Goal: Information Seeking & Learning: Learn about a topic

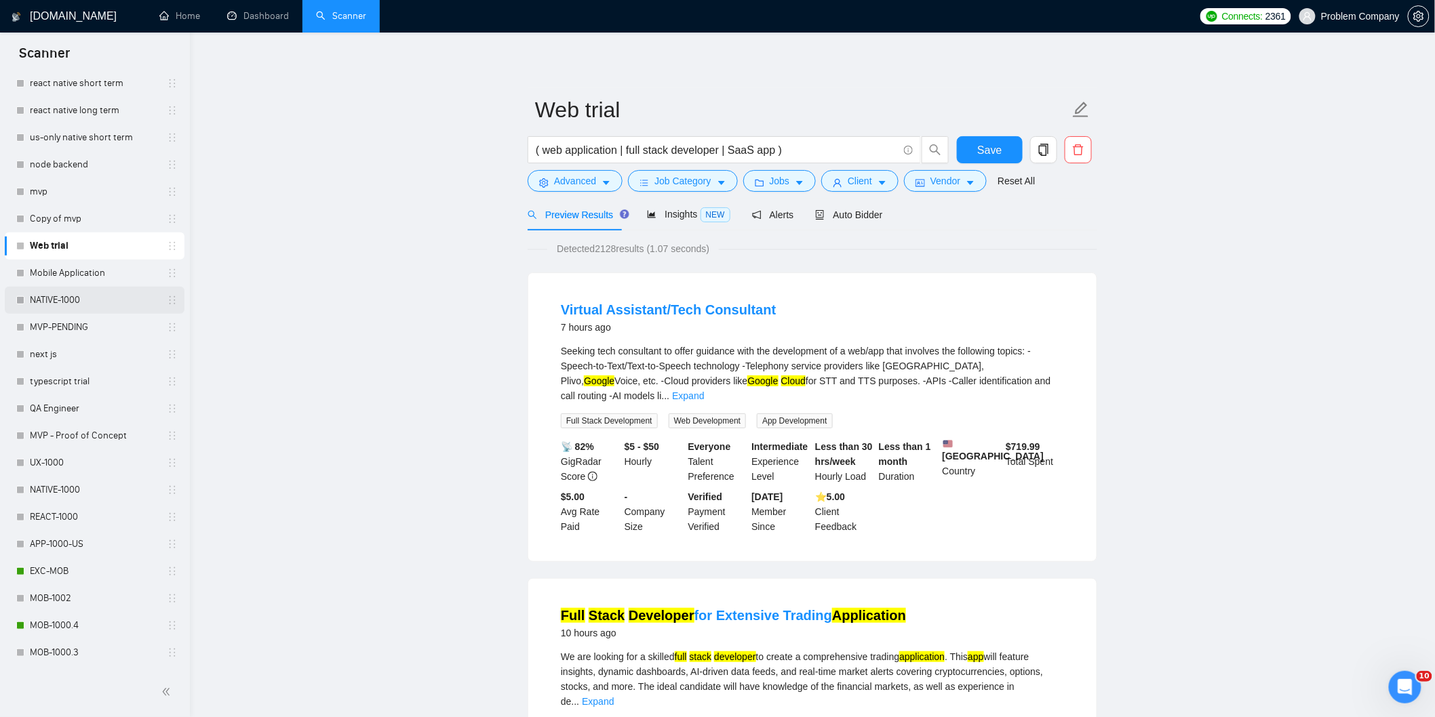
scroll to position [212, 0]
click at [75, 612] on link "MOB-1000.4" at bounding box center [94, 618] width 129 height 27
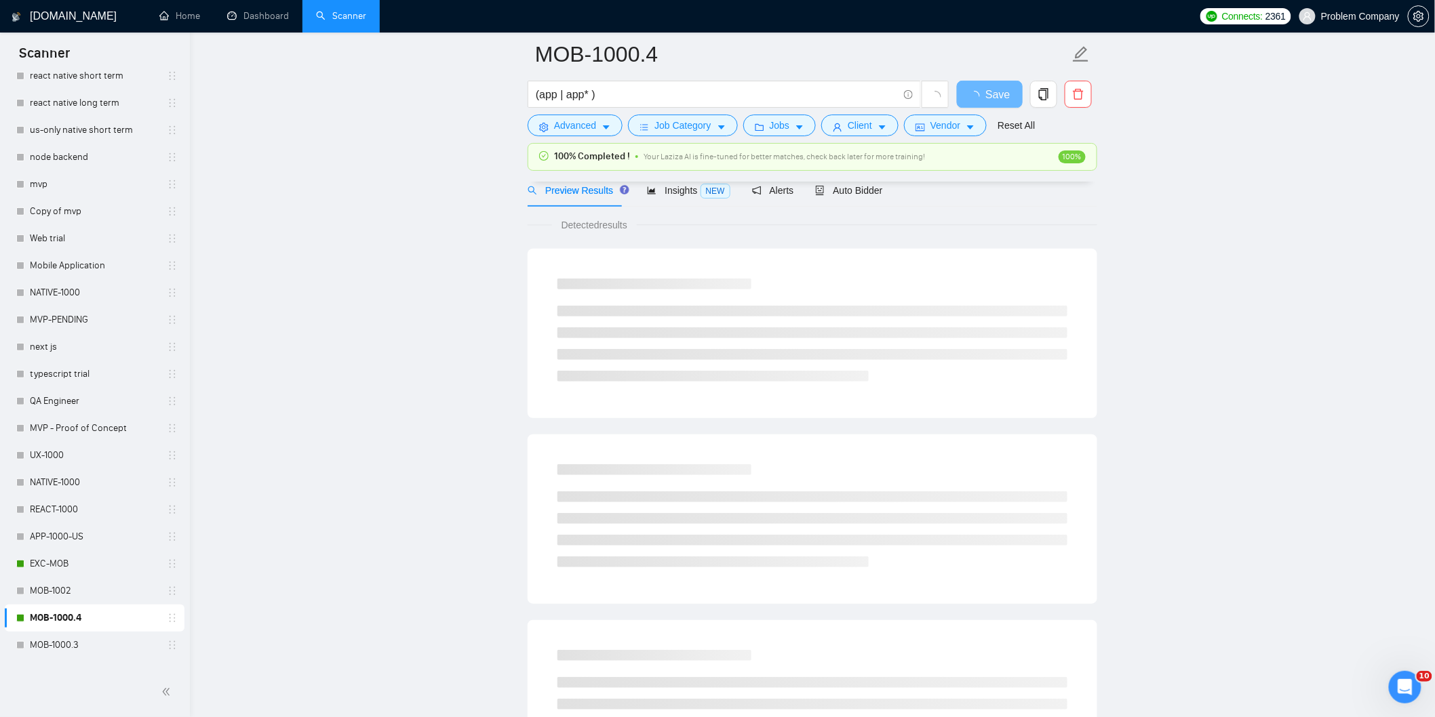
scroll to position [57, 0]
click at [864, 199] on span "Auto Bidder" at bounding box center [848, 196] width 67 height 11
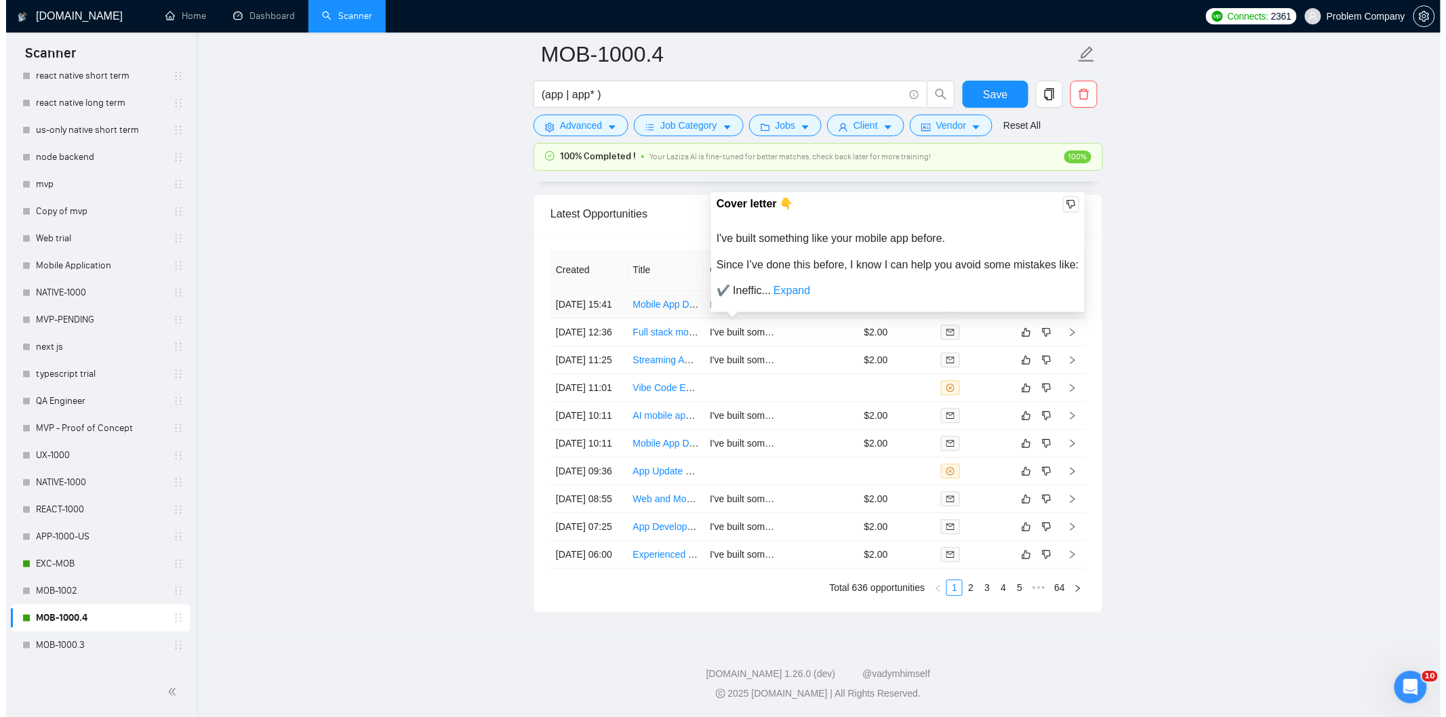
scroll to position [3387, 0]
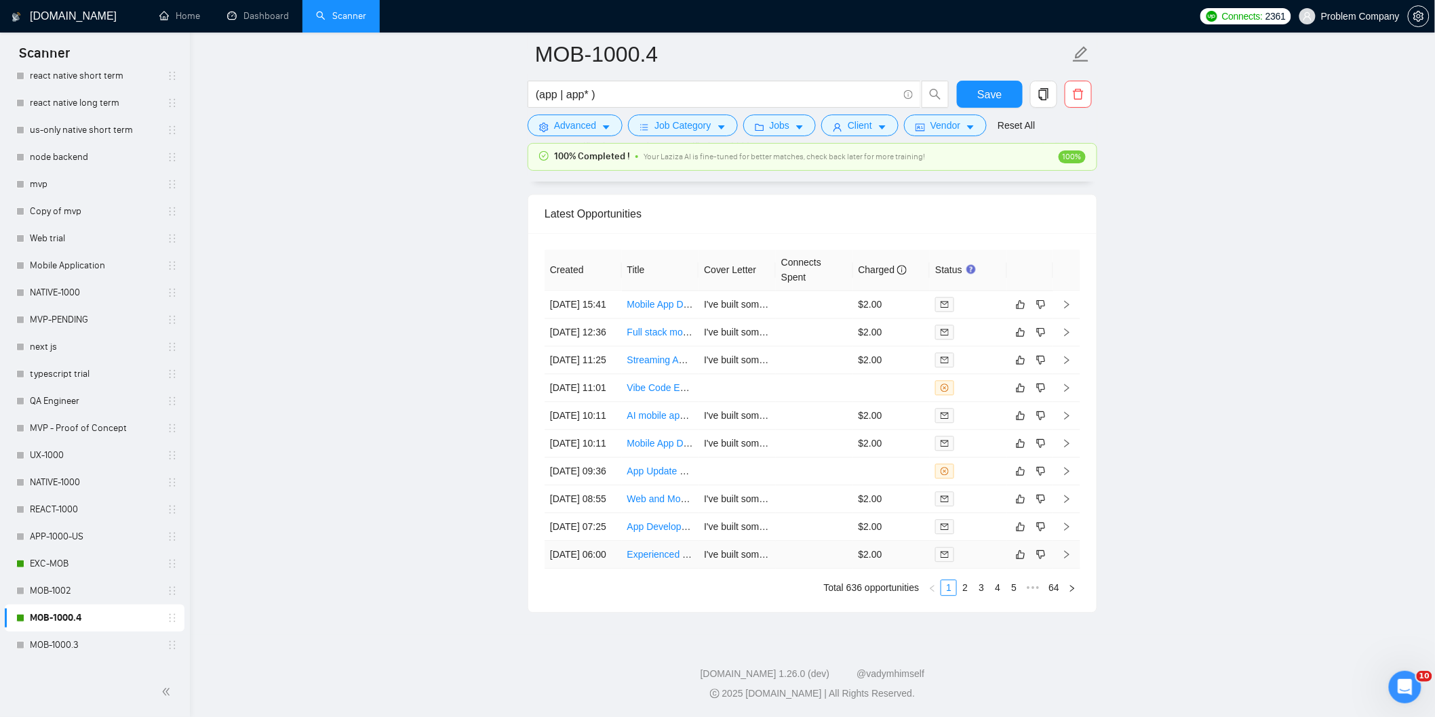
click at [605, 569] on td "[DATE] 06:00" at bounding box center [582, 555] width 77 height 28
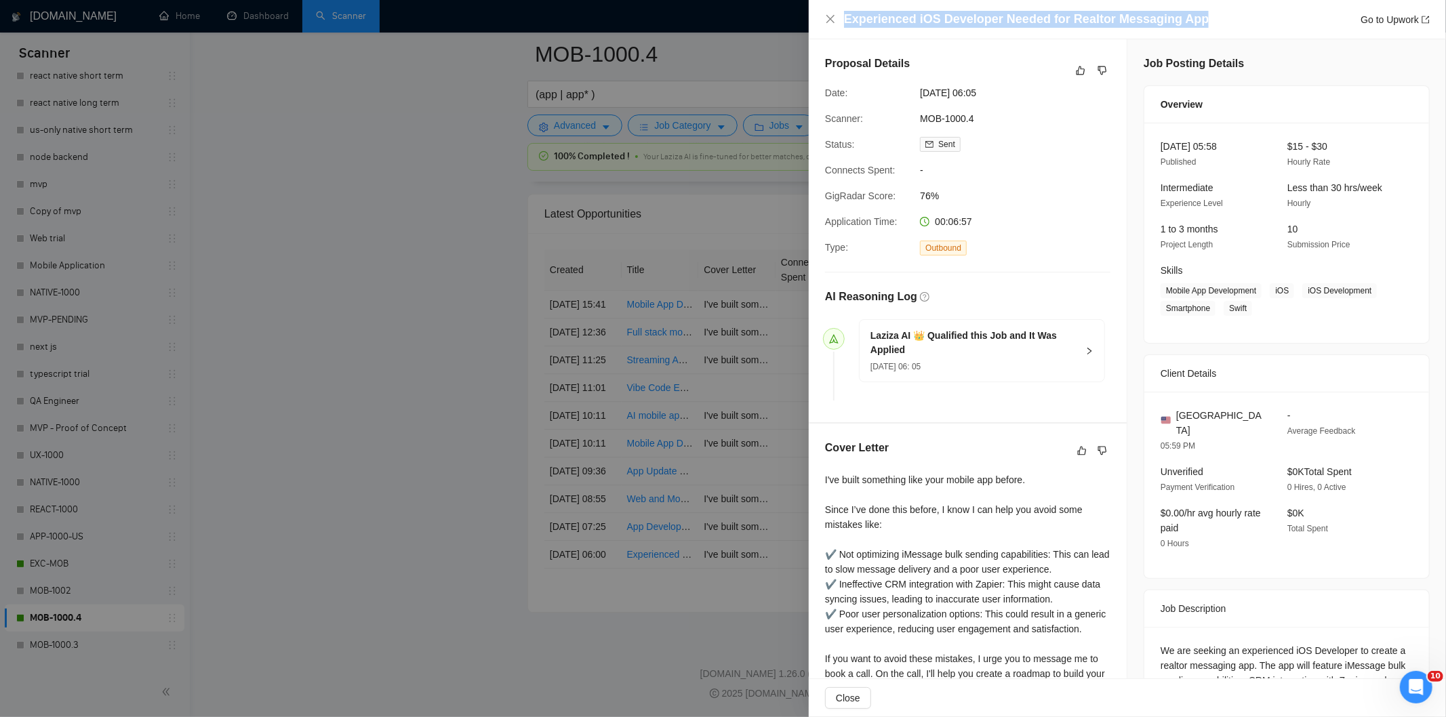
drag, startPoint x: 1199, startPoint y: 16, endPoint x: 839, endPoint y: 16, distance: 360.0
click at [839, 16] on div "Experienced iOS Developer Needed for Realtor Messaging App Go to Upwork" at bounding box center [1127, 19] width 605 height 17
copy h4 "Experienced iOS Developer Needed for Realtor Messaging App"
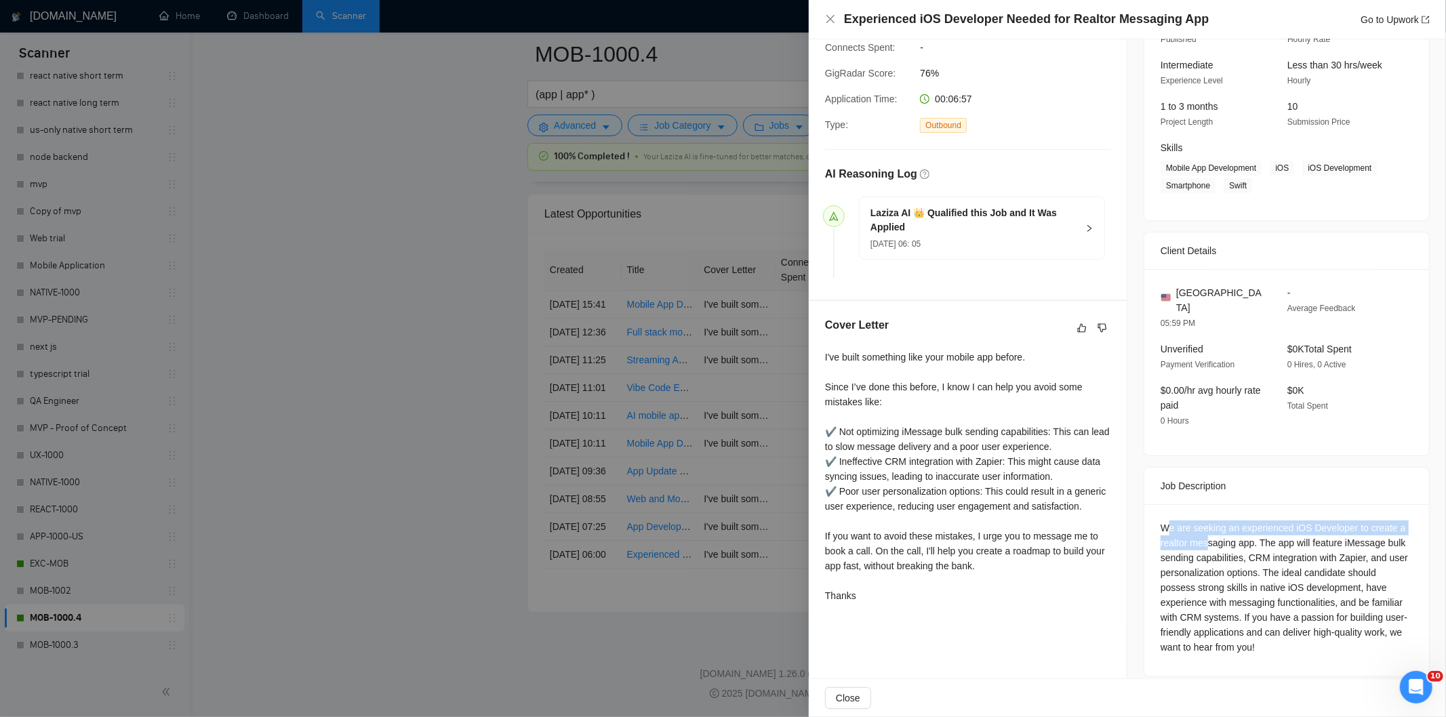
drag, startPoint x: 1161, startPoint y: 509, endPoint x: 1203, endPoint y: 523, distance: 44.6
click at [1203, 523] on div "We are seeking an experienced iOS Developer to create a realtor messaging app. …" at bounding box center [1287, 588] width 252 height 134
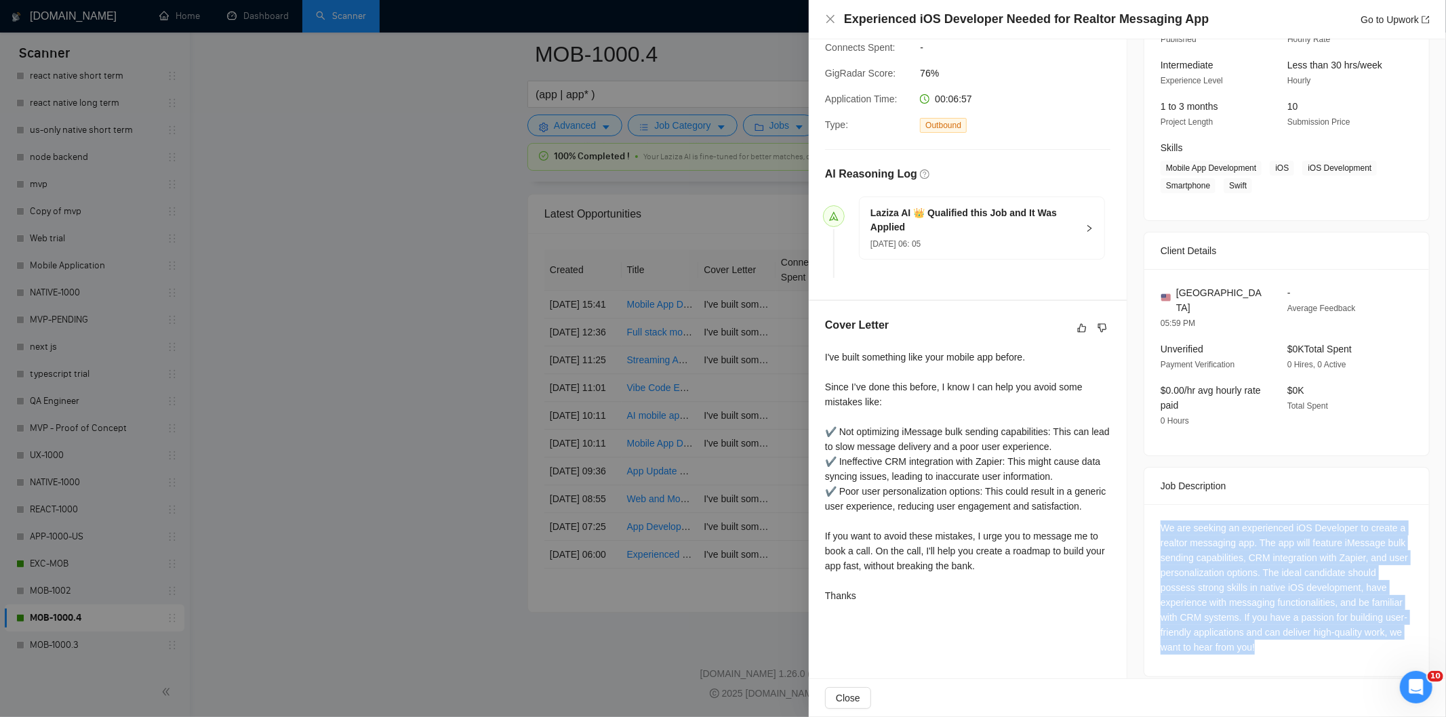
drag, startPoint x: 1153, startPoint y: 510, endPoint x: 1283, endPoint y: 637, distance: 182.2
click at [1283, 637] on div "We are seeking an experienced iOS Developer to create a realtor messaging app. …" at bounding box center [1286, 590] width 285 height 172
copy div "We are seeking an experienced iOS Developer to create a realtor messaging app. …"
click at [1305, 538] on div "We are seeking an experienced iOS Developer to create a realtor messaging app. …" at bounding box center [1287, 588] width 252 height 134
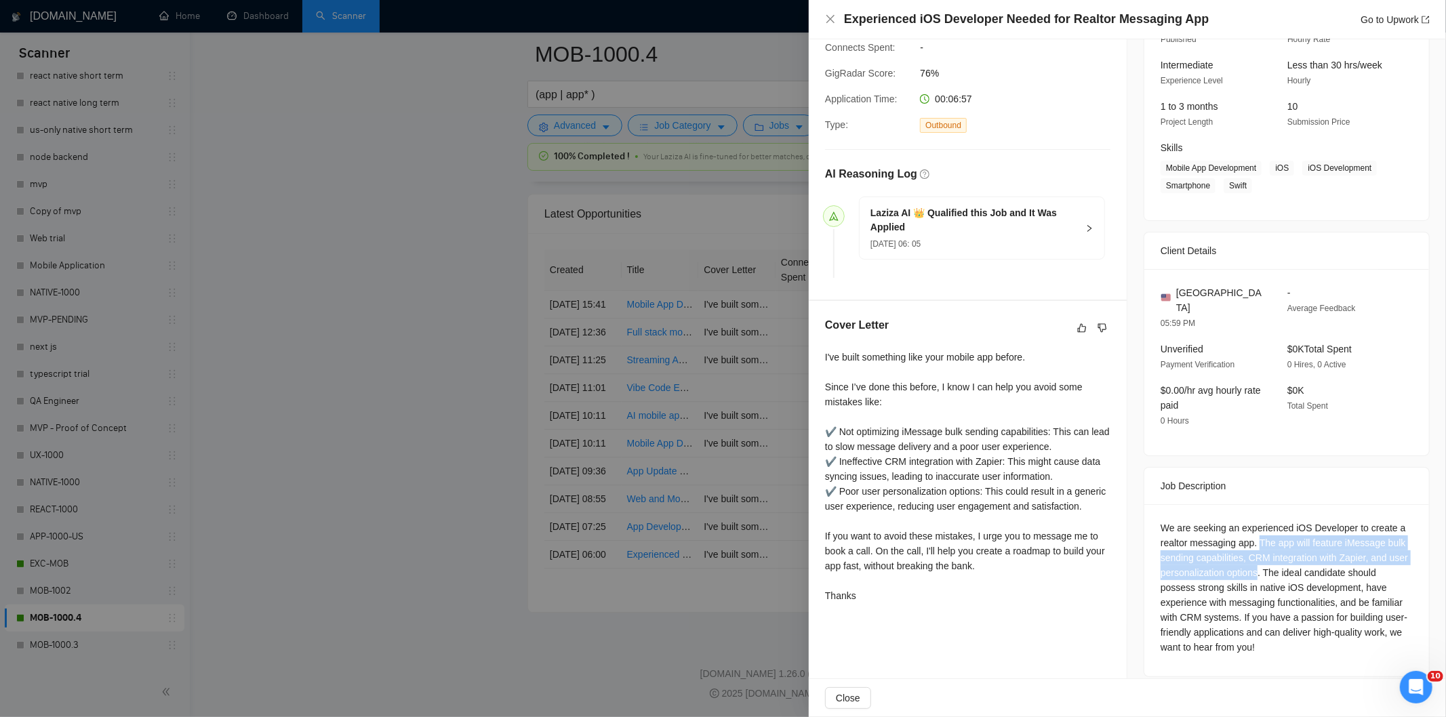
drag, startPoint x: 1256, startPoint y: 531, endPoint x: 1253, endPoint y: 555, distance: 23.9
click at [1253, 555] on div "We are seeking an experienced iOS Developer to create a realtor messaging app. …" at bounding box center [1287, 588] width 252 height 134
copy div "The app will feature iMessage bulk sending capabilities, CRM integration with Z…"
click at [832, 20] on icon "close" at bounding box center [830, 19] width 11 height 11
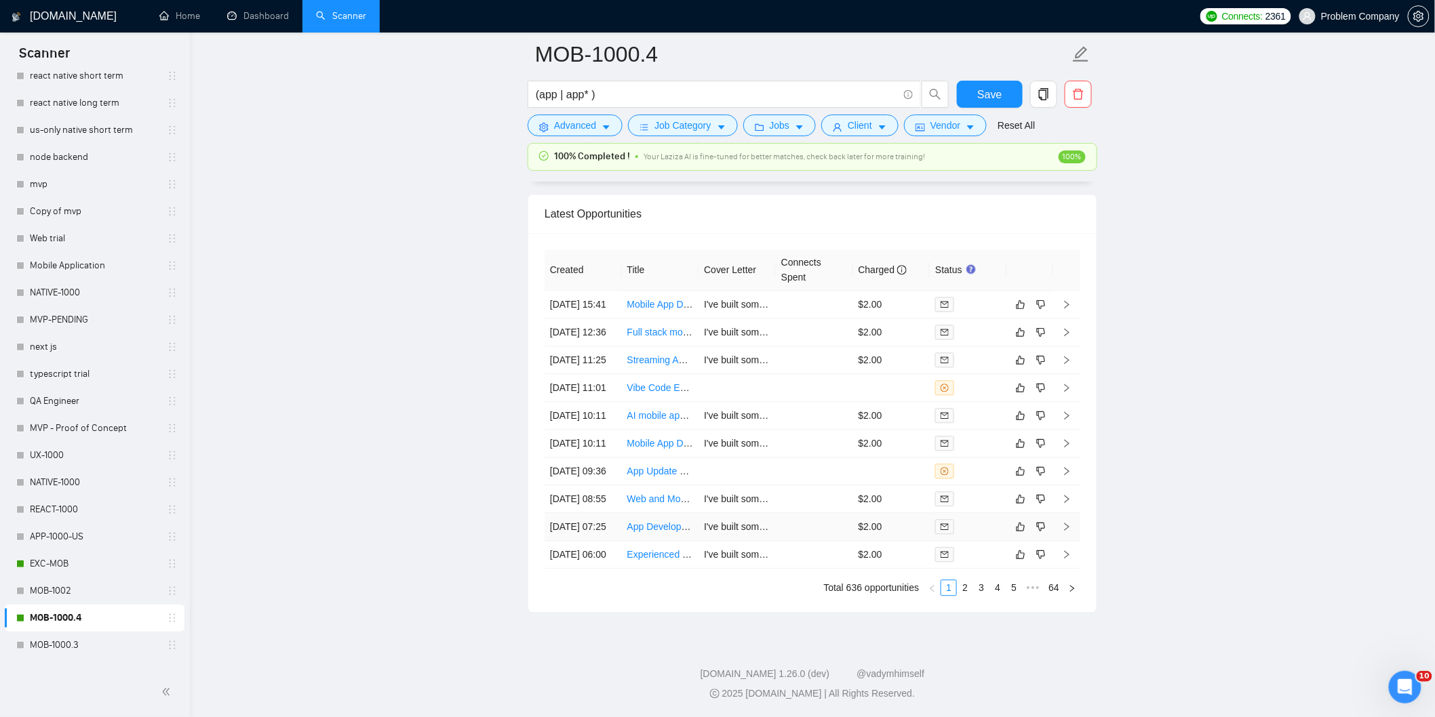
click at [593, 541] on td "[DATE] 07:25" at bounding box center [582, 527] width 77 height 28
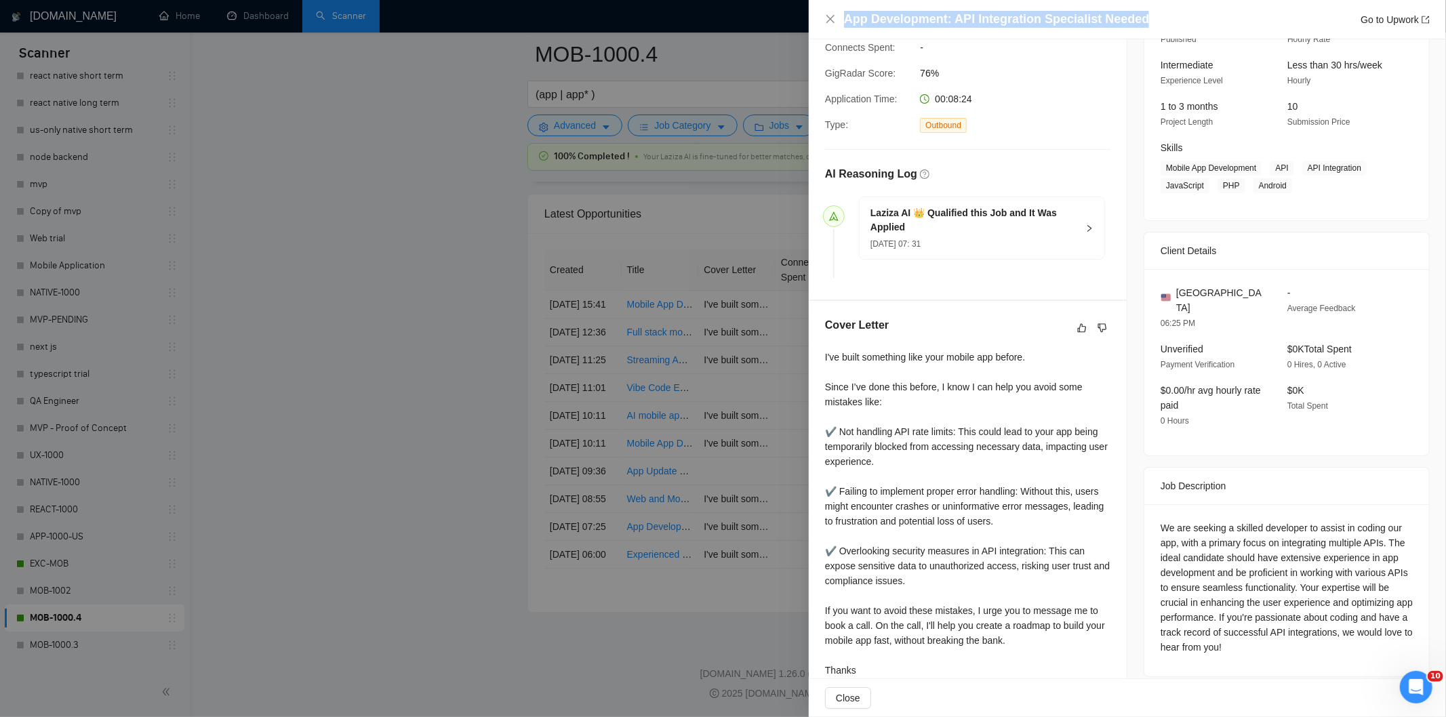
drag, startPoint x: 1147, startPoint y: 26, endPoint x: 842, endPoint y: 19, distance: 305.2
click at [842, 19] on div "App Development: API Integration Specialist Needed Go to Upwork" at bounding box center [1127, 19] width 605 height 17
copy h4 "App Development: API Integration Specialist Needed"
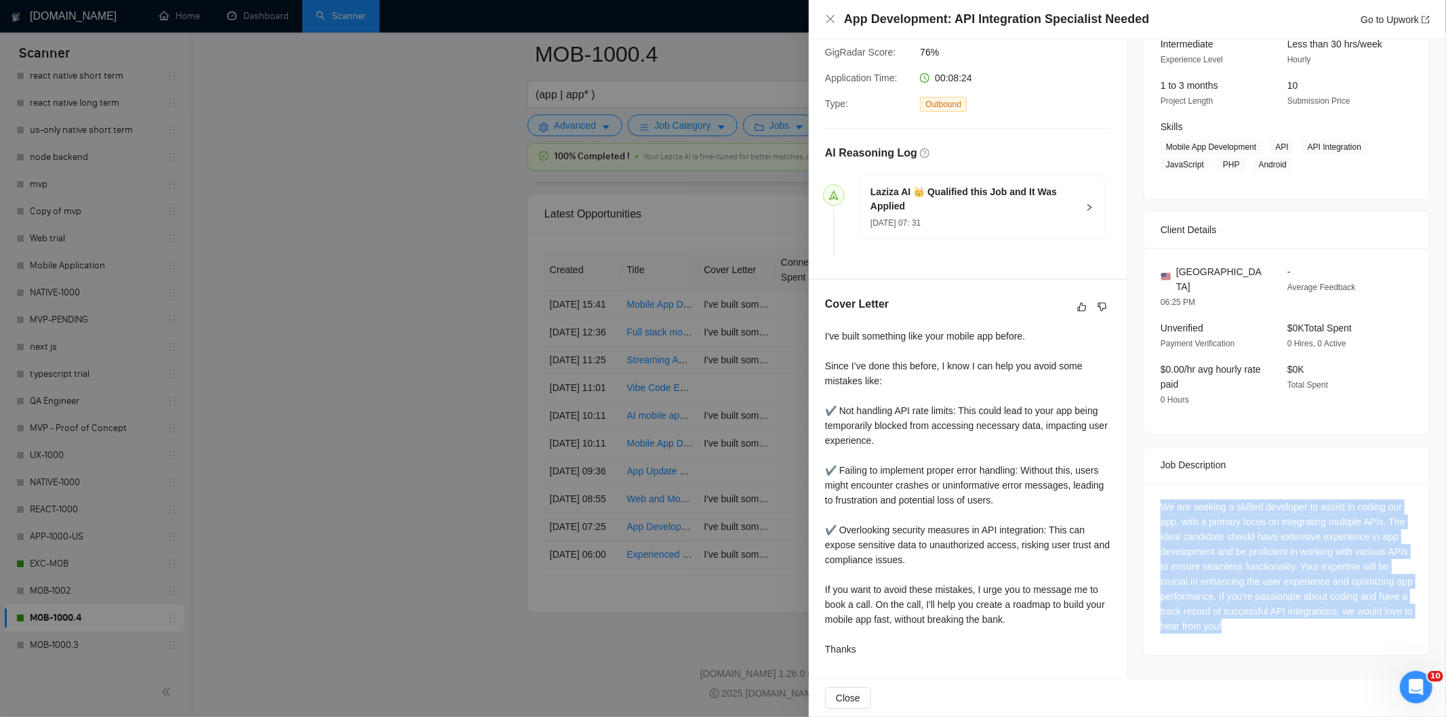
drag, startPoint x: 1154, startPoint y: 491, endPoint x: 1317, endPoint y: 624, distance: 211.0
click at [1317, 624] on div "We are seeking a skilled developer to assist in coding our app, with a primary …" at bounding box center [1286, 569] width 285 height 172
copy div "We are seeking a skilled developer to assist in coding our app, with a primary …"
click at [831, 22] on icon "close" at bounding box center [830, 19] width 11 height 11
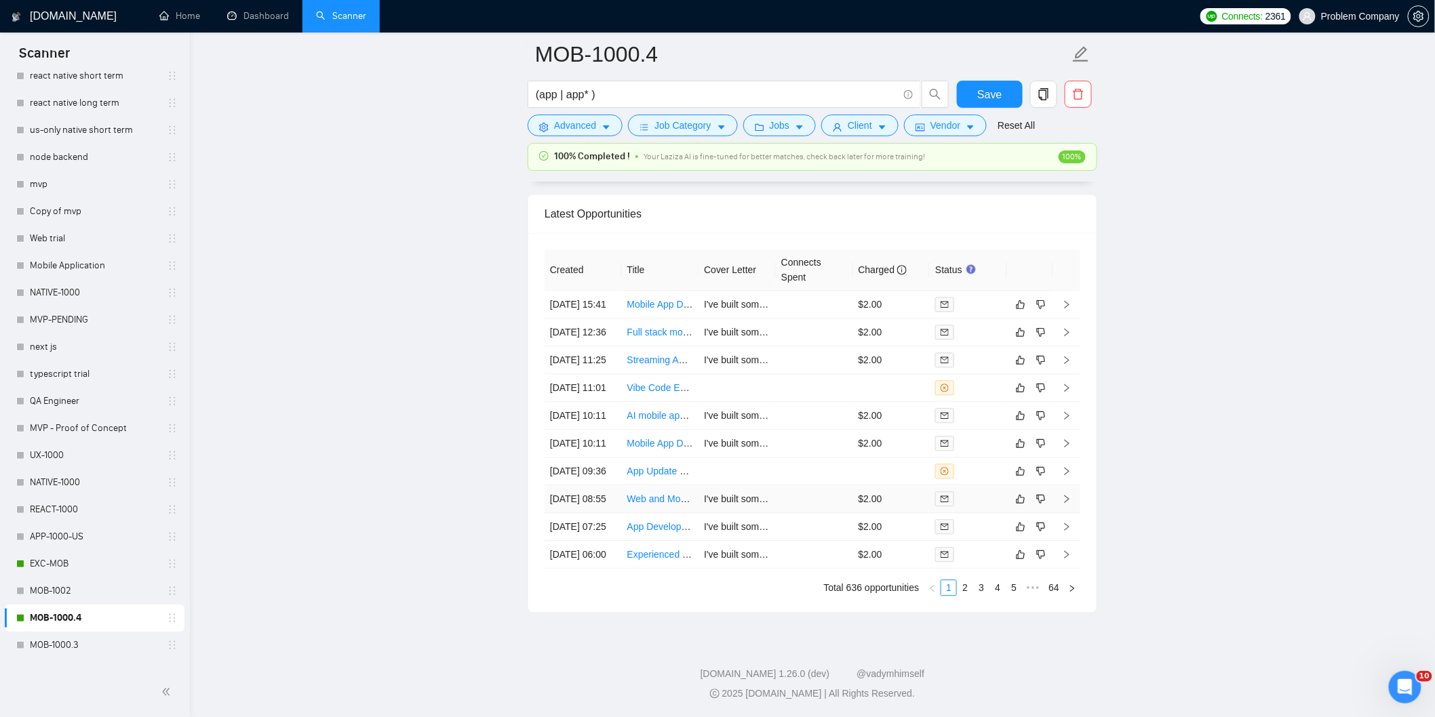
click at [597, 513] on td "[DATE] 08:55" at bounding box center [582, 499] width 77 height 28
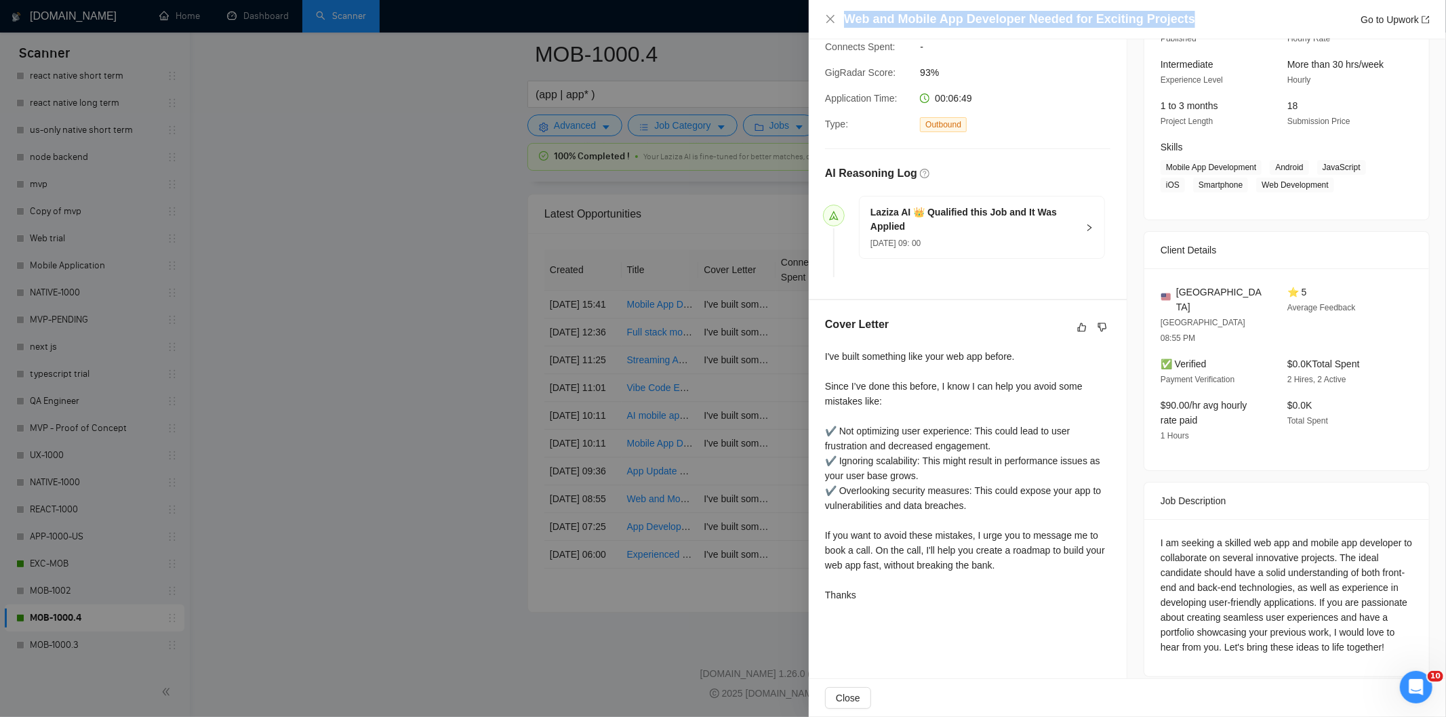
drag, startPoint x: 1069, startPoint y: 18, endPoint x: 842, endPoint y: 17, distance: 227.1
click at [842, 17] on div "Web and Mobile App Developer Needed for Exciting Projects Go to Upwork" at bounding box center [1127, 19] width 605 height 17
copy h4 "Web and Mobile App Developer Needed for Exciting Projects"
click at [1161, 536] on div "I am seeking a skilled web app and mobile app developer to collaborate on sever…" at bounding box center [1287, 595] width 252 height 119
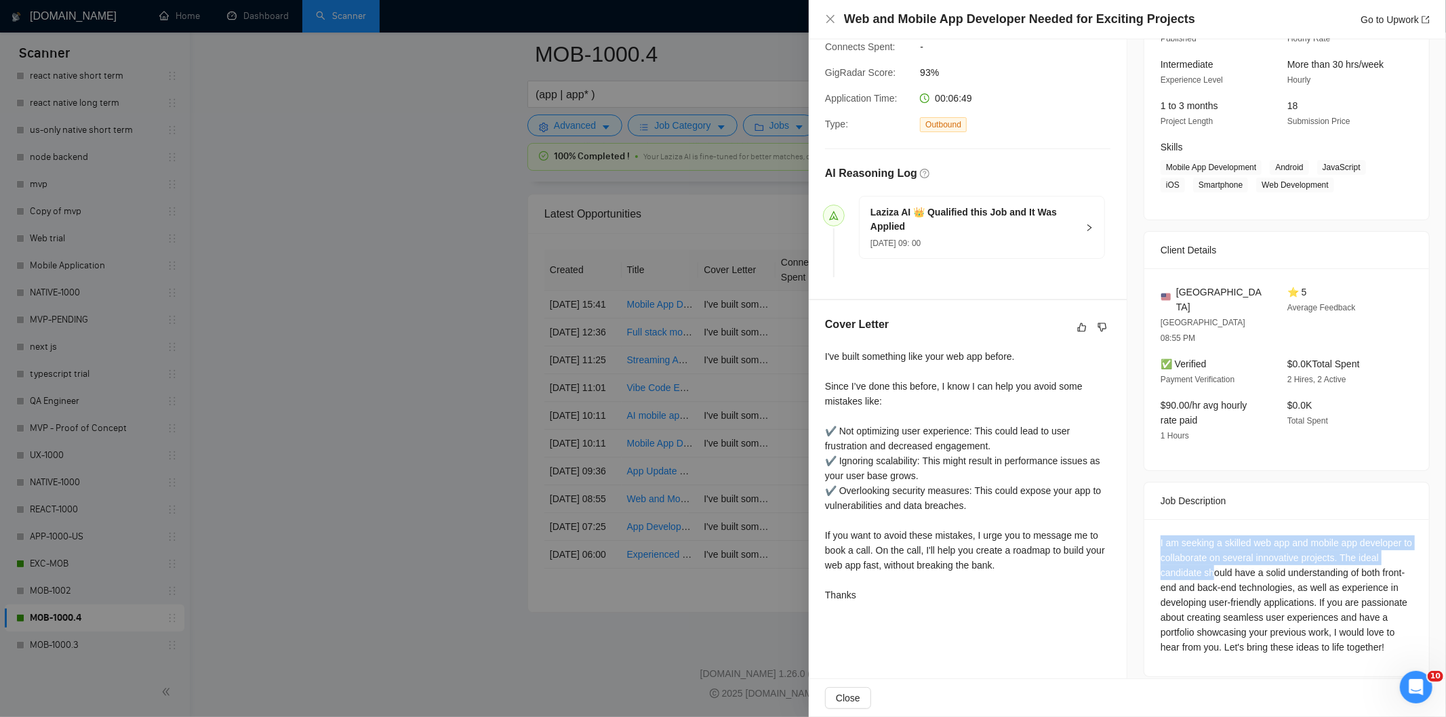
drag, startPoint x: 1153, startPoint y: 513, endPoint x: 1210, endPoint y: 543, distance: 65.2
click at [1210, 543] on div "I am seeking a skilled web app and mobile app developer to collaborate on sever…" at bounding box center [1286, 597] width 285 height 157
click at [1210, 543] on div "I am seeking a skilled web app and mobile app developer to collaborate on sever…" at bounding box center [1287, 595] width 252 height 119
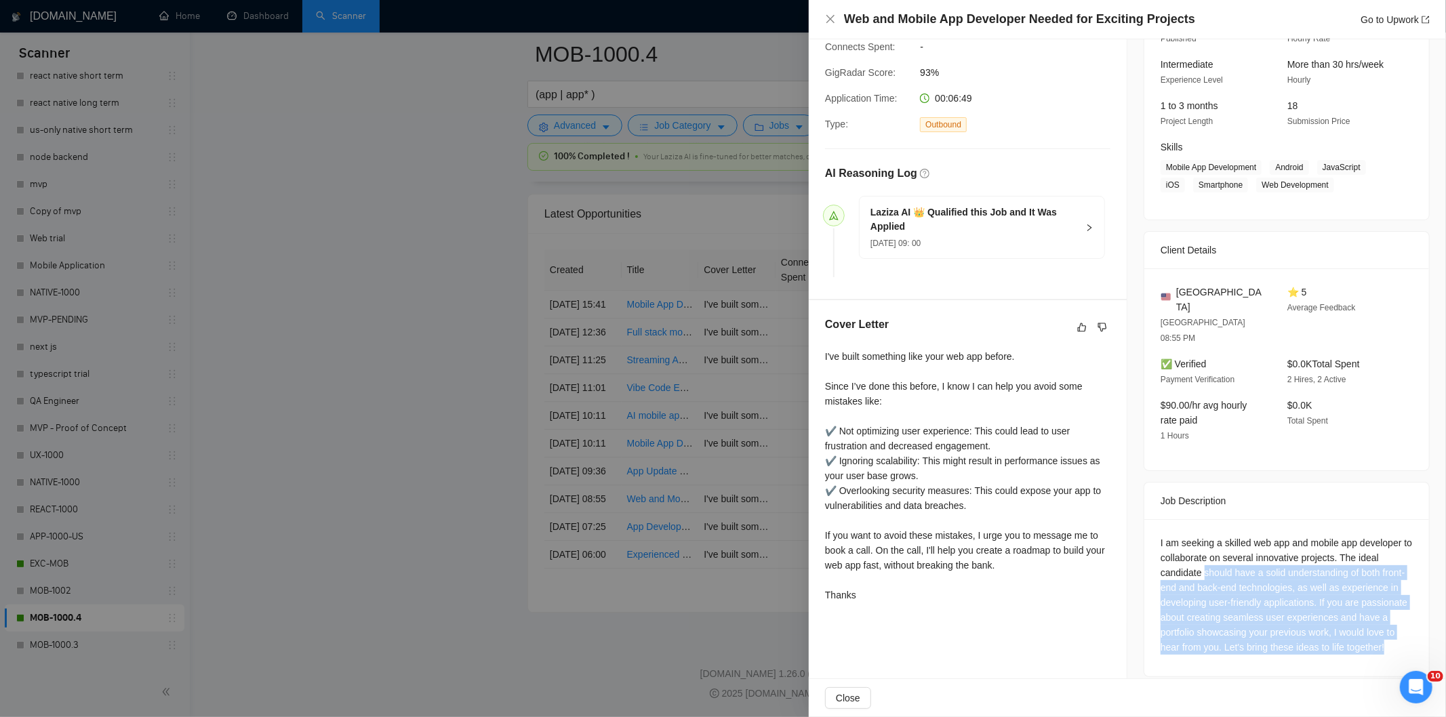
drag, startPoint x: 1210, startPoint y: 543, endPoint x: 1252, endPoint y: 640, distance: 105.4
click at [1252, 640] on div "I am seeking a skilled web app and mobile app developer to collaborate on sever…" at bounding box center [1286, 597] width 285 height 157
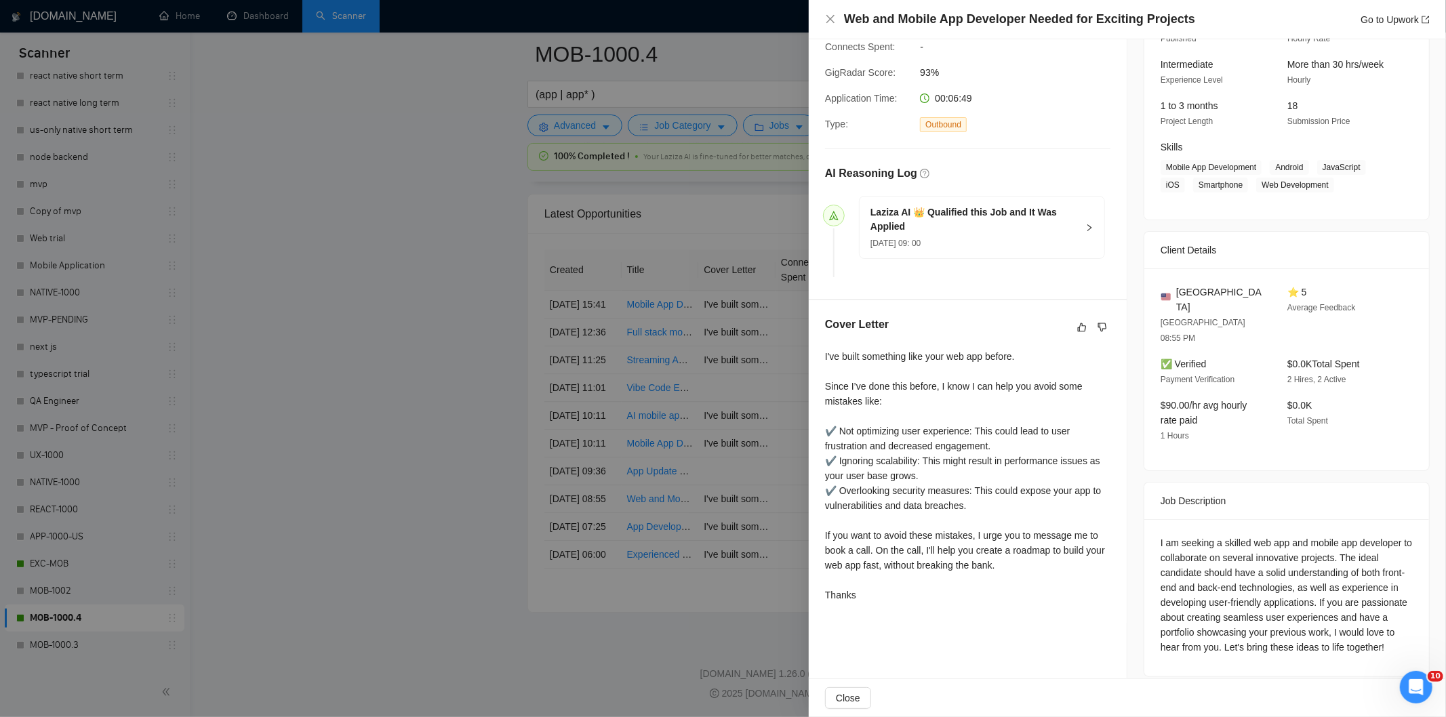
drag, startPoint x: 1252, startPoint y: 640, endPoint x: 1200, endPoint y: 559, distance: 96.3
click at [1214, 592] on div "I am seeking a skilled web app and mobile app developer to collaborate on sever…" at bounding box center [1286, 597] width 285 height 157
click at [1151, 519] on div "I am seeking a skilled web app and mobile app developer to collaborate on sever…" at bounding box center [1286, 597] width 285 height 157
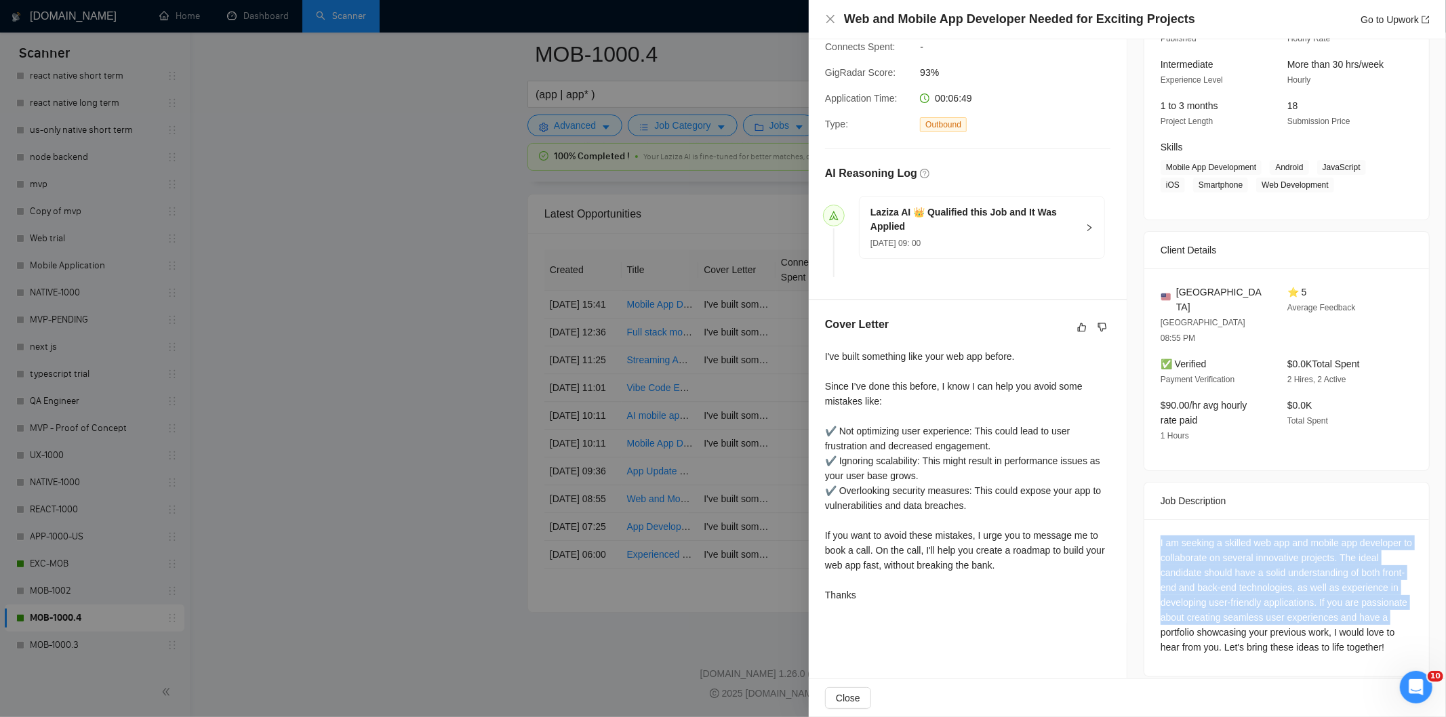
drag, startPoint x: 1151, startPoint y: 509, endPoint x: 1201, endPoint y: 601, distance: 104.4
click at [1201, 601] on div "I am seeking a skilled web app and mobile app developer to collaborate on sever…" at bounding box center [1286, 597] width 285 height 157
click at [1201, 601] on div "I am seeking a skilled web app and mobile app developer to collaborate on sever…" at bounding box center [1287, 595] width 252 height 119
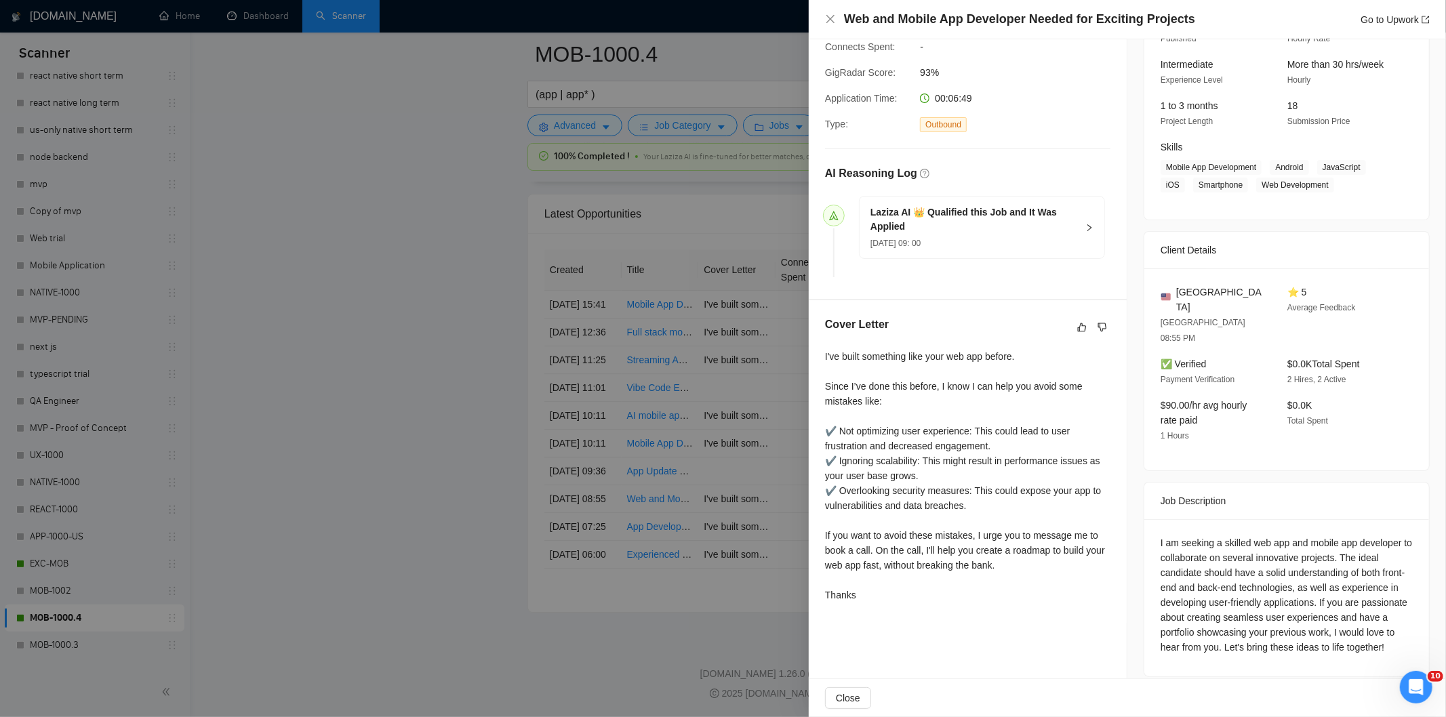
click at [1208, 627] on div "I am seeking a skilled web app and mobile app developer to collaborate on sever…" at bounding box center [1287, 595] width 252 height 119
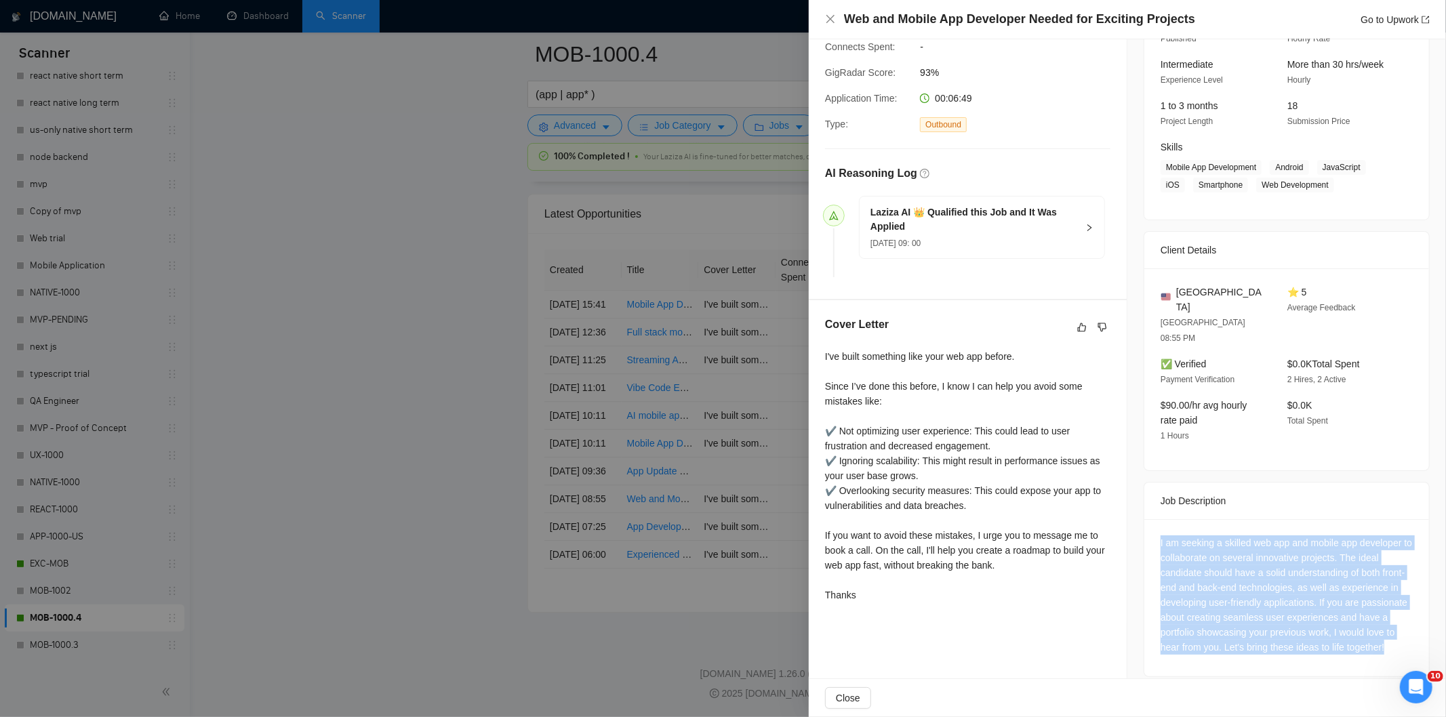
drag, startPoint x: 1208, startPoint y: 627, endPoint x: 1154, endPoint y: 513, distance: 126.2
click at [1154, 519] on div "I am seeking a skilled web app and mobile app developer to collaborate on sever…" at bounding box center [1286, 597] width 285 height 157
copy div "I am seeking a skilled web app and mobile app developer to collaborate on sever…"
click at [833, 20] on icon "close" at bounding box center [830, 19] width 11 height 11
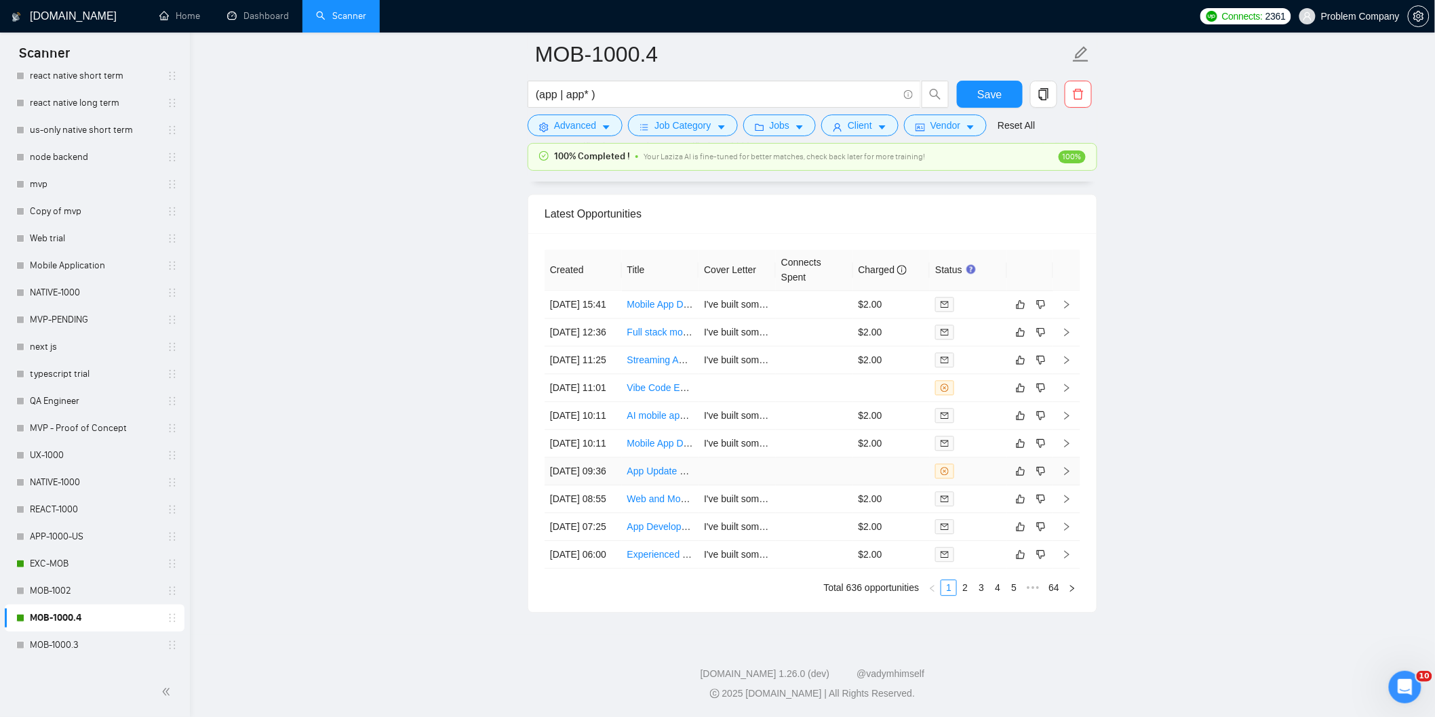
click at [616, 485] on td "[DATE] 09:36" at bounding box center [582, 472] width 77 height 28
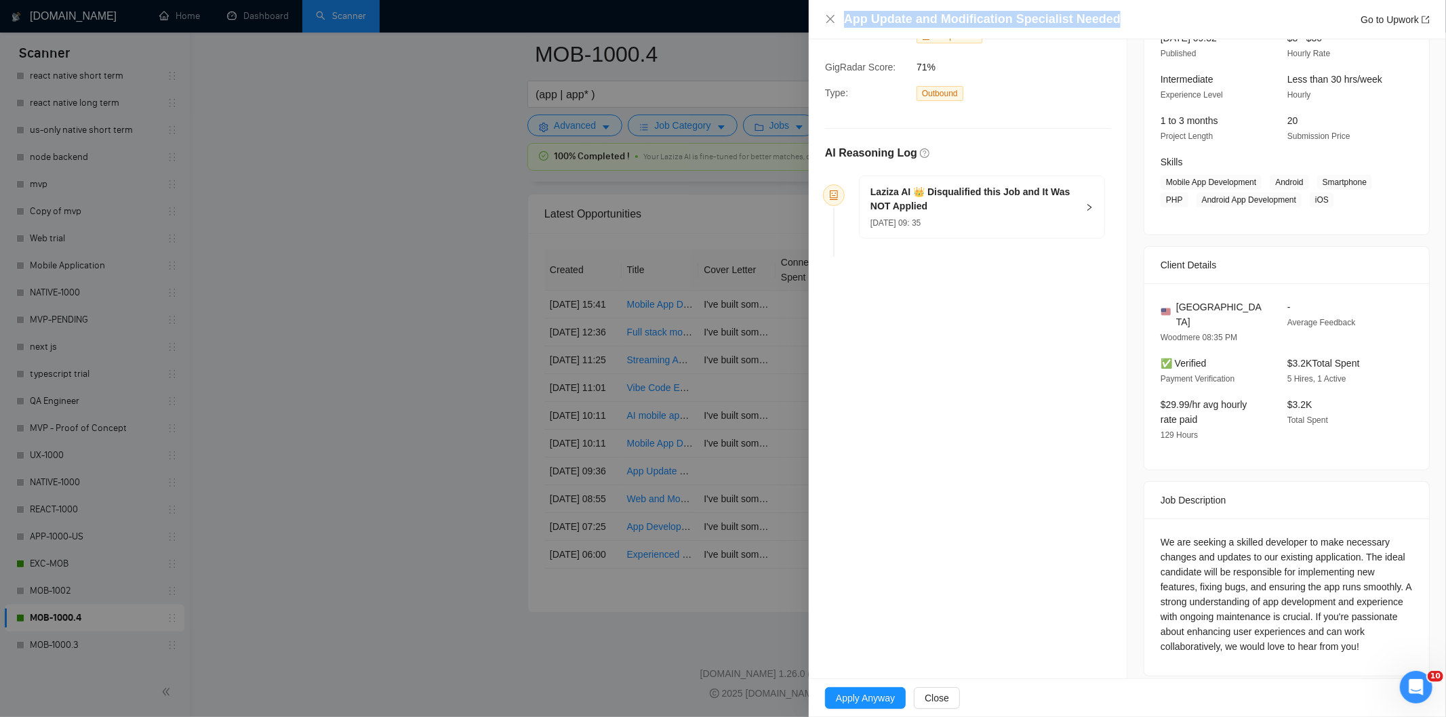
drag, startPoint x: 1130, startPoint y: 15, endPoint x: 864, endPoint y: 2, distance: 266.8
click at [864, 2] on div "App Update and Modification Specialist Needed Go to Upwork" at bounding box center [1127, 19] width 637 height 39
copy h4 "App Update and Modification Specialist Needed"
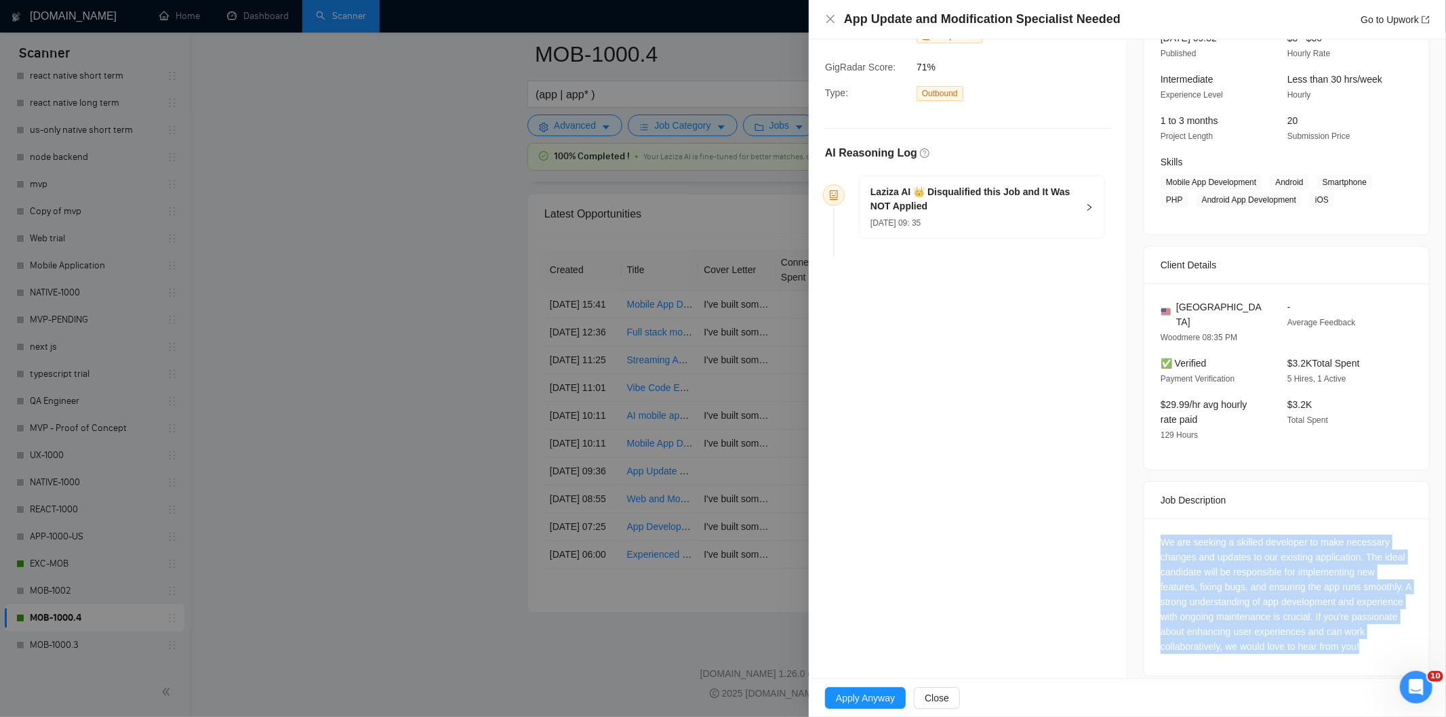
drag, startPoint x: 1155, startPoint y: 529, endPoint x: 1382, endPoint y: 635, distance: 250.8
click at [1382, 635] on div "We are seeking a skilled developer to make necessary changes and updates to our…" at bounding box center [1287, 594] width 252 height 119
copy div "We are seeking a skilled developer to make necessary changes and updates to our…"
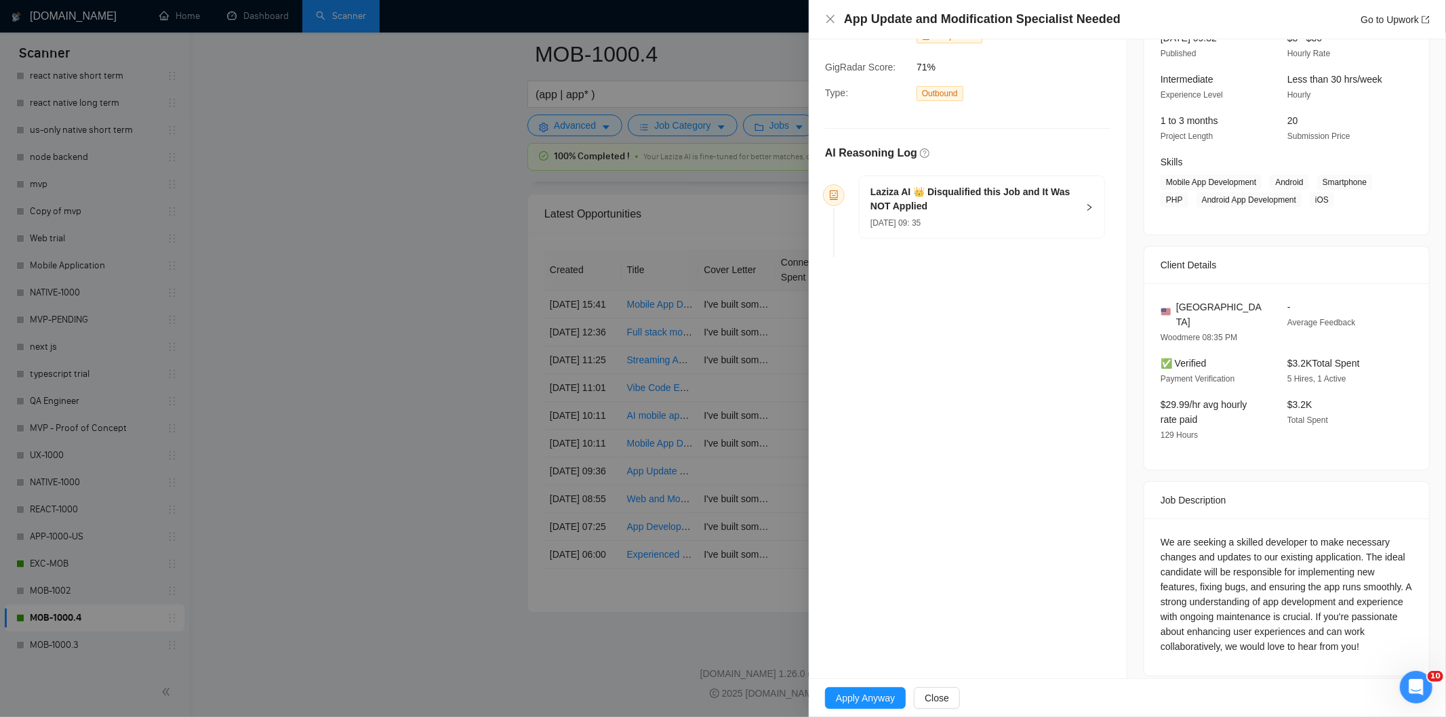
click at [985, 199] on h5 "Laziza AI 👑 Disqualified this Job and It Was NOT Applied" at bounding box center [974, 199] width 207 height 28
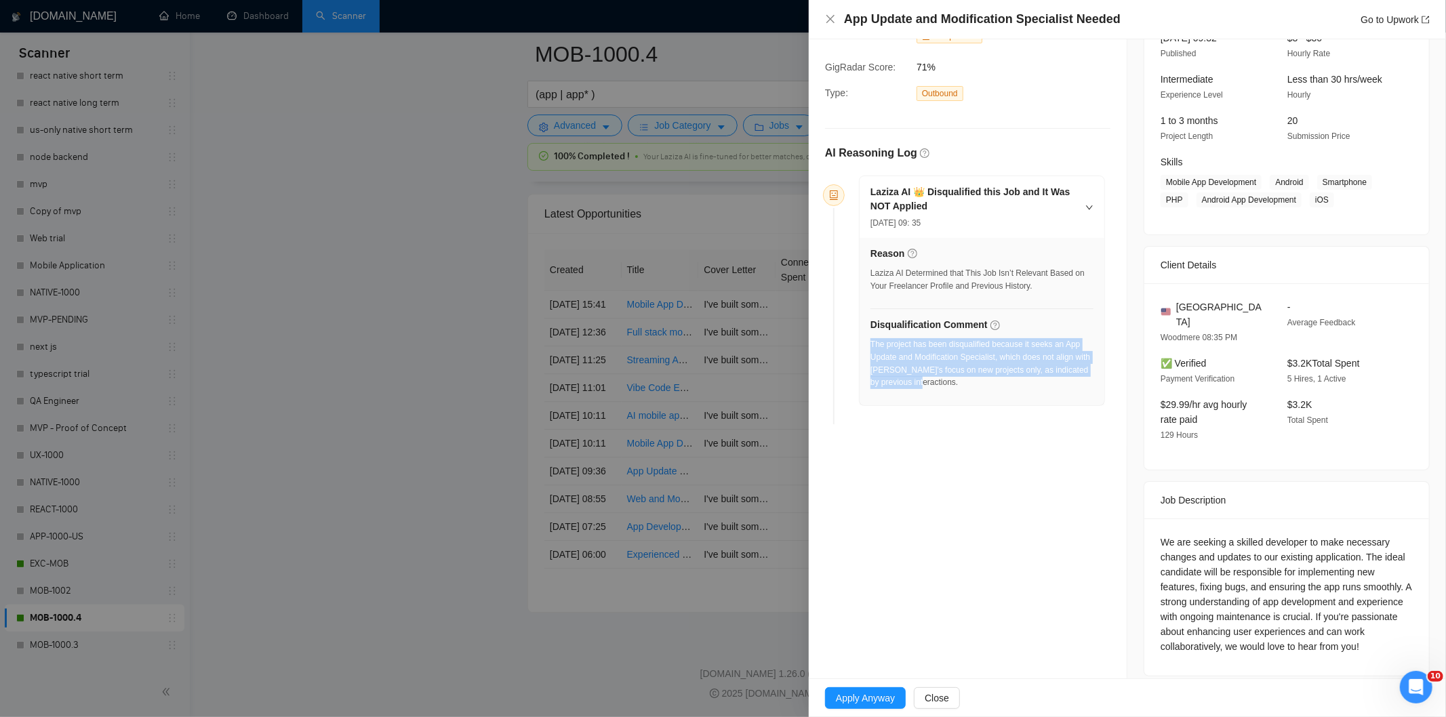
drag, startPoint x: 968, startPoint y: 392, endPoint x: 870, endPoint y: 350, distance: 106.3
click at [871, 350] on div "The project has been disqualified because it seeks an App Update and Modificati…" at bounding box center [982, 367] width 223 height 59
copy div "The project has been disqualified because it seeks an App Update and Modificati…"
click at [839, 24] on div "App Update and Modification Specialist Needed Go to Upwork" at bounding box center [1127, 19] width 605 height 17
click at [838, 22] on div "App Update and Modification Specialist Needed Go to Upwork" at bounding box center [1127, 19] width 605 height 17
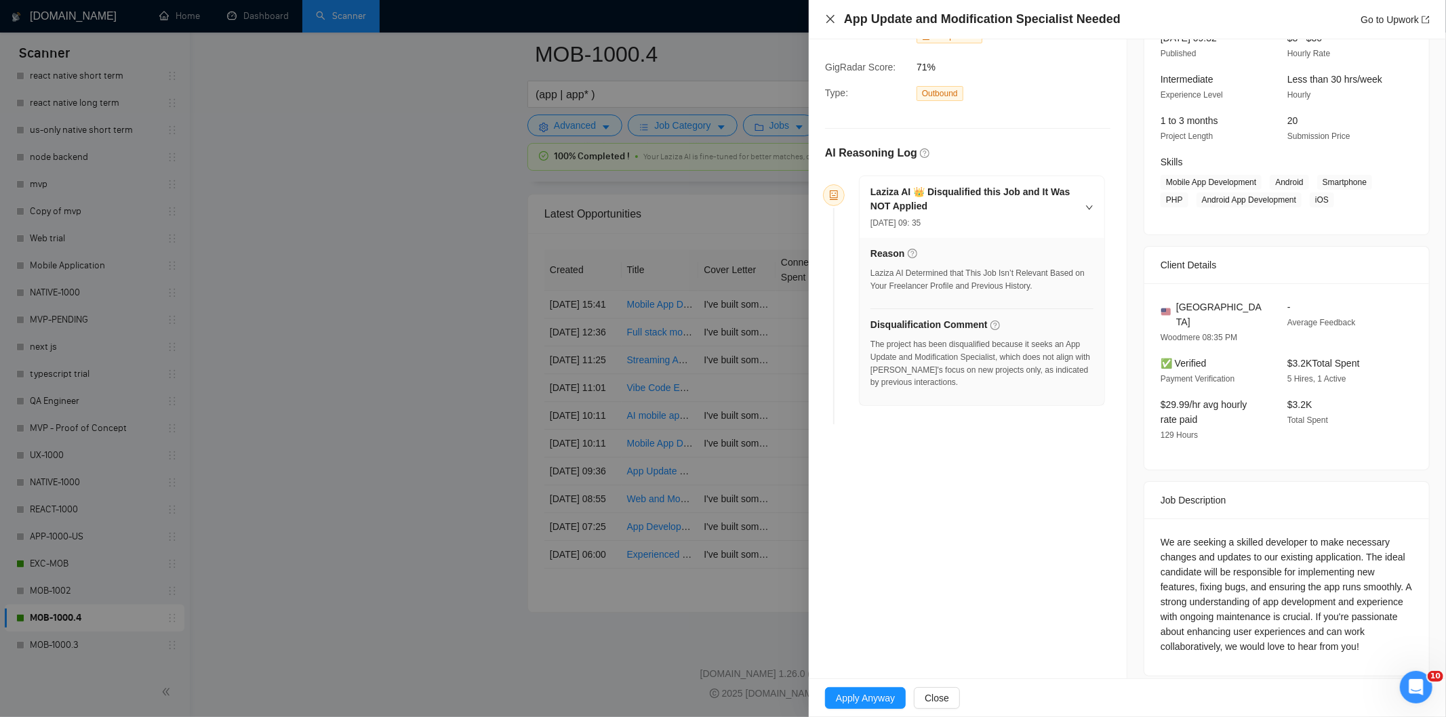
click at [829, 22] on icon "close" at bounding box center [830, 19] width 8 height 8
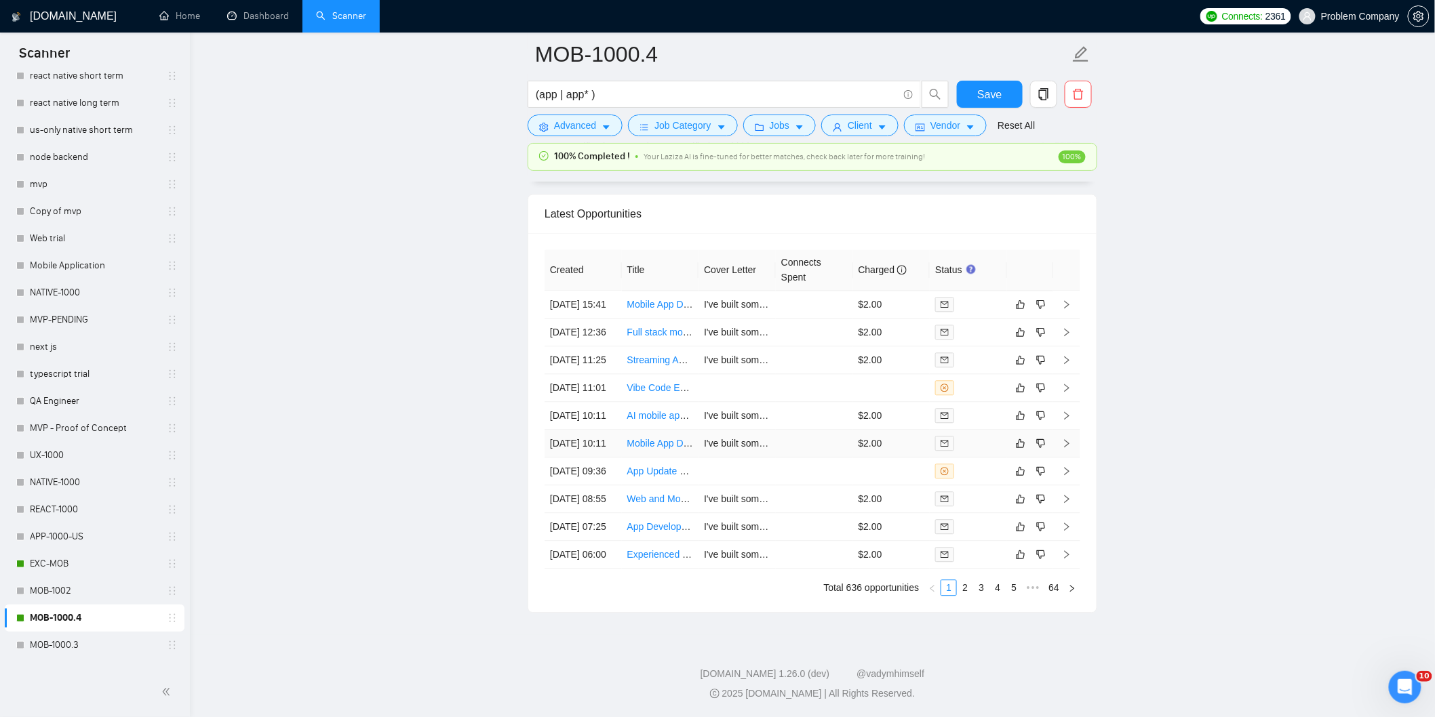
click at [602, 456] on td "[DATE] 10:11" at bounding box center [582, 444] width 77 height 28
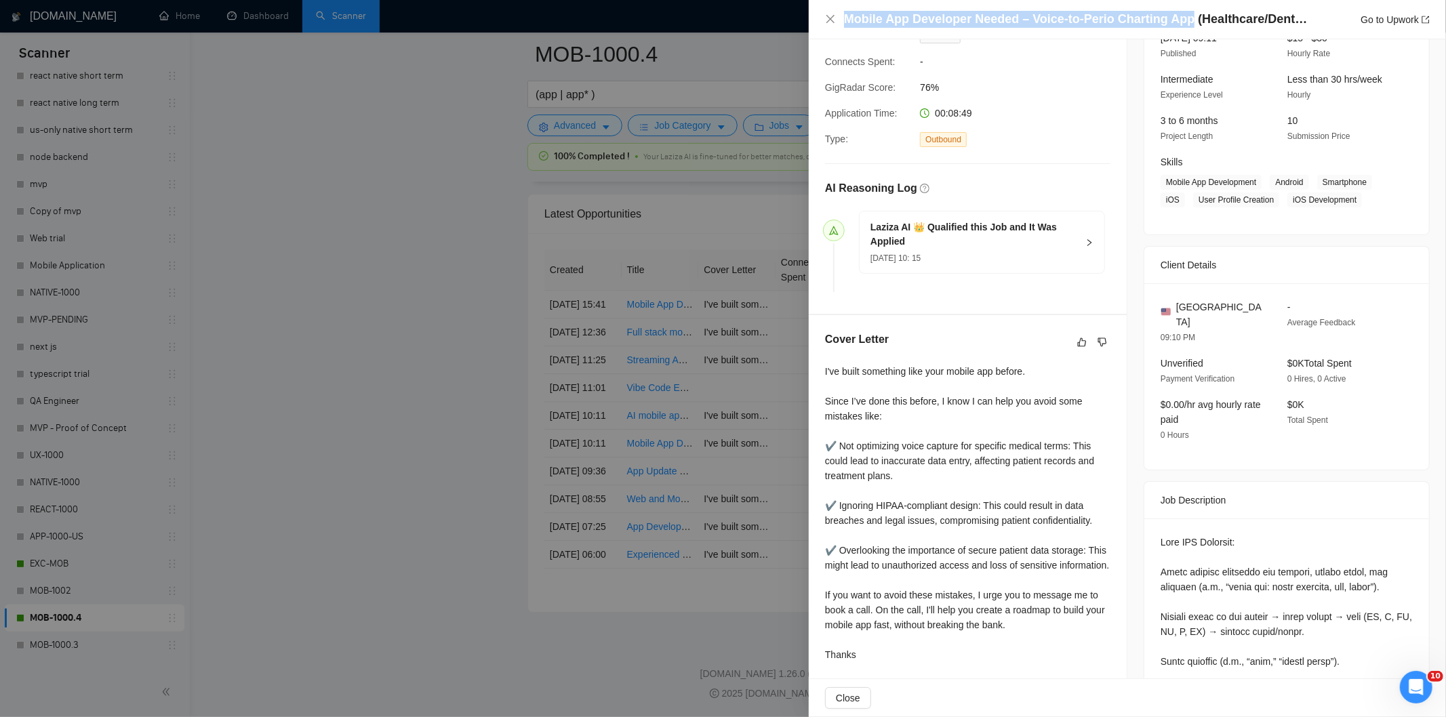
drag, startPoint x: 1187, startPoint y: 22, endPoint x: 842, endPoint y: 11, distance: 344.6
click at [842, 11] on div "Mobile App Developer Needed – Voice-to-Perio Charting App (Healthcare/Dental Fo…" at bounding box center [1127, 19] width 605 height 17
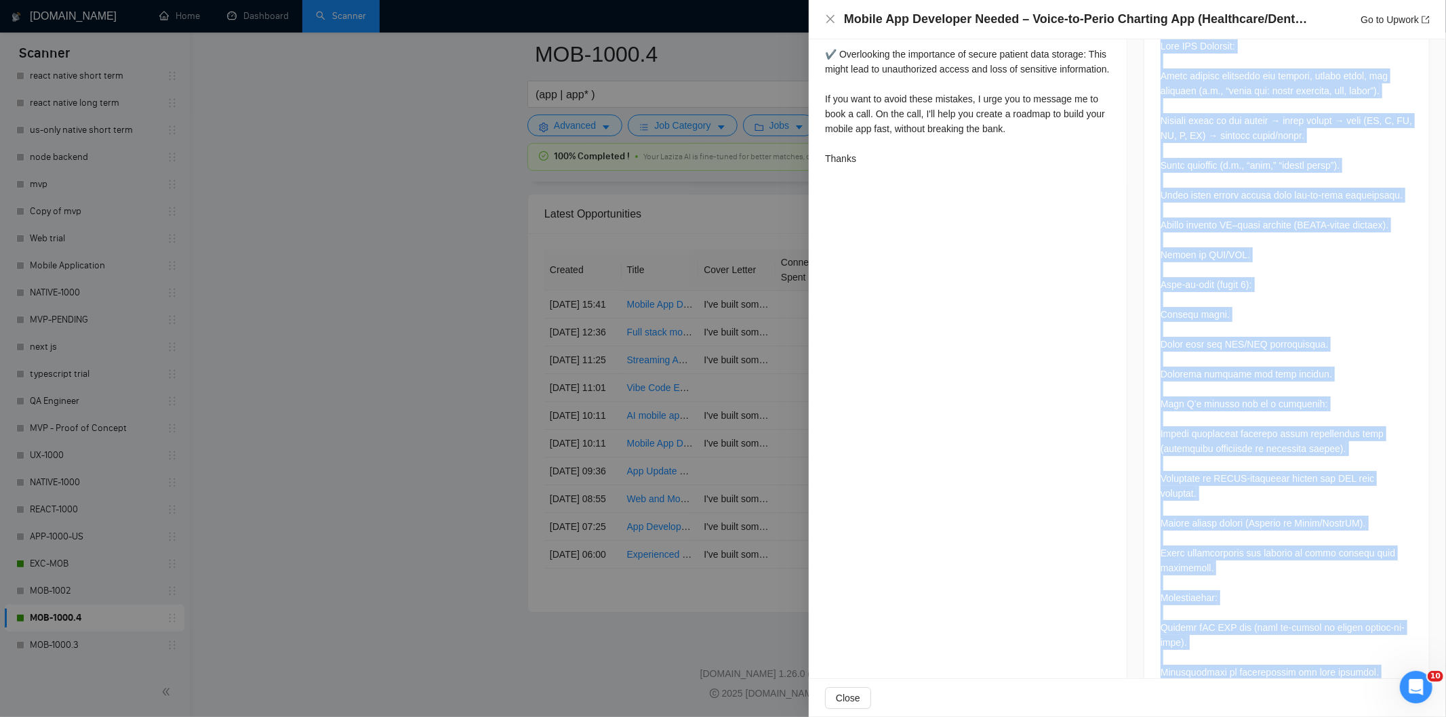
scroll to position [928, 0]
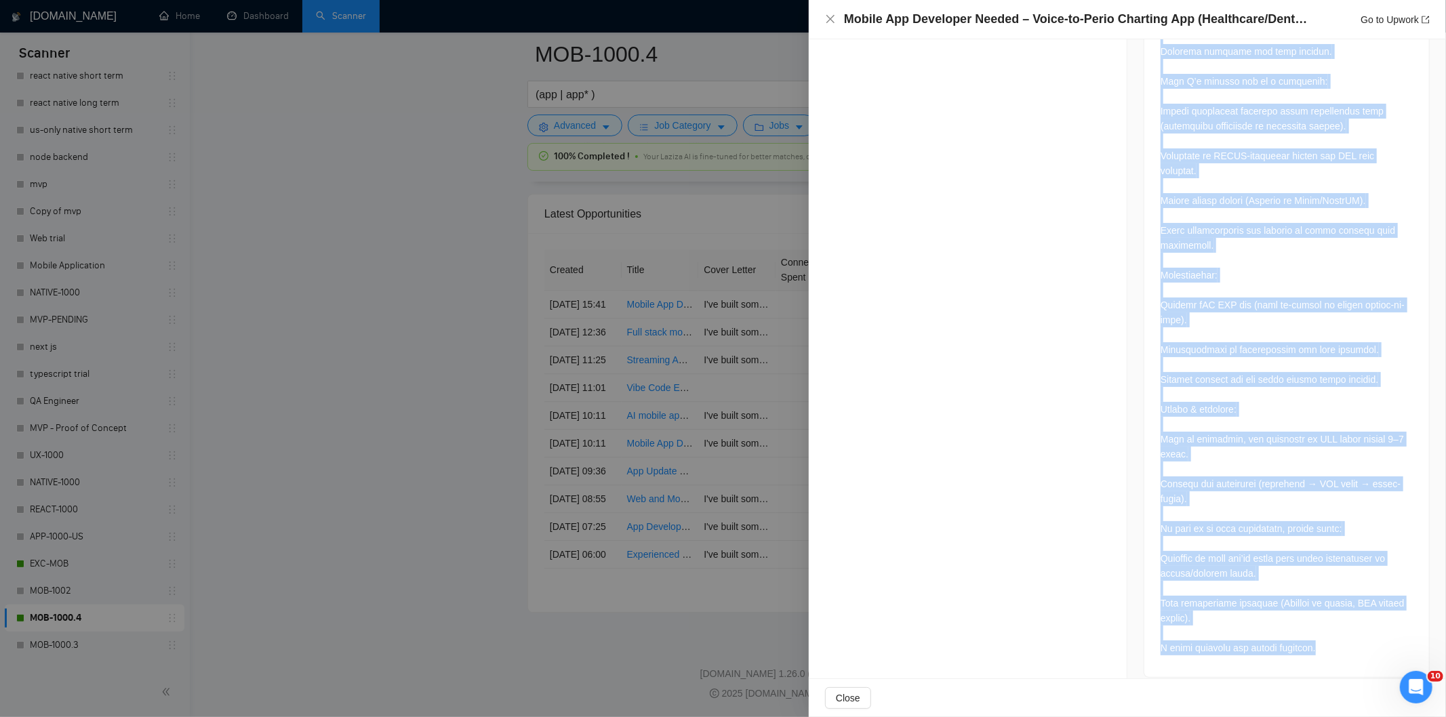
drag, startPoint x: 1151, startPoint y: 272, endPoint x: 1338, endPoint y: 638, distance: 411.5
click at [1338, 638] on div at bounding box center [1286, 189] width 285 height 978
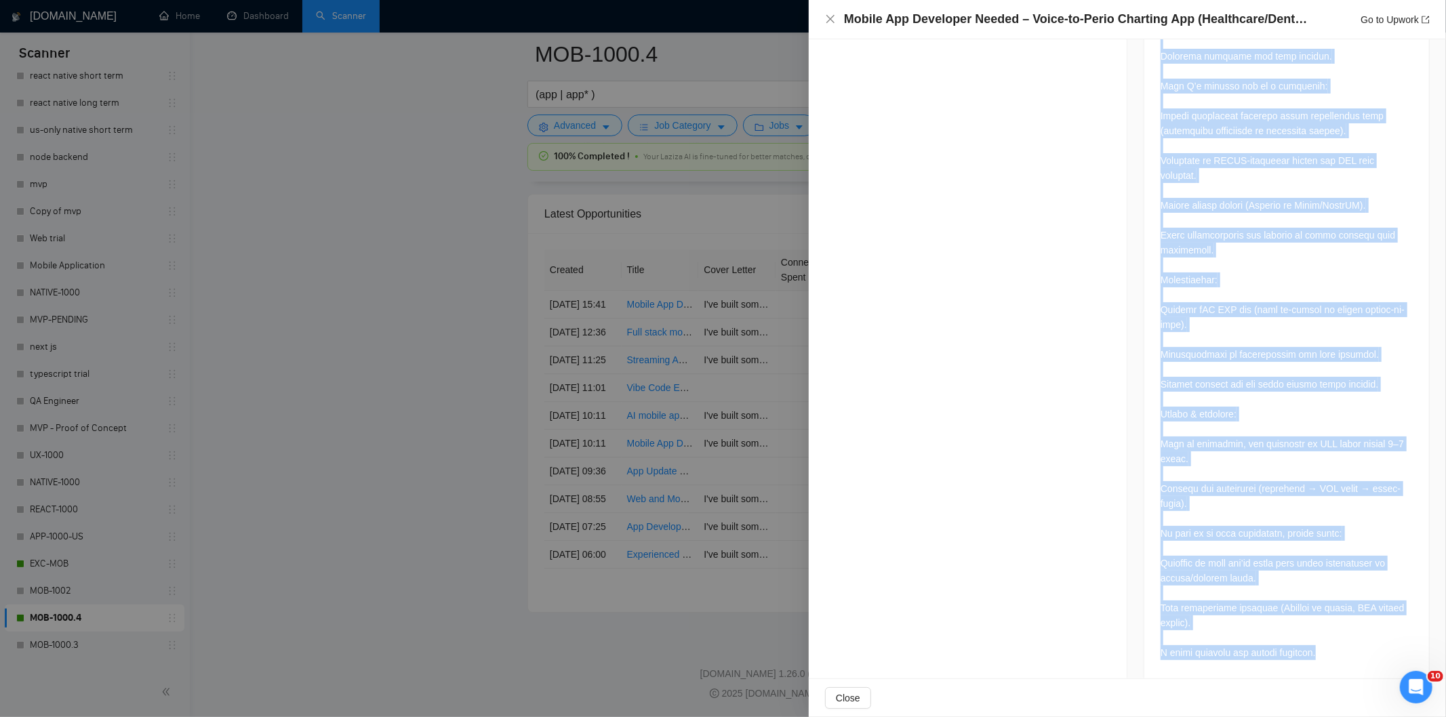
scroll to position [927, 0]
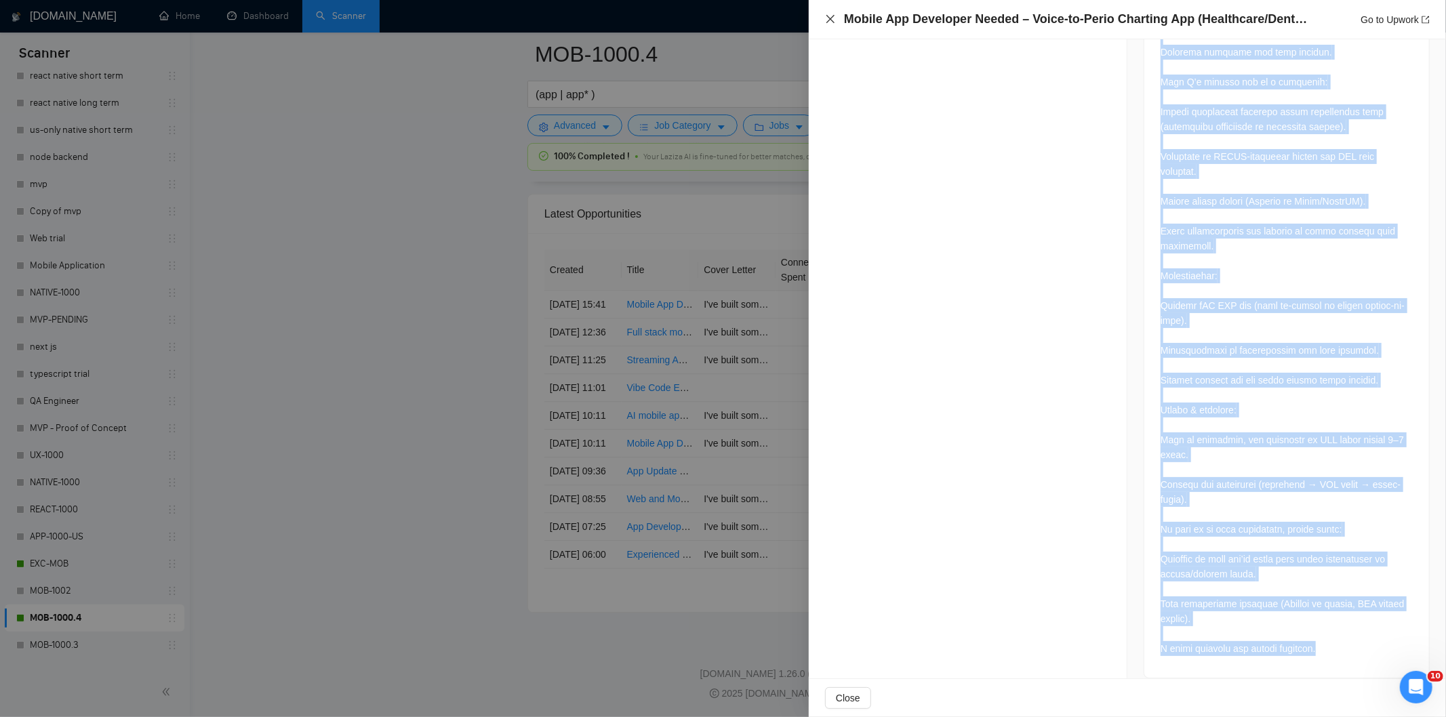
click at [832, 18] on icon "close" at bounding box center [830, 19] width 8 height 8
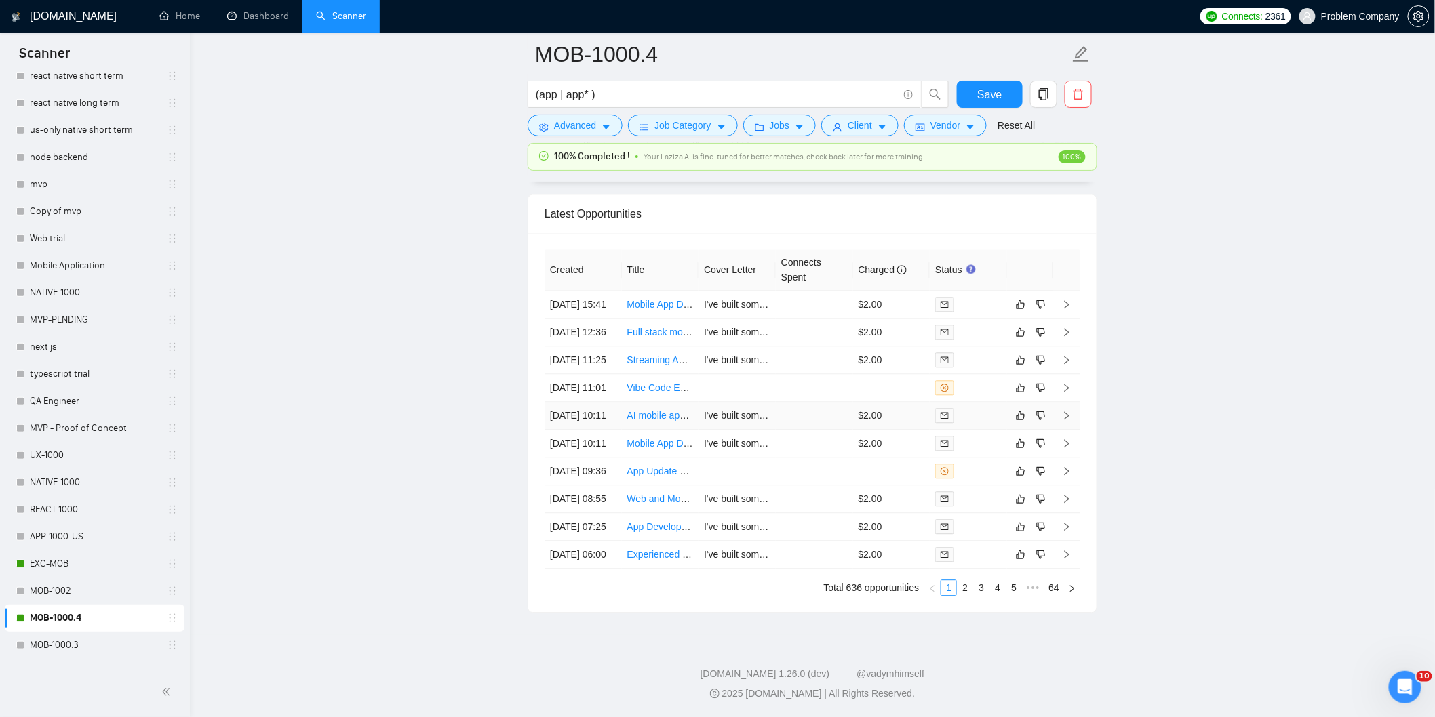
click at [594, 416] on td "[DATE] 10:11" at bounding box center [582, 416] width 77 height 28
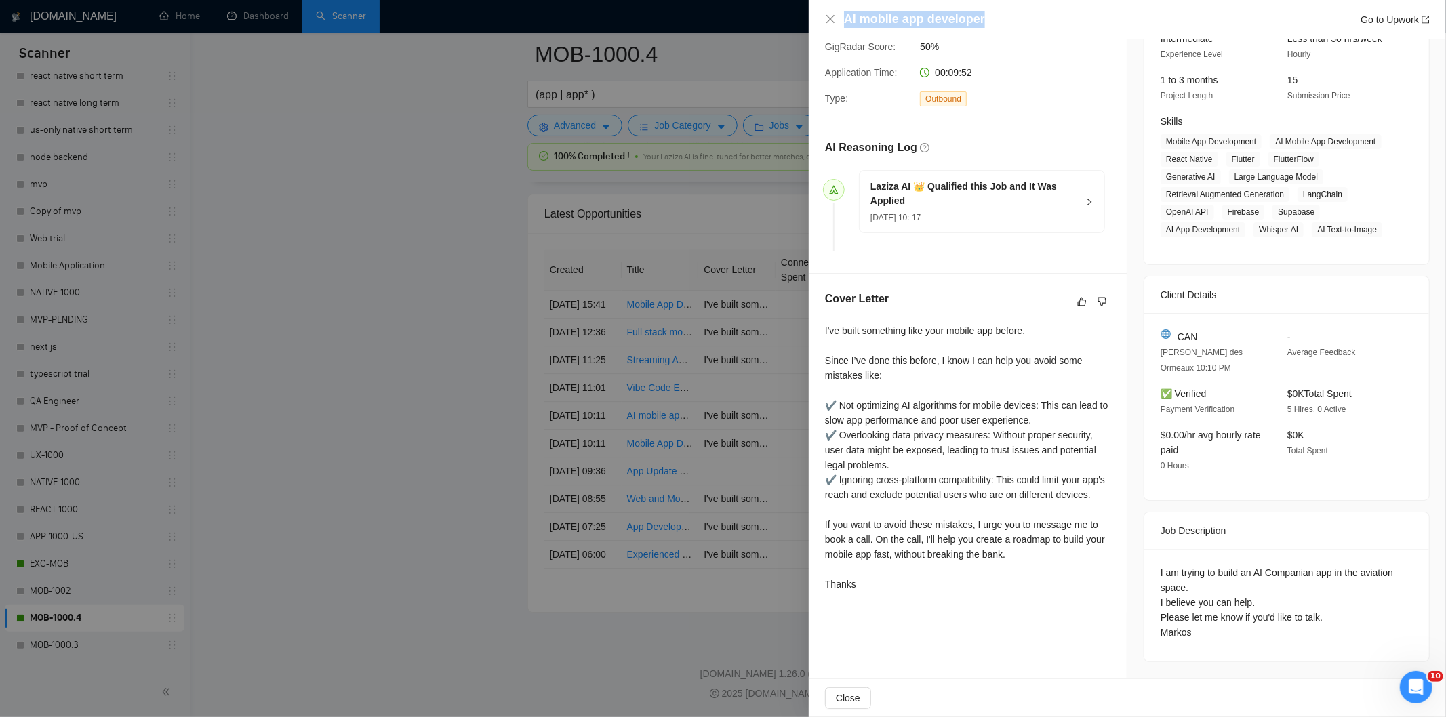
drag, startPoint x: 987, startPoint y: 20, endPoint x: 853, endPoint y: 7, distance: 134.2
click at [853, 7] on div "AI mobile app developer Go to Upwork" at bounding box center [1127, 19] width 637 height 39
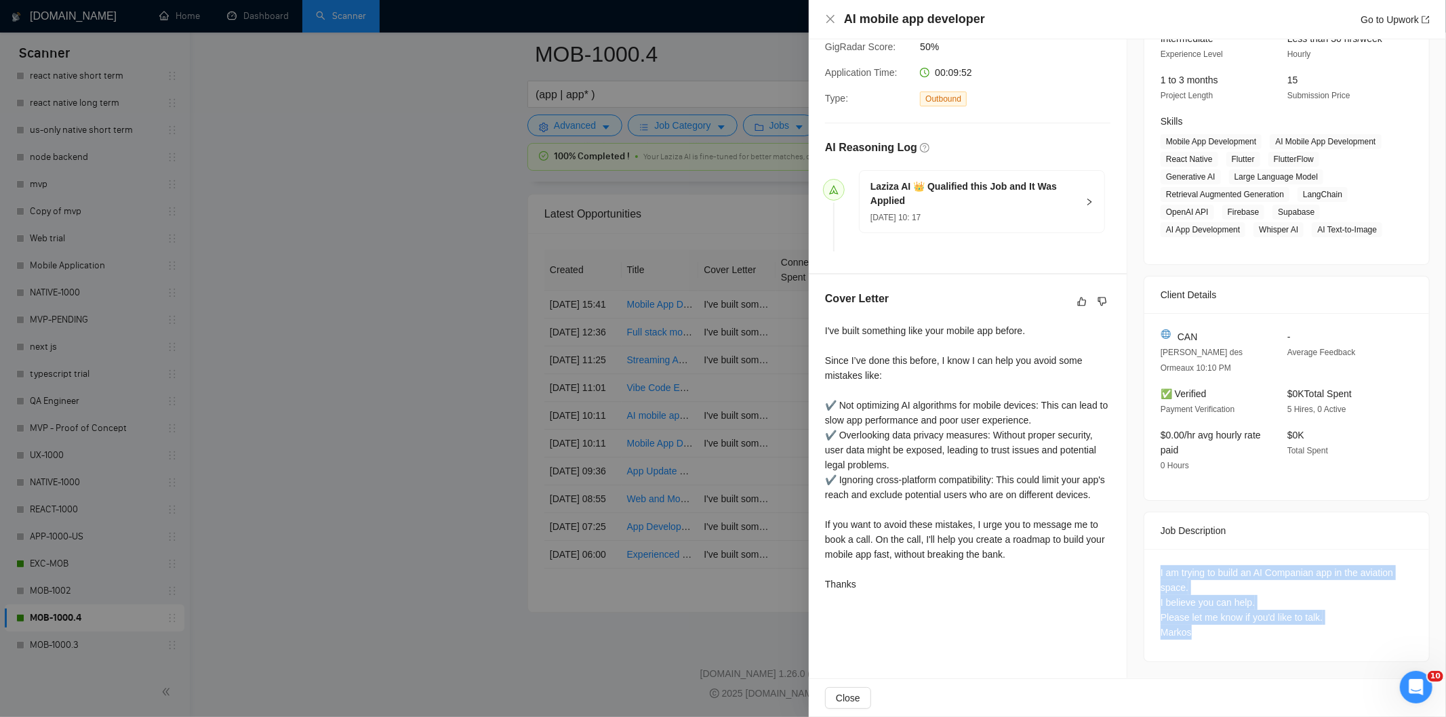
drag, startPoint x: 1155, startPoint y: 572, endPoint x: 1217, endPoint y: 633, distance: 86.8
click at [1217, 633] on div "I am trying to build an AI Companian app in the aviation space. I believe you c…" at bounding box center [1287, 602] width 252 height 75
click at [832, 16] on icon "close" at bounding box center [830, 19] width 11 height 11
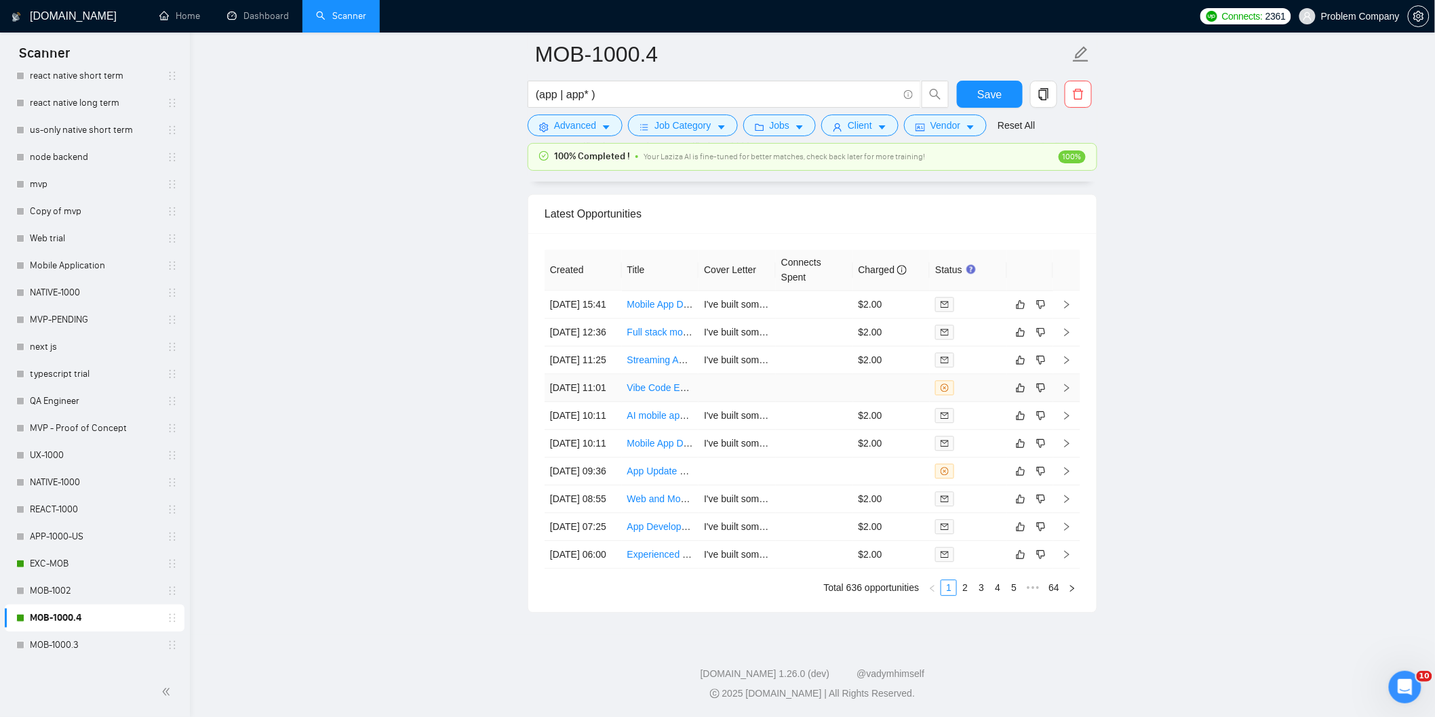
click at [581, 374] on td "[DATE] 11:01" at bounding box center [582, 388] width 77 height 28
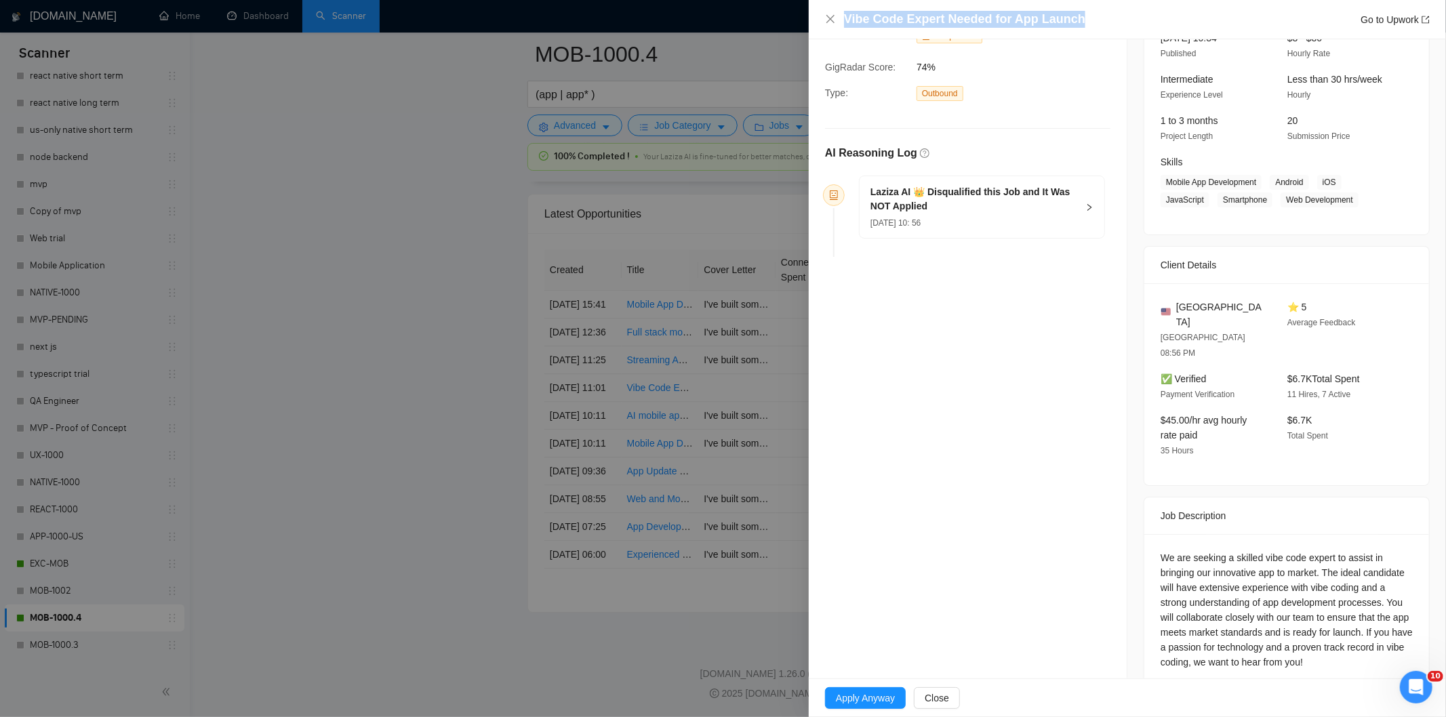
drag, startPoint x: 1095, startPoint y: 16, endPoint x: 845, endPoint y: 18, distance: 250.2
click at [845, 18] on div "Vibe Code Expert Needed for App Launch Go to Upwork" at bounding box center [1137, 19] width 586 height 17
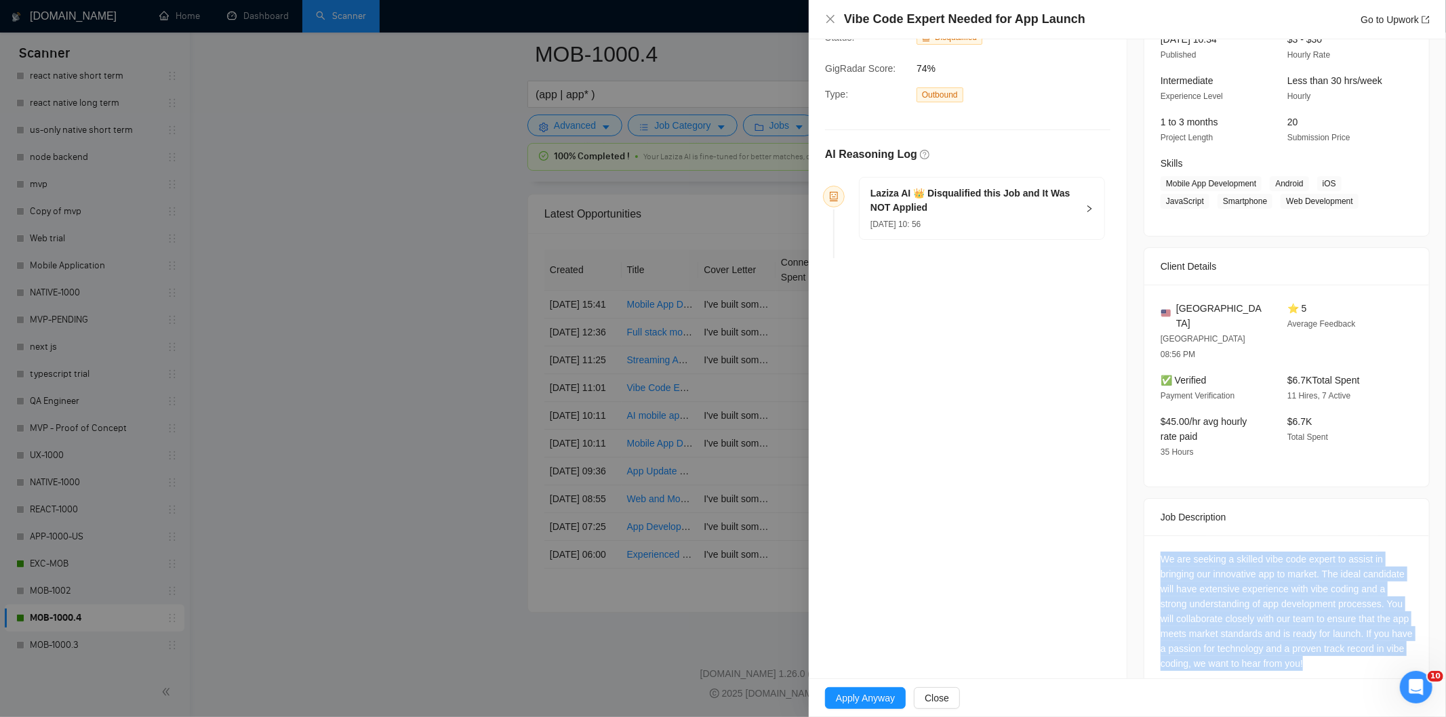
drag, startPoint x: 1149, startPoint y: 531, endPoint x: 1368, endPoint y: 645, distance: 246.2
click at [1368, 645] on div "We are seeking a skilled vibe code expert to assist in bringing our innovative …" at bounding box center [1286, 614] width 285 height 157
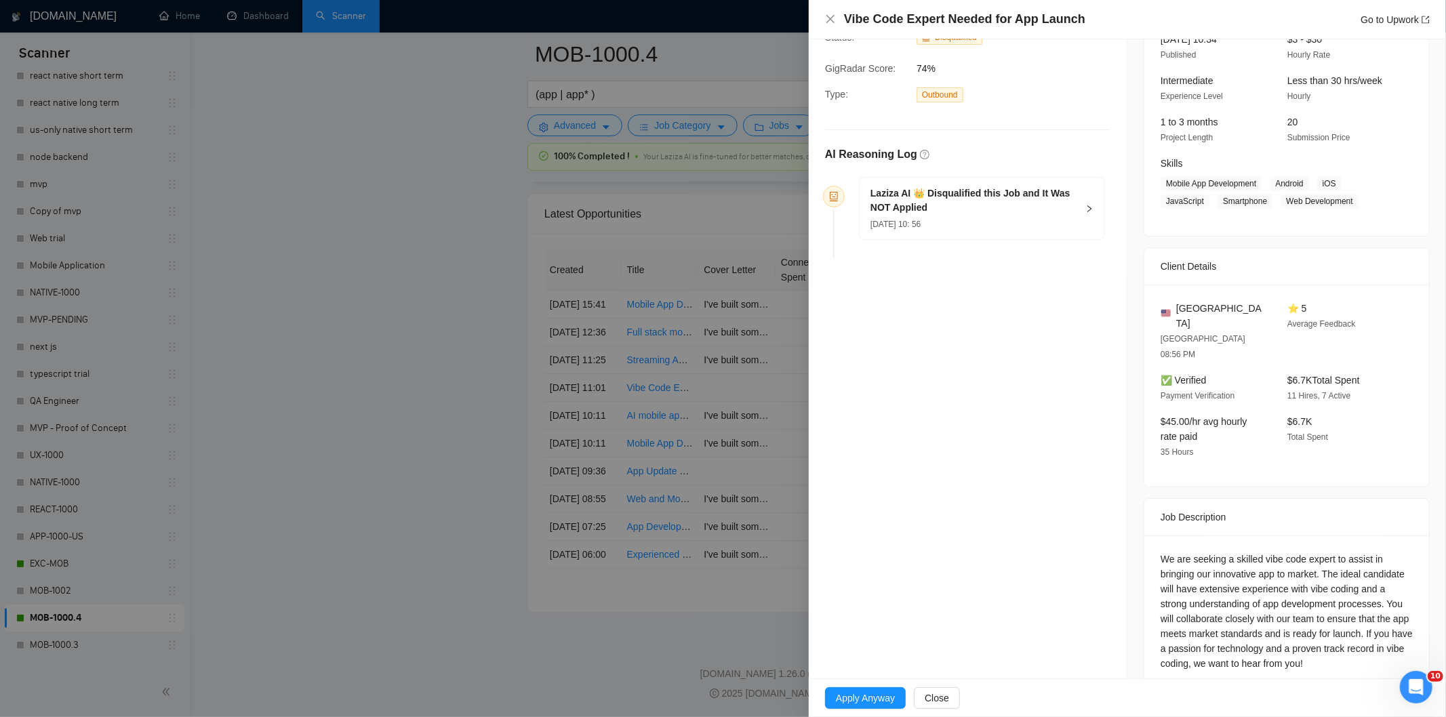
click at [1032, 221] on div "[DATE] 10: 56" at bounding box center [974, 223] width 207 height 15
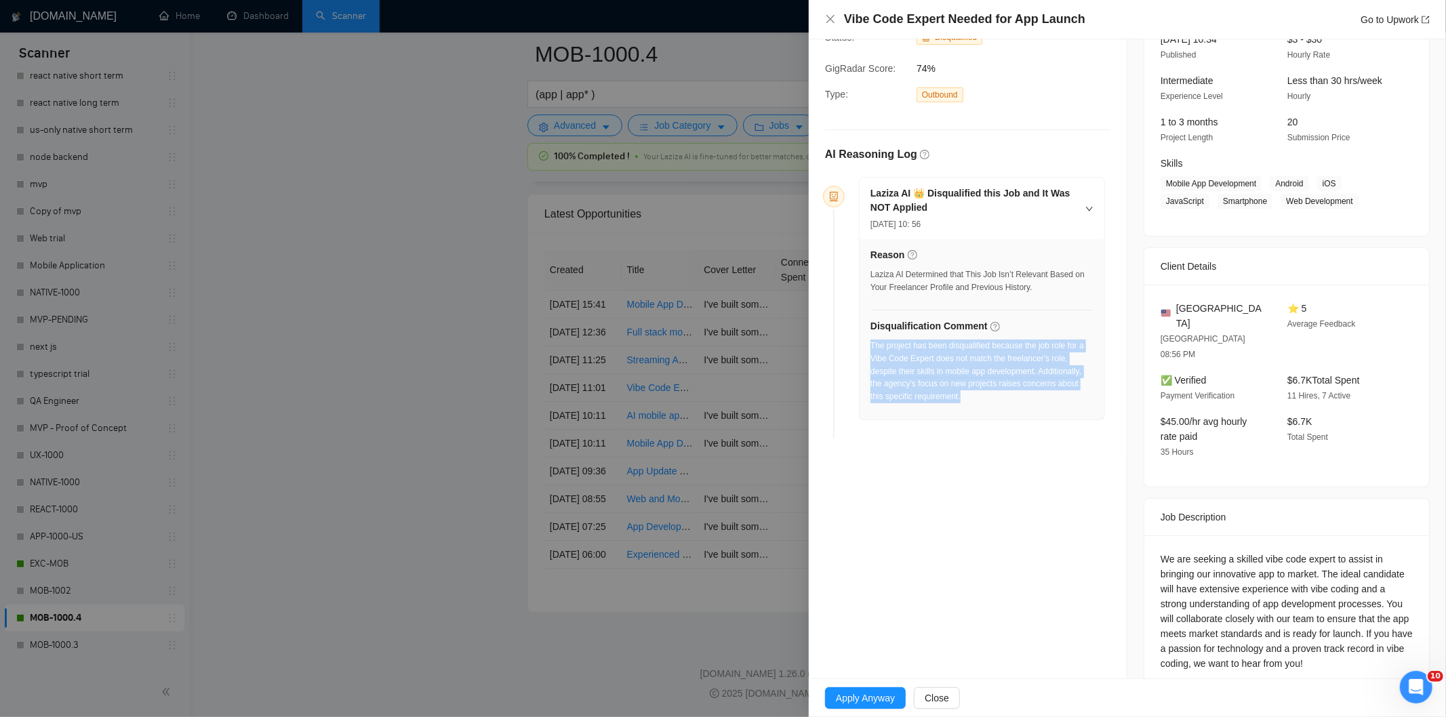
drag, startPoint x: 979, startPoint y: 399, endPoint x: 871, endPoint y: 348, distance: 119.5
click at [871, 348] on div "The project has been disqualified because the job role for a Vibe Code Expert d…" at bounding box center [982, 372] width 223 height 64
click at [829, 16] on icon "close" at bounding box center [830, 19] width 11 height 11
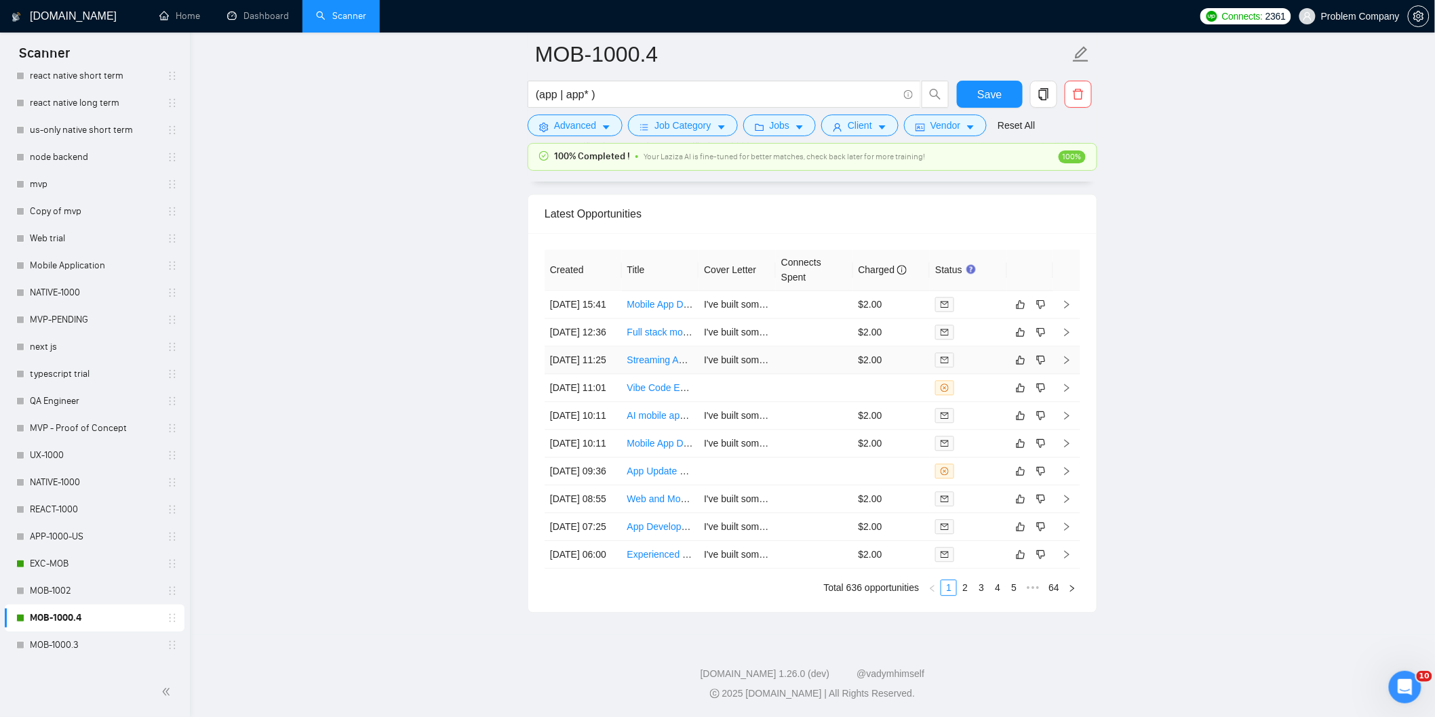
click at [597, 346] on td "[DATE] 11:25" at bounding box center [582, 360] width 77 height 28
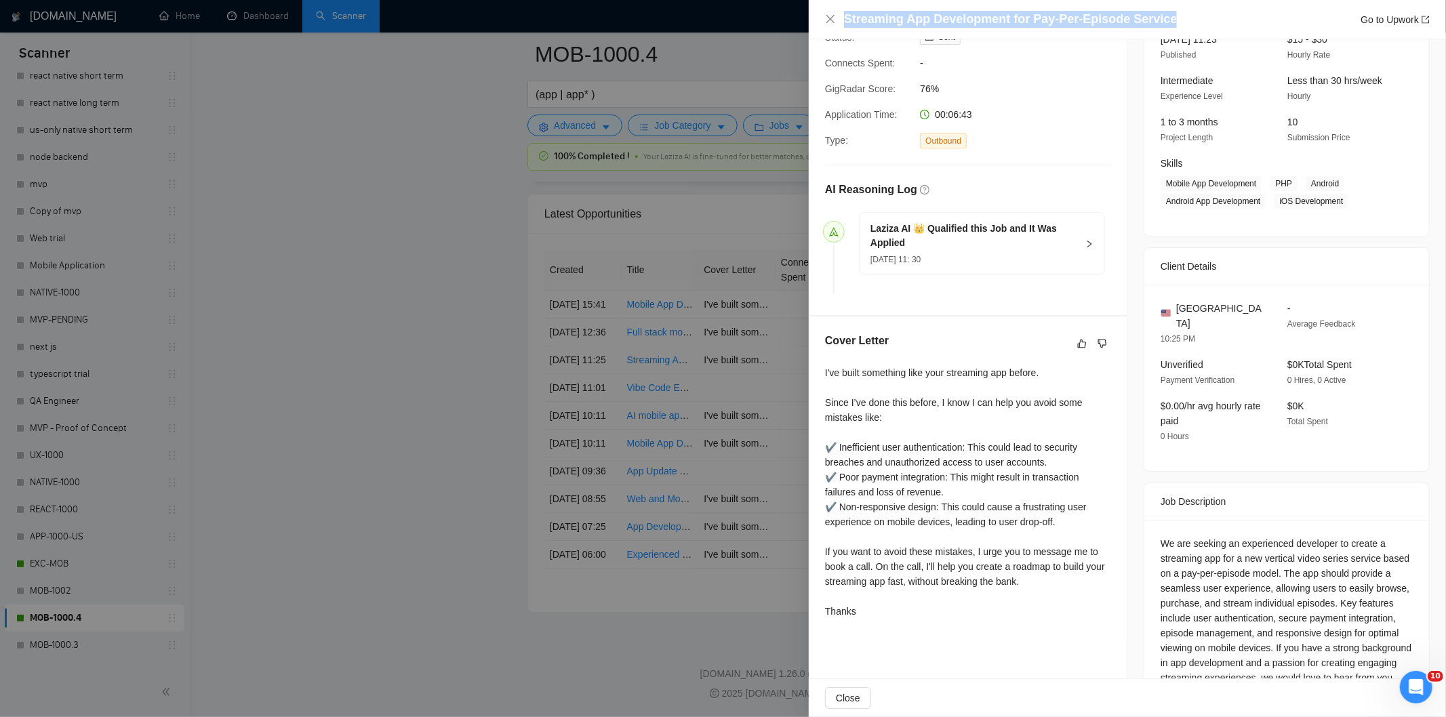
drag, startPoint x: 1162, startPoint y: 24, endPoint x: 841, endPoint y: 16, distance: 320.8
click at [841, 16] on div "Streaming App Development for Pay-Per-Episode Service Go to Upwork" at bounding box center [1127, 19] width 605 height 17
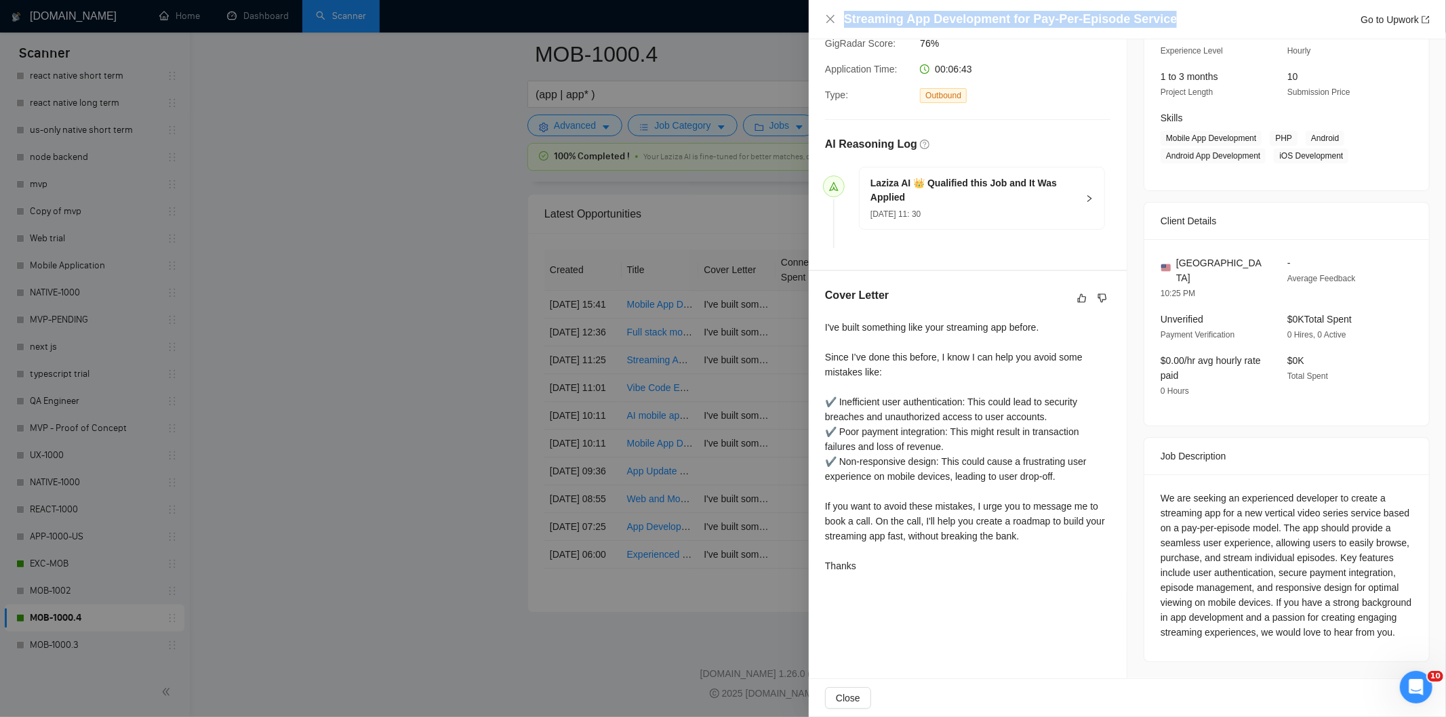
scroll to position [153, 0]
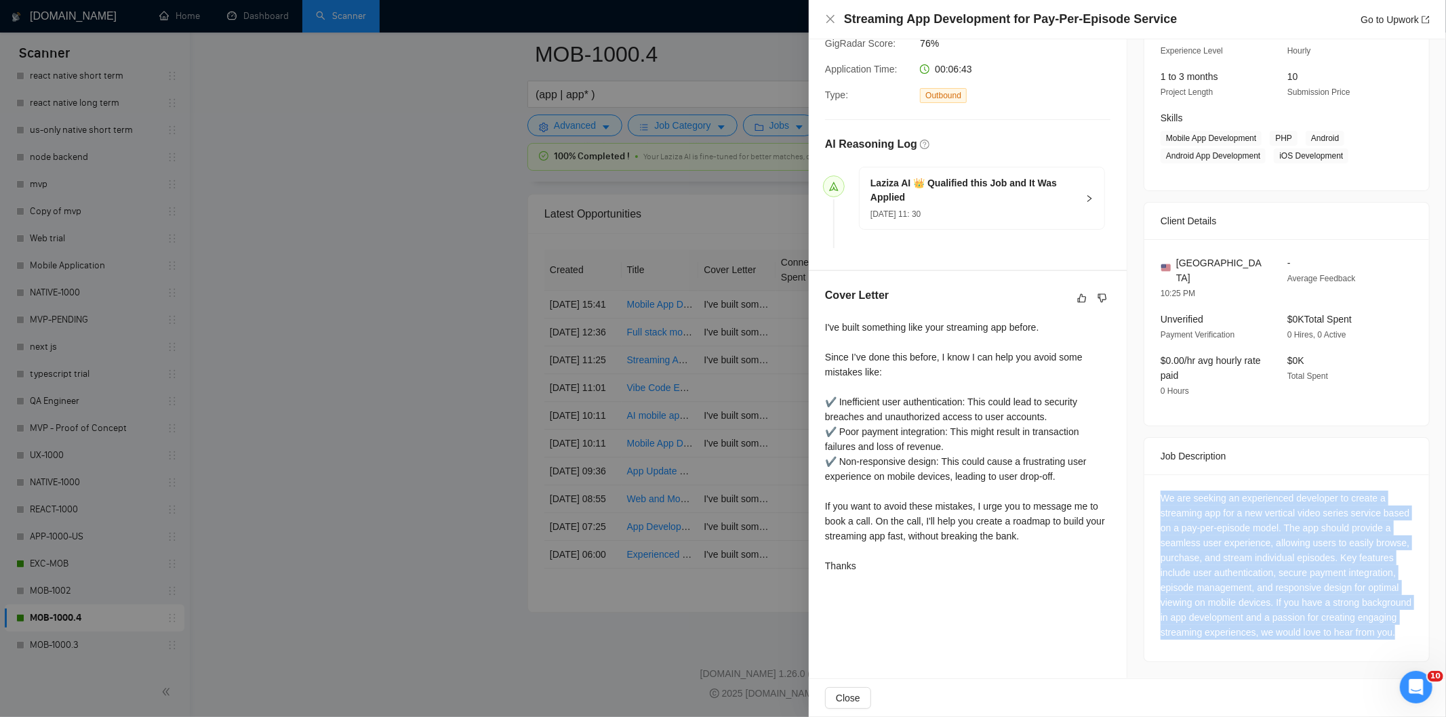
drag, startPoint x: 1157, startPoint y: 479, endPoint x: 1280, endPoint y: 627, distance: 192.6
click at [1280, 627] on div "We are seeking an experienced developer to create a streaming app for a new ver…" at bounding box center [1287, 565] width 252 height 149
click at [831, 23] on icon "close" at bounding box center [830, 19] width 11 height 11
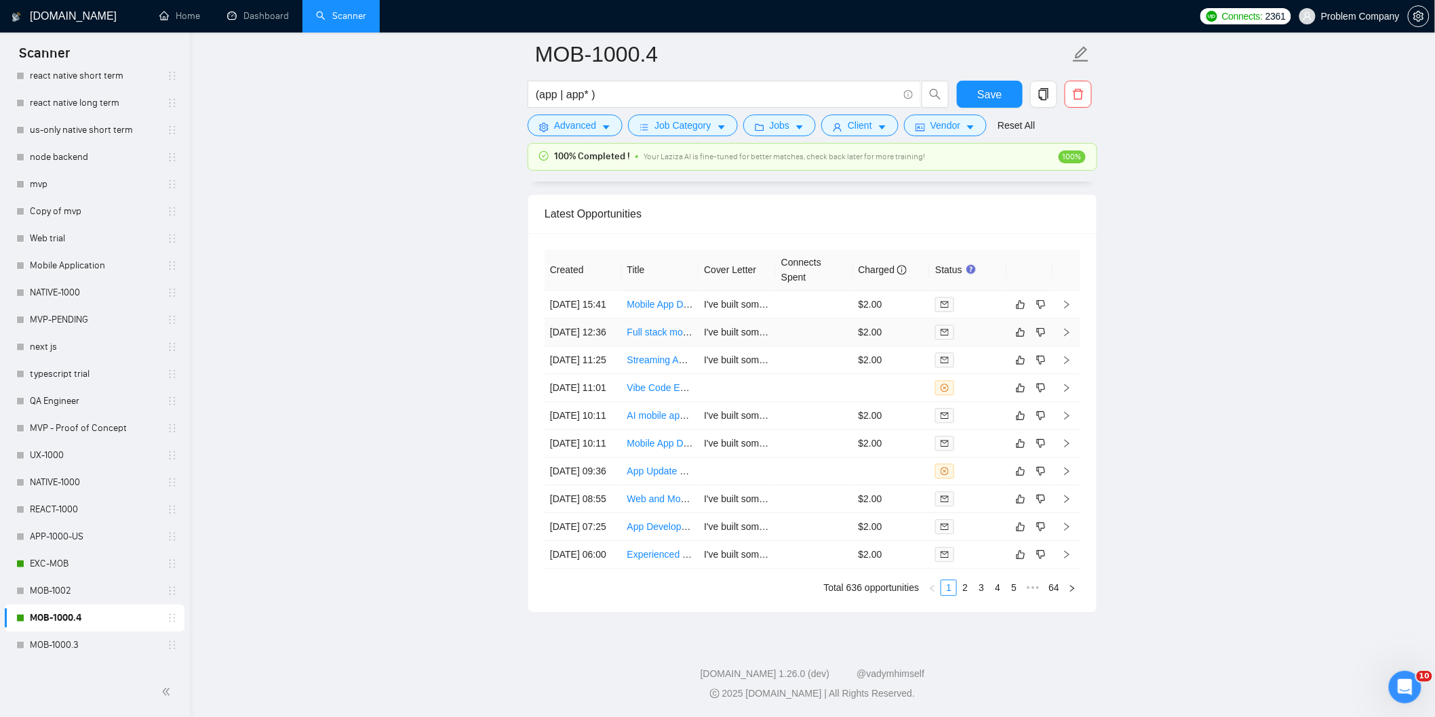
click at [593, 319] on td "[DATE] 12:36" at bounding box center [582, 333] width 77 height 28
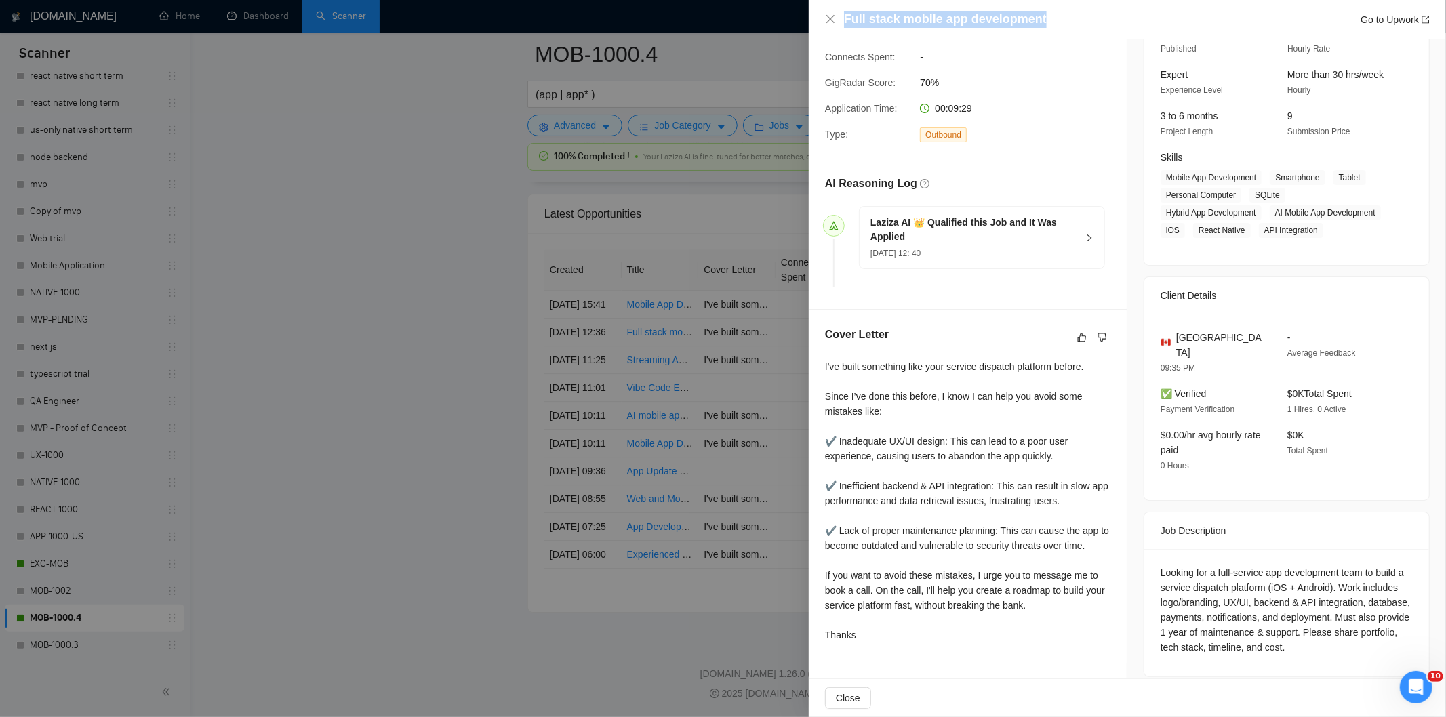
drag, startPoint x: 1049, startPoint y: 21, endPoint x: 818, endPoint y: 15, distance: 230.6
click at [815, 14] on div "Full stack mobile app development Go to Upwork" at bounding box center [1127, 19] width 637 height 39
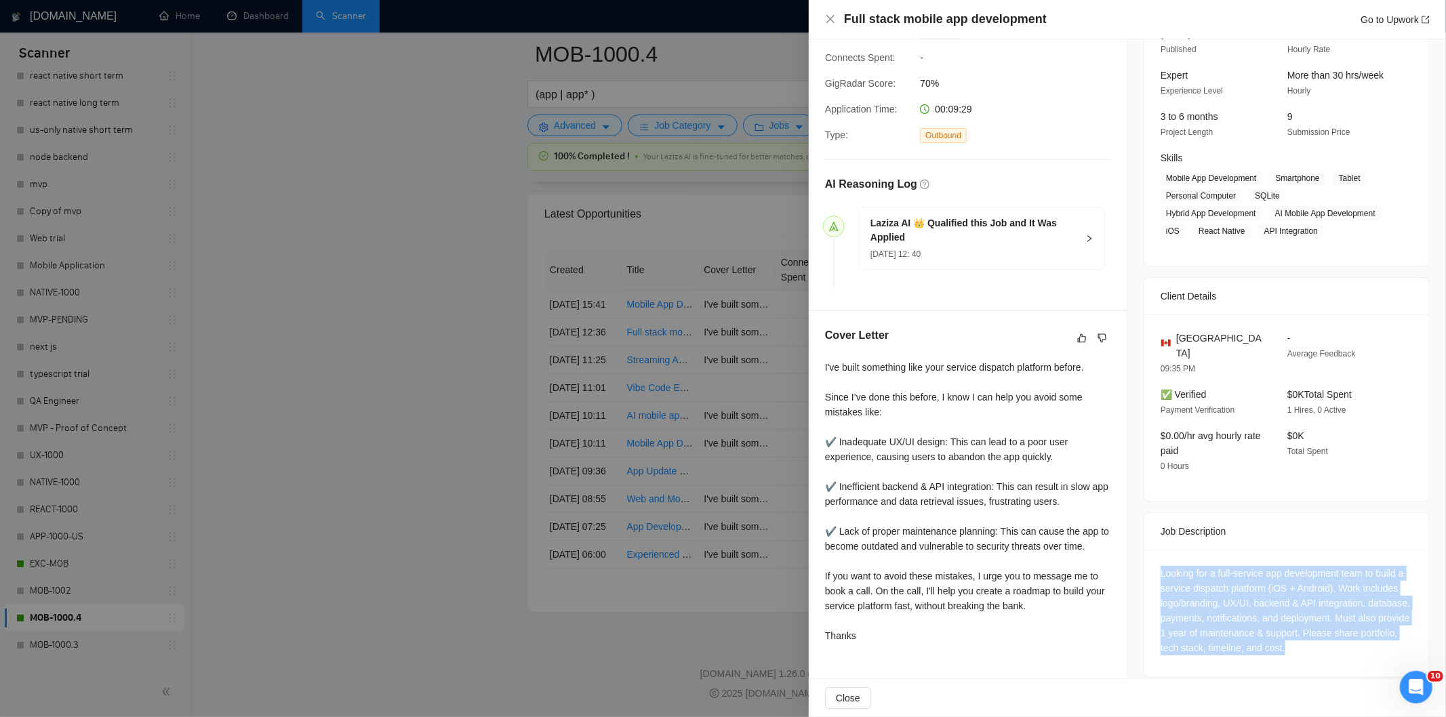
drag, startPoint x: 1153, startPoint y: 559, endPoint x: 1359, endPoint y: 639, distance: 221.7
click at [1359, 639] on div "Looking for a full-service app development team to build a service dispatch pla…" at bounding box center [1286, 613] width 285 height 127
click at [832, 23] on icon "close" at bounding box center [830, 19] width 11 height 11
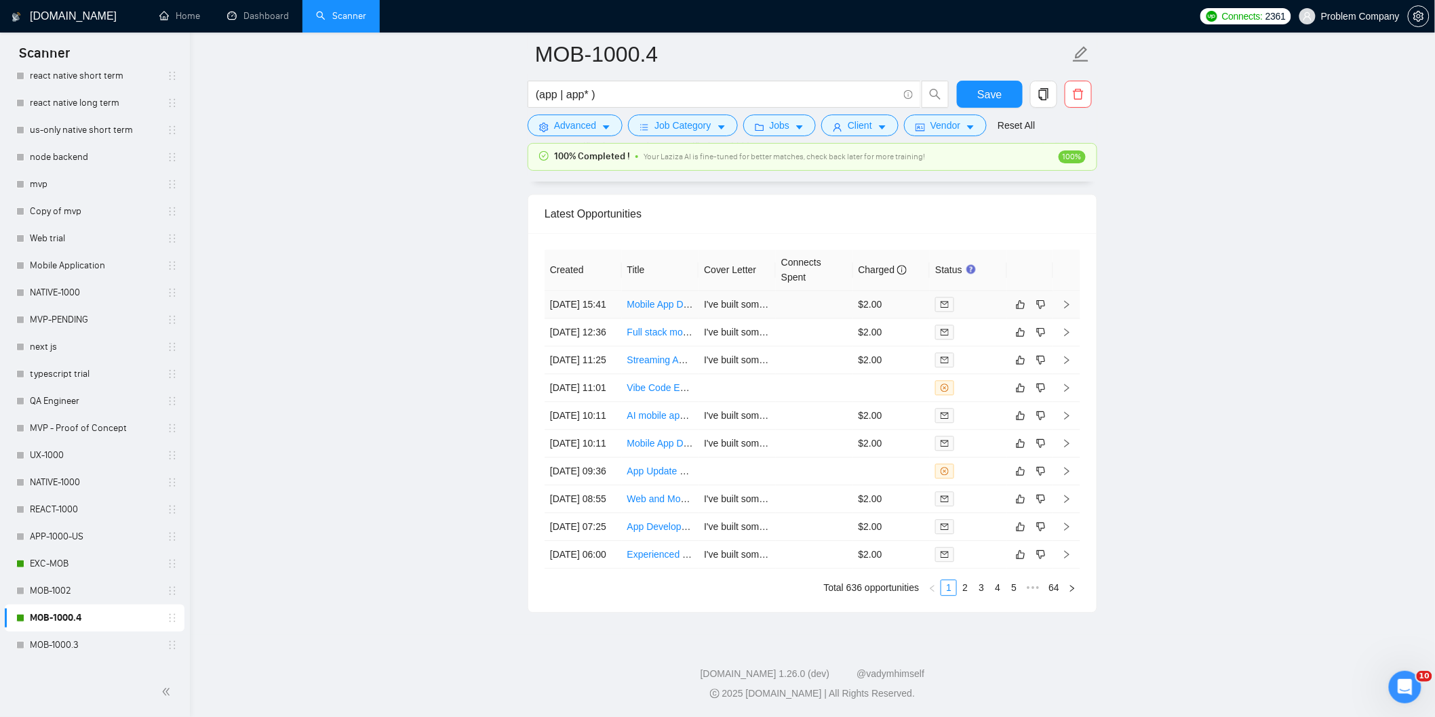
click at [606, 291] on td "[DATE] 15:41" at bounding box center [582, 305] width 77 height 28
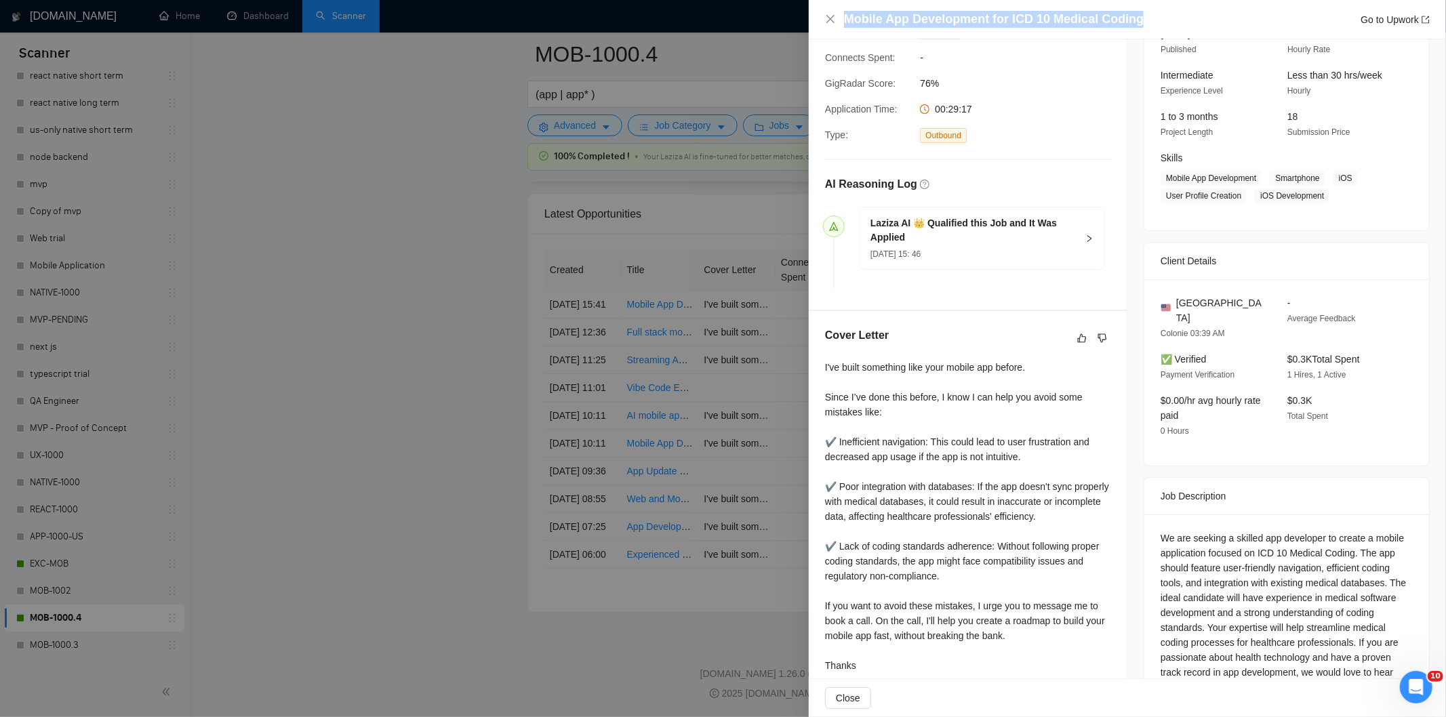
drag, startPoint x: 1155, startPoint y: 22, endPoint x: 848, endPoint y: 21, distance: 306.5
click at [848, 21] on div "Mobile App Development for ICD 10 Medical Coding Go to Upwork" at bounding box center [1137, 19] width 586 height 17
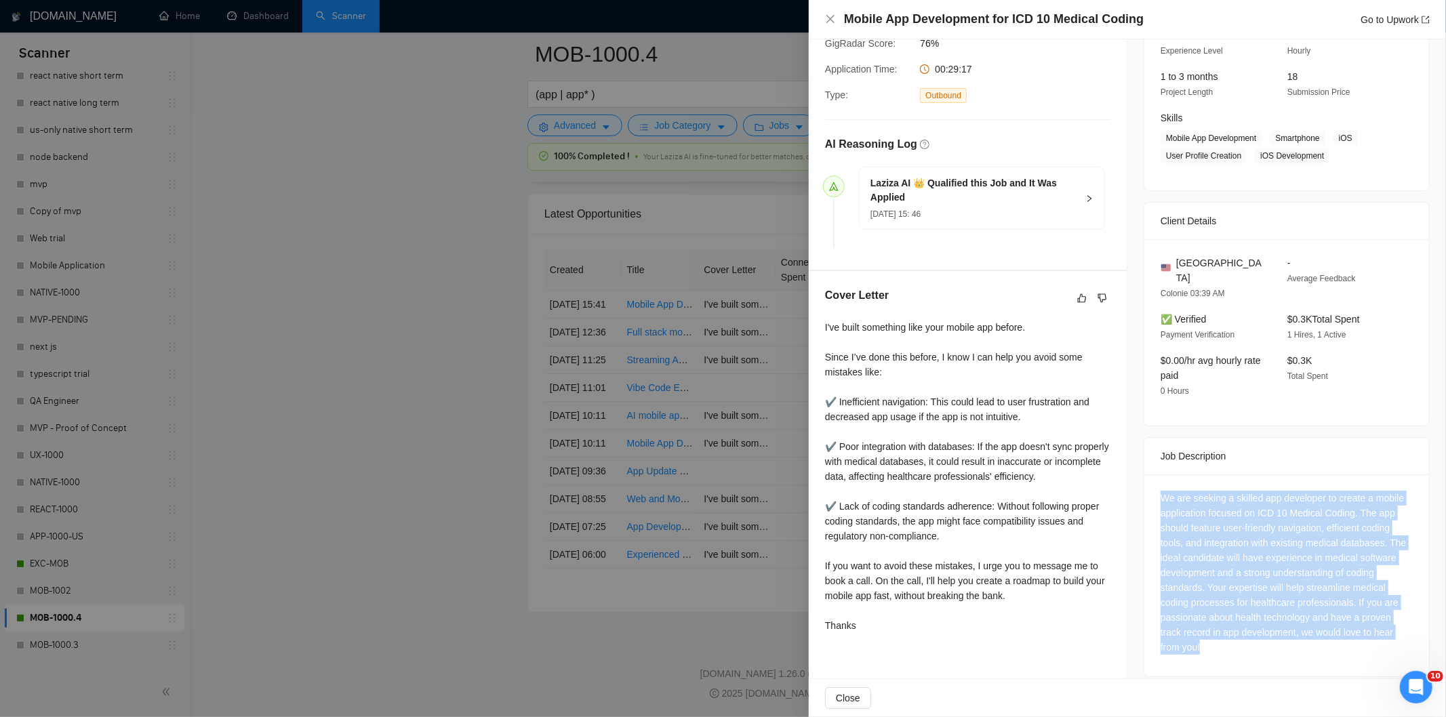
drag, startPoint x: 1151, startPoint y: 485, endPoint x: 1243, endPoint y: 682, distance: 217.8
click at [1243, 682] on div "Mobile App Development for ICD 10 Medical Coding Go to Upwork Proposal Details …" at bounding box center [1127, 358] width 637 height 717
click at [835, 18] on icon "close" at bounding box center [830, 19] width 11 height 11
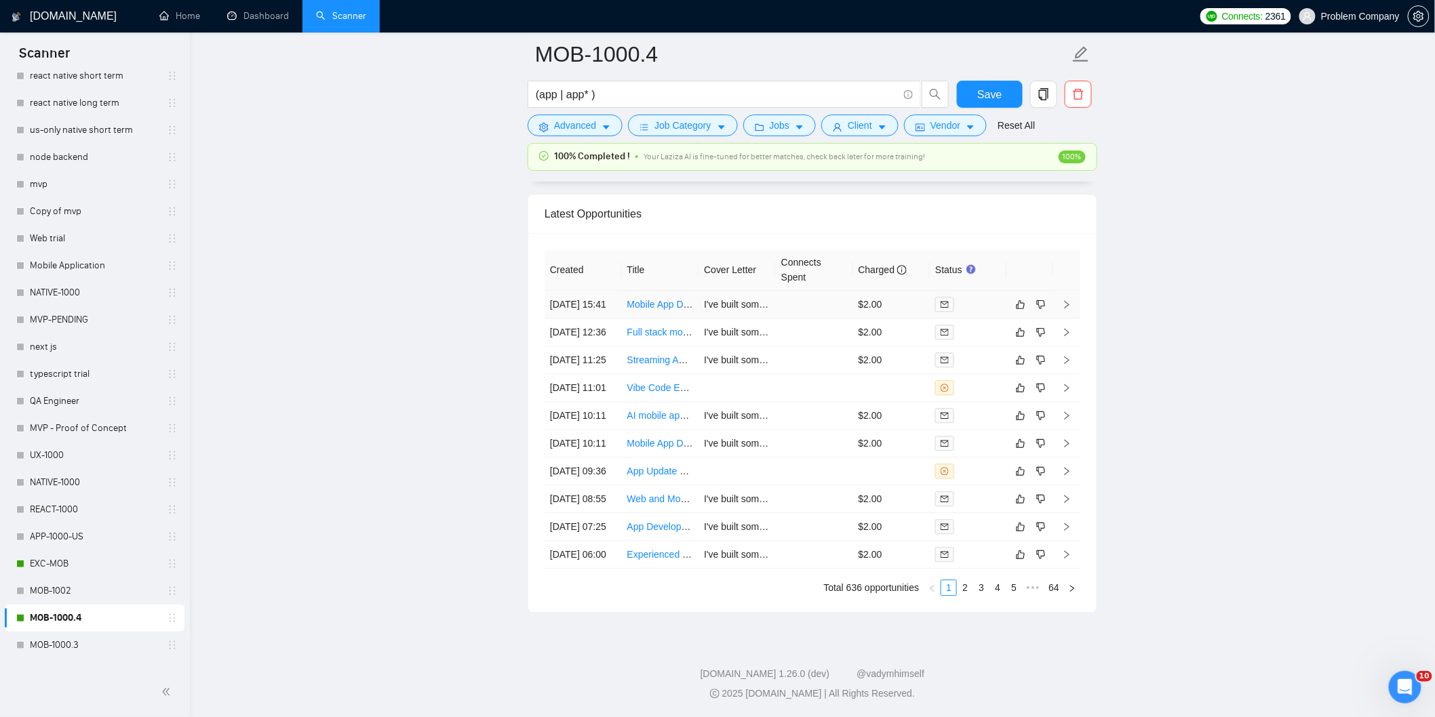
click at [605, 291] on td "[DATE] 15:41" at bounding box center [582, 305] width 77 height 28
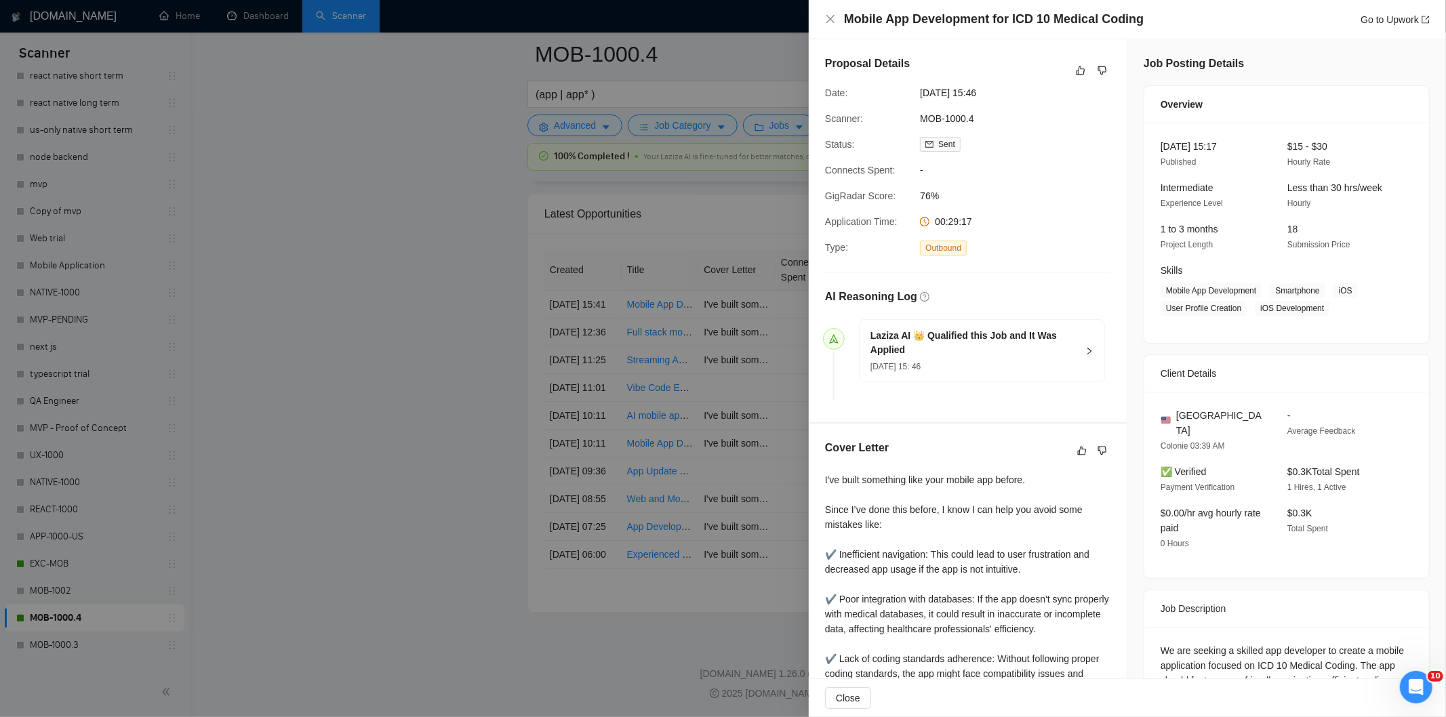
drag, startPoint x: 1008, startPoint y: 96, endPoint x: 920, endPoint y: 98, distance: 87.5
click at [920, 98] on span "[DATE] 15:46" at bounding box center [1021, 92] width 203 height 15
click at [833, 16] on icon "close" at bounding box center [830, 19] width 8 height 8
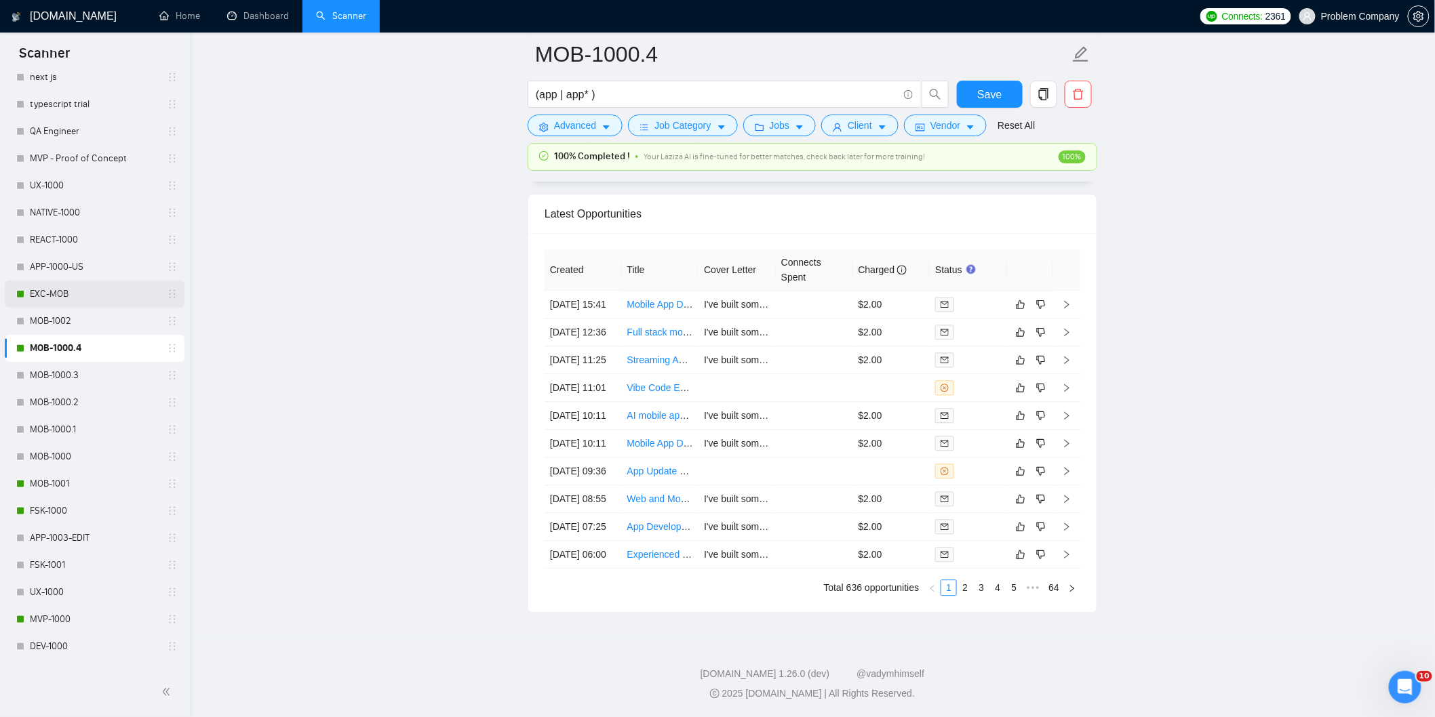
scroll to position [483, 0]
click at [69, 479] on link "MOB-1001" at bounding box center [94, 483] width 129 height 27
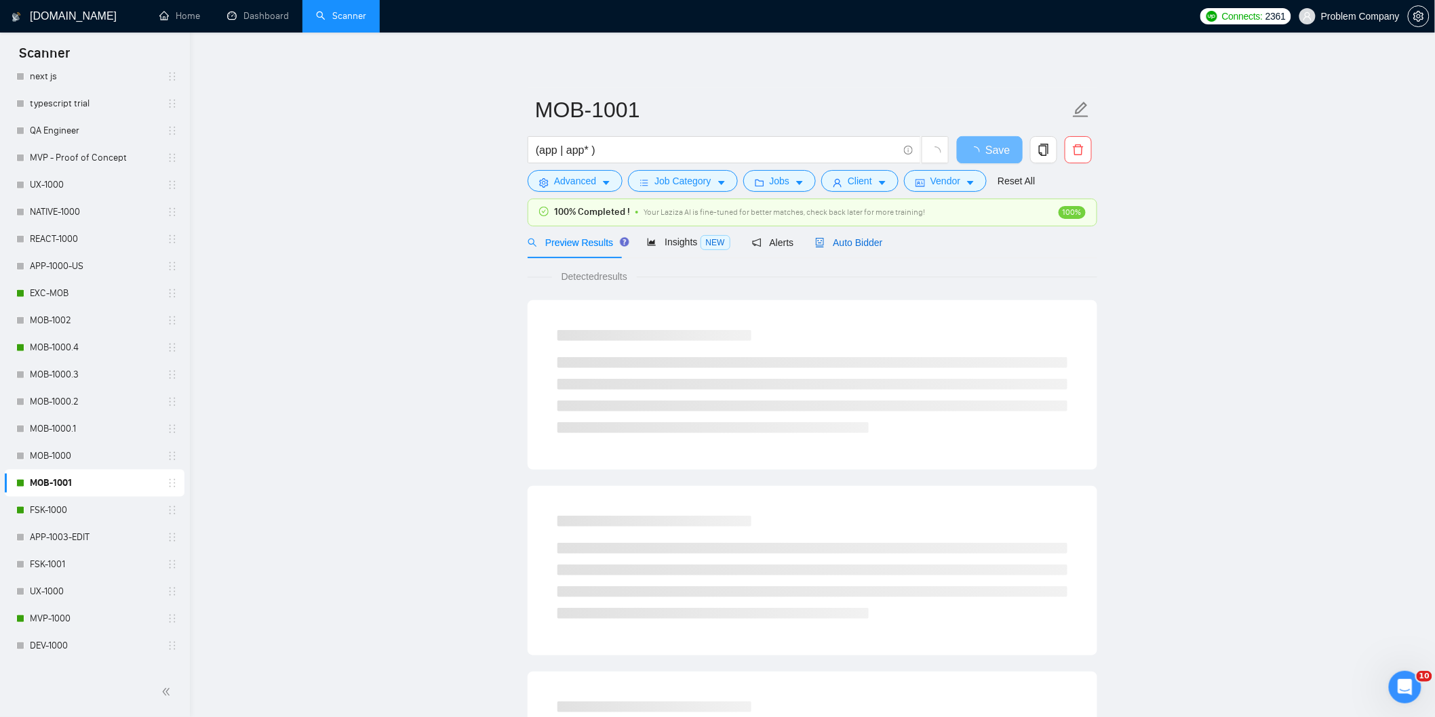
click at [852, 245] on span "Auto Bidder" at bounding box center [848, 242] width 67 height 11
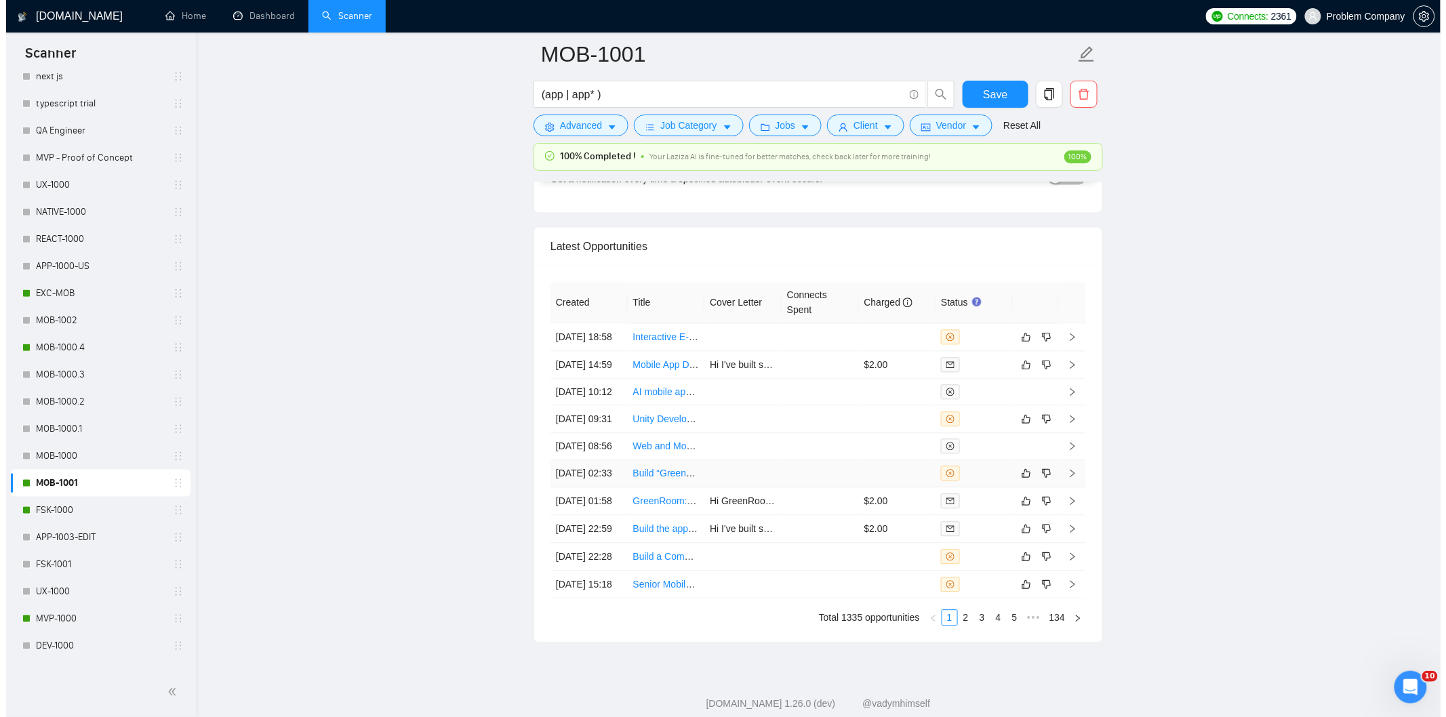
scroll to position [3248, 0]
click at [606, 433] on td "[DATE] 09:31" at bounding box center [582, 419] width 77 height 28
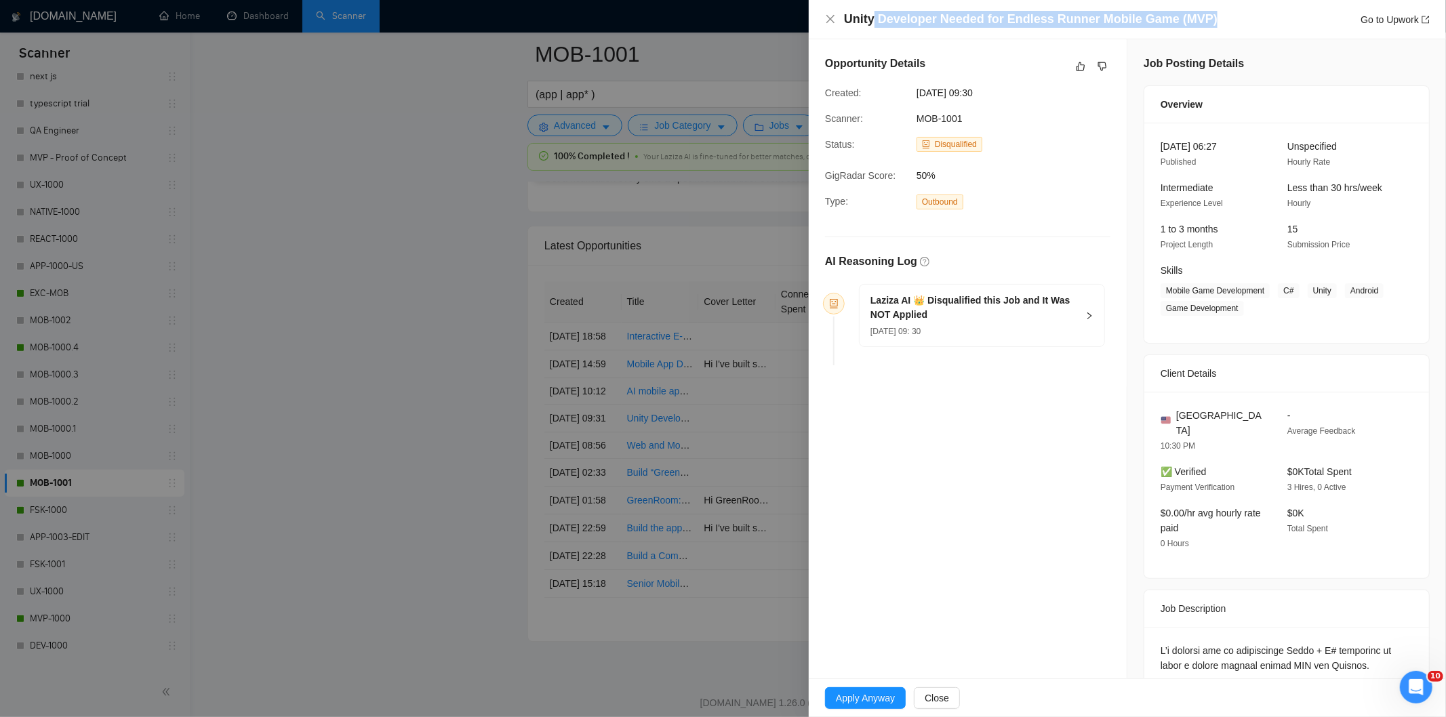
drag, startPoint x: 1216, startPoint y: 18, endPoint x: 873, endPoint y: 12, distance: 343.8
click at [873, 12] on div "Unity Developer Needed for Endless Runner Mobile Game (MVP) Go to Upwork" at bounding box center [1137, 19] width 586 height 17
click at [873, 12] on h4 "Unity Developer Needed for Endless Runner Mobile Game (MVP)" at bounding box center [1031, 19] width 374 height 17
drag, startPoint x: 1212, startPoint y: 22, endPoint x: 844, endPoint y: 24, distance: 368.2
click at [844, 24] on div "Unity Developer Needed for Endless Runner Mobile Game (MVP) Go to Upwork" at bounding box center [1137, 19] width 586 height 17
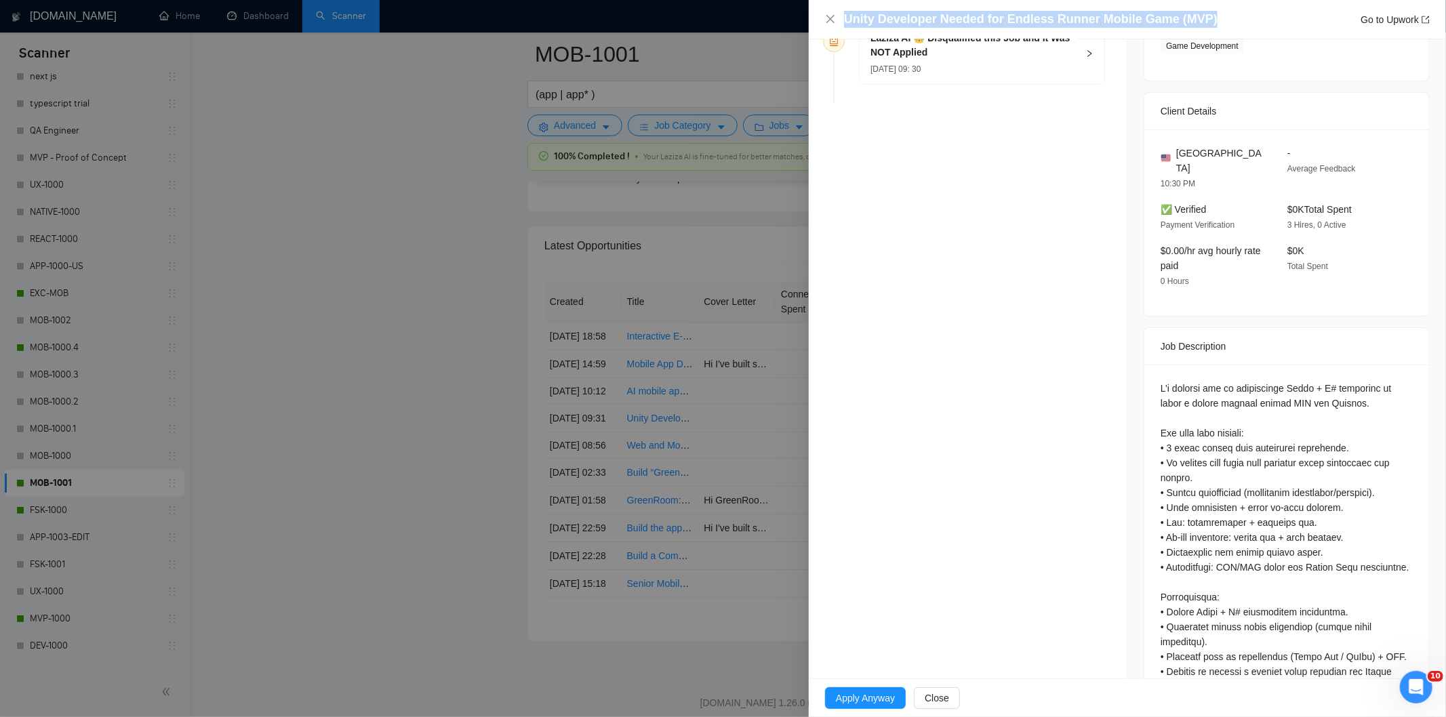
scroll to position [266, 0]
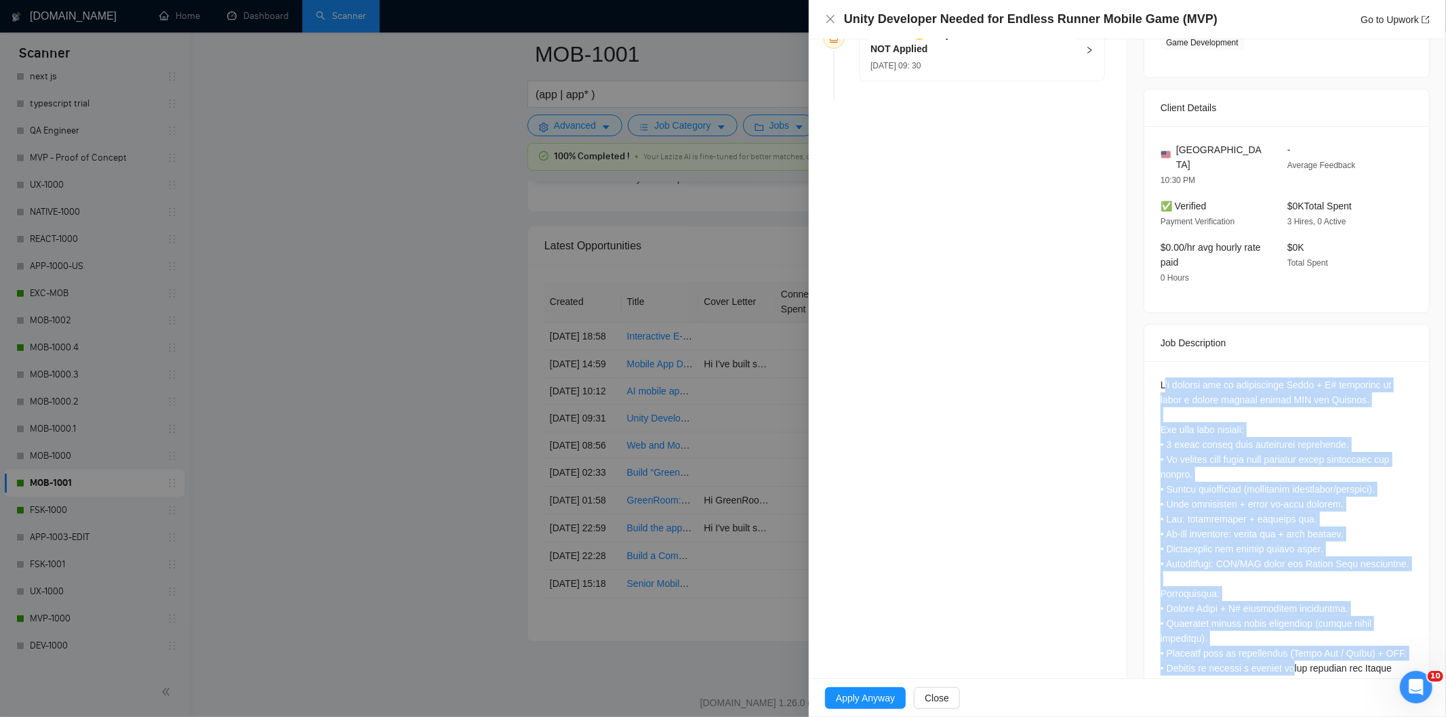
drag, startPoint x: 1157, startPoint y: 363, endPoint x: 1287, endPoint y: 651, distance: 315.3
click at [1287, 651] on div at bounding box center [1287, 587] width 252 height 418
click at [1206, 378] on div at bounding box center [1287, 587] width 252 height 418
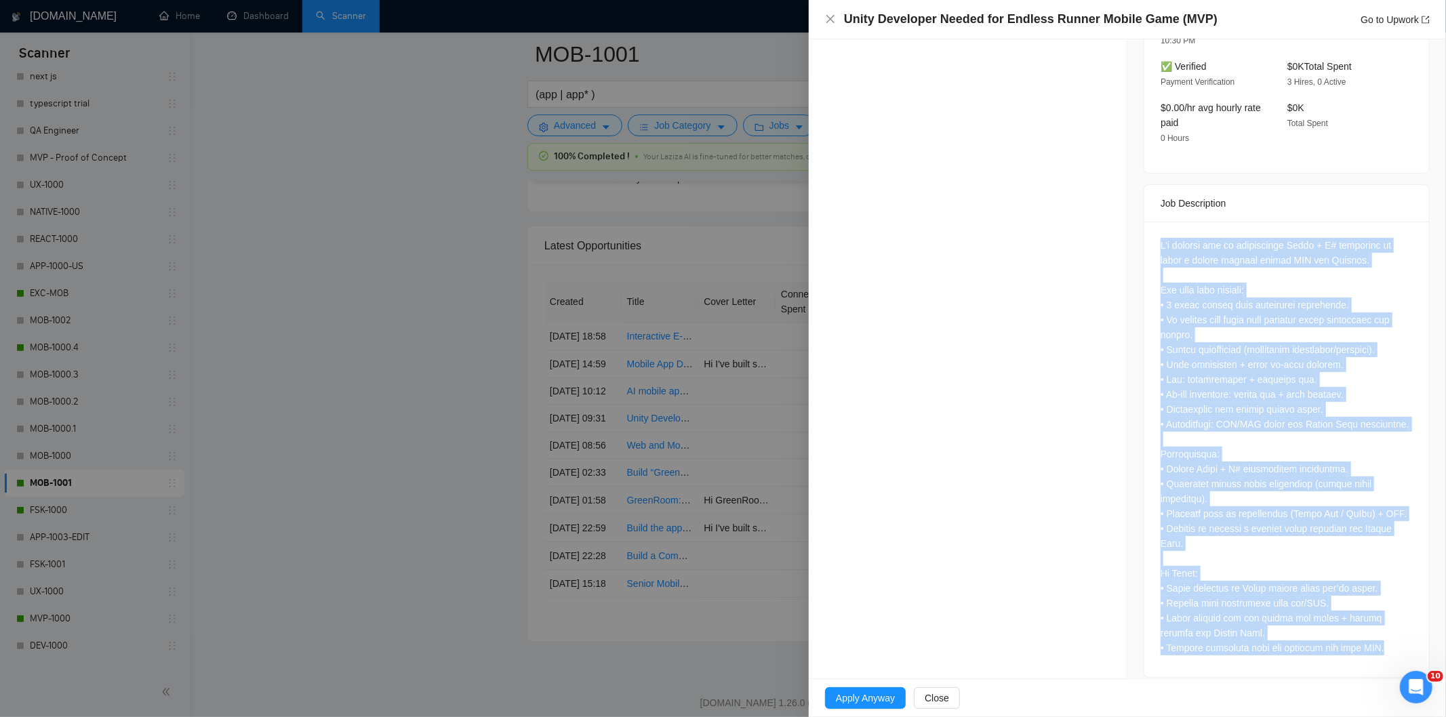
drag, startPoint x: 1154, startPoint y: 367, endPoint x: 1387, endPoint y: 641, distance: 360.3
click at [1387, 641] on div at bounding box center [1286, 450] width 285 height 456
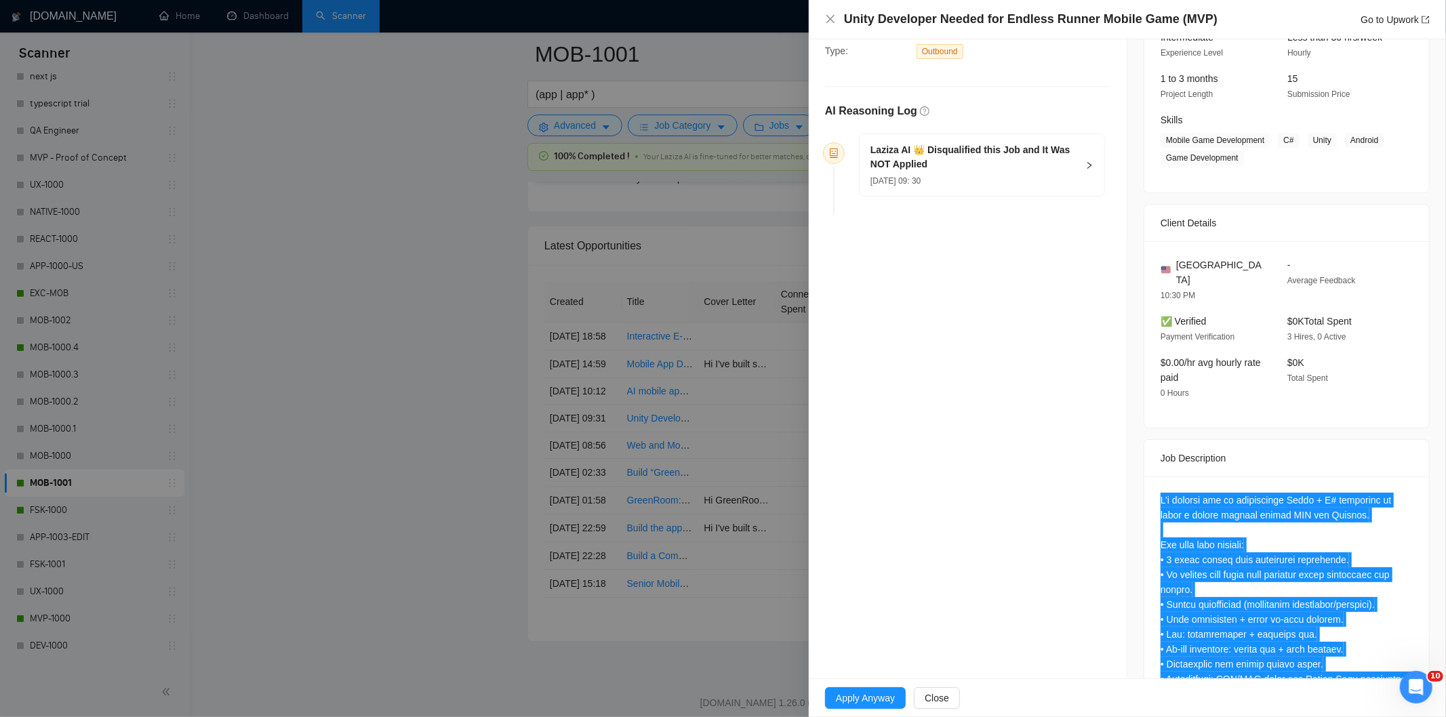
scroll to position [0, 0]
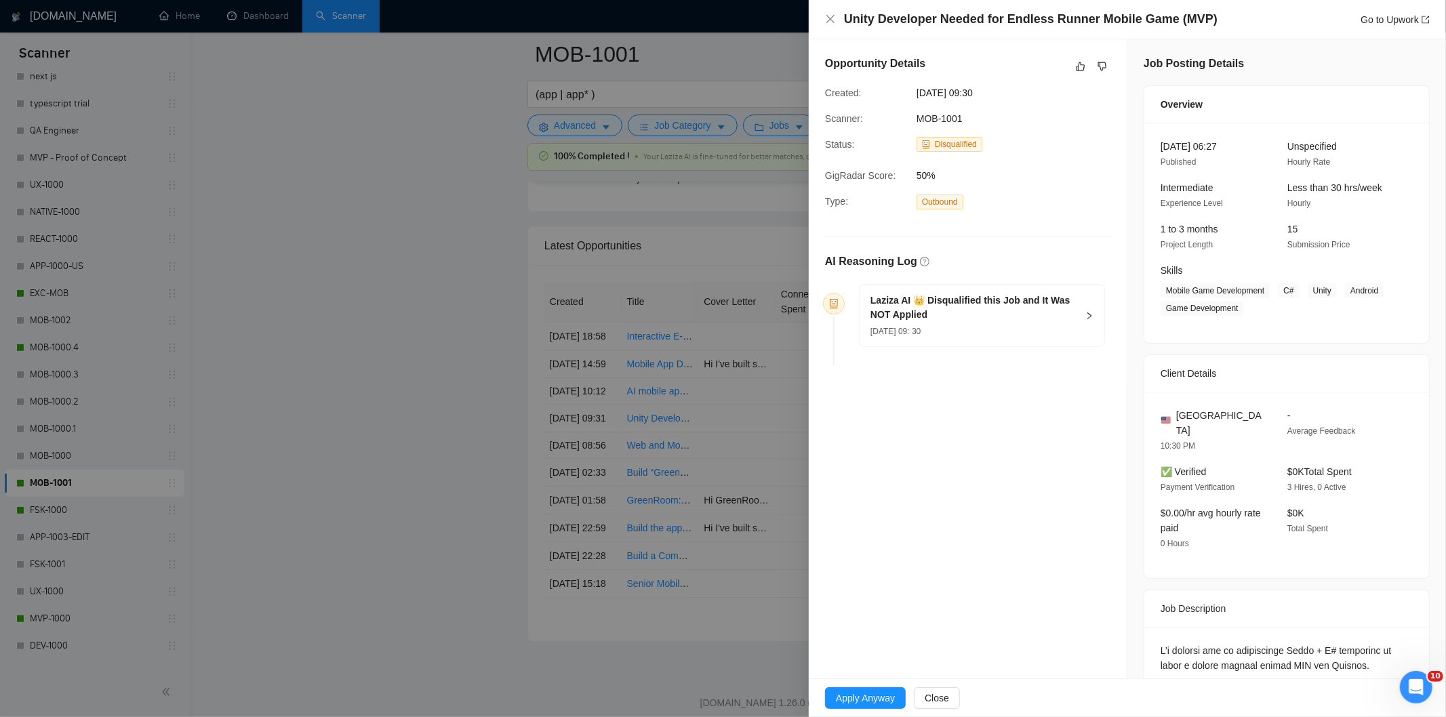
click at [984, 328] on div "[DATE] 09: 30" at bounding box center [974, 330] width 207 height 15
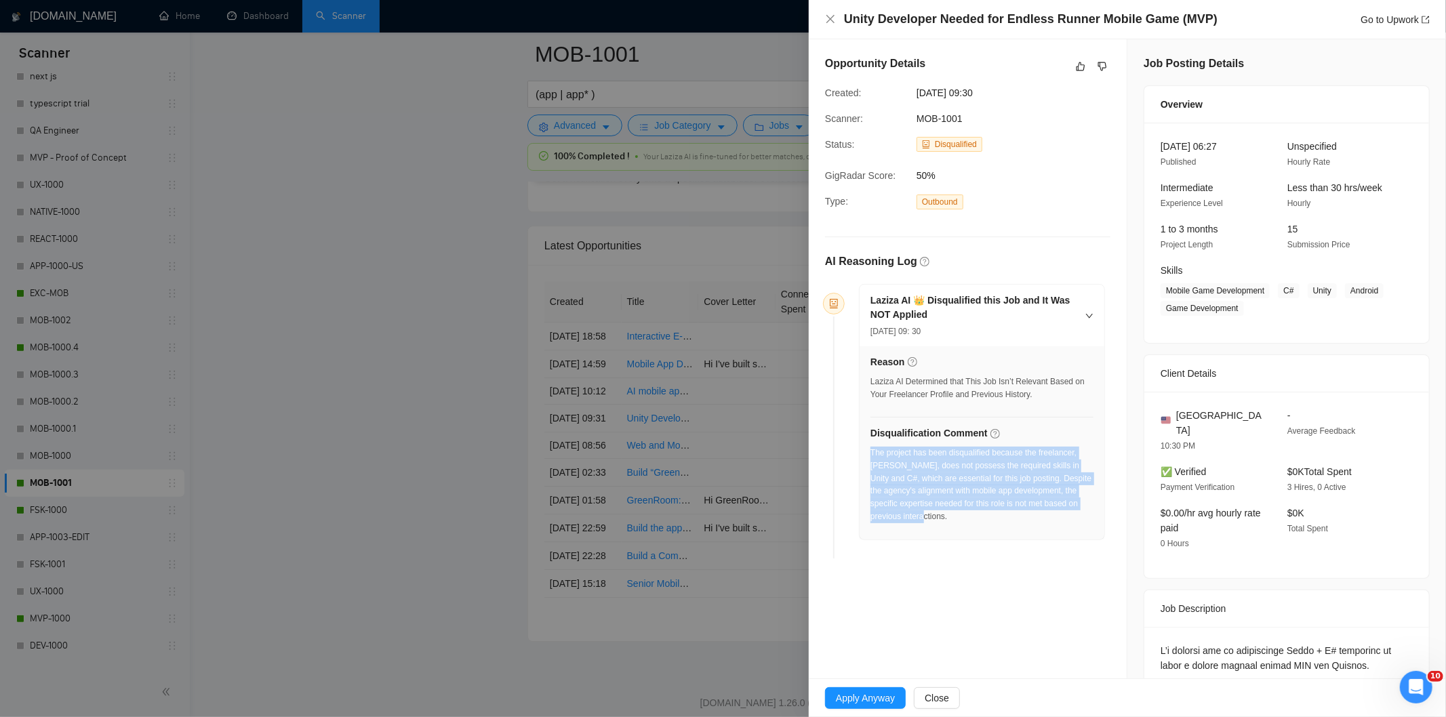
drag, startPoint x: 936, startPoint y: 517, endPoint x: 870, endPoint y: 457, distance: 88.8
click at [871, 457] on div "The project has been disqualified because the freelancer, [PERSON_NAME], does n…" at bounding box center [982, 485] width 223 height 77
click at [831, 17] on icon "close" at bounding box center [830, 19] width 11 height 11
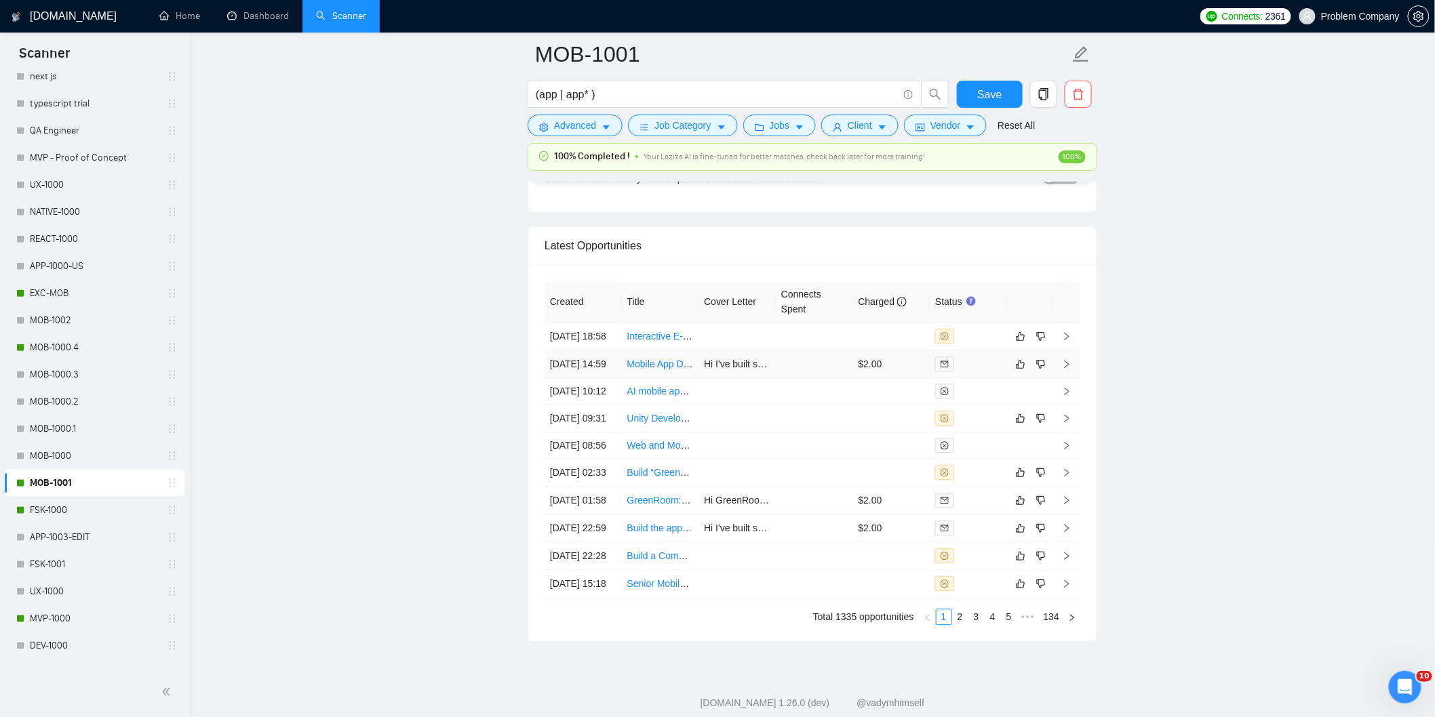
click at [584, 378] on td "[DATE] 14:59" at bounding box center [582, 365] width 77 height 28
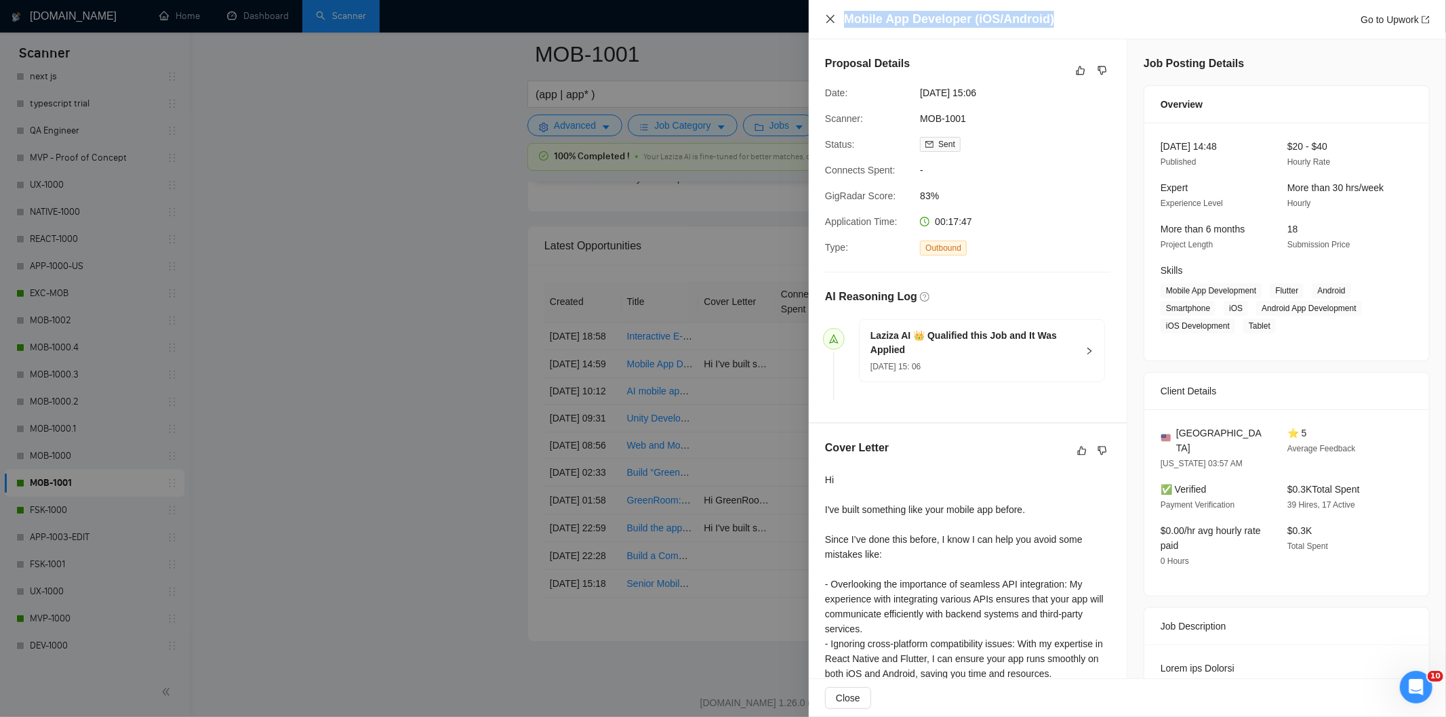
drag, startPoint x: 1075, startPoint y: 12, endPoint x: 834, endPoint y: 17, distance: 241.4
click at [834, 17] on div "Mobile App Developer (iOS/Android) Go to Upwork" at bounding box center [1127, 19] width 605 height 17
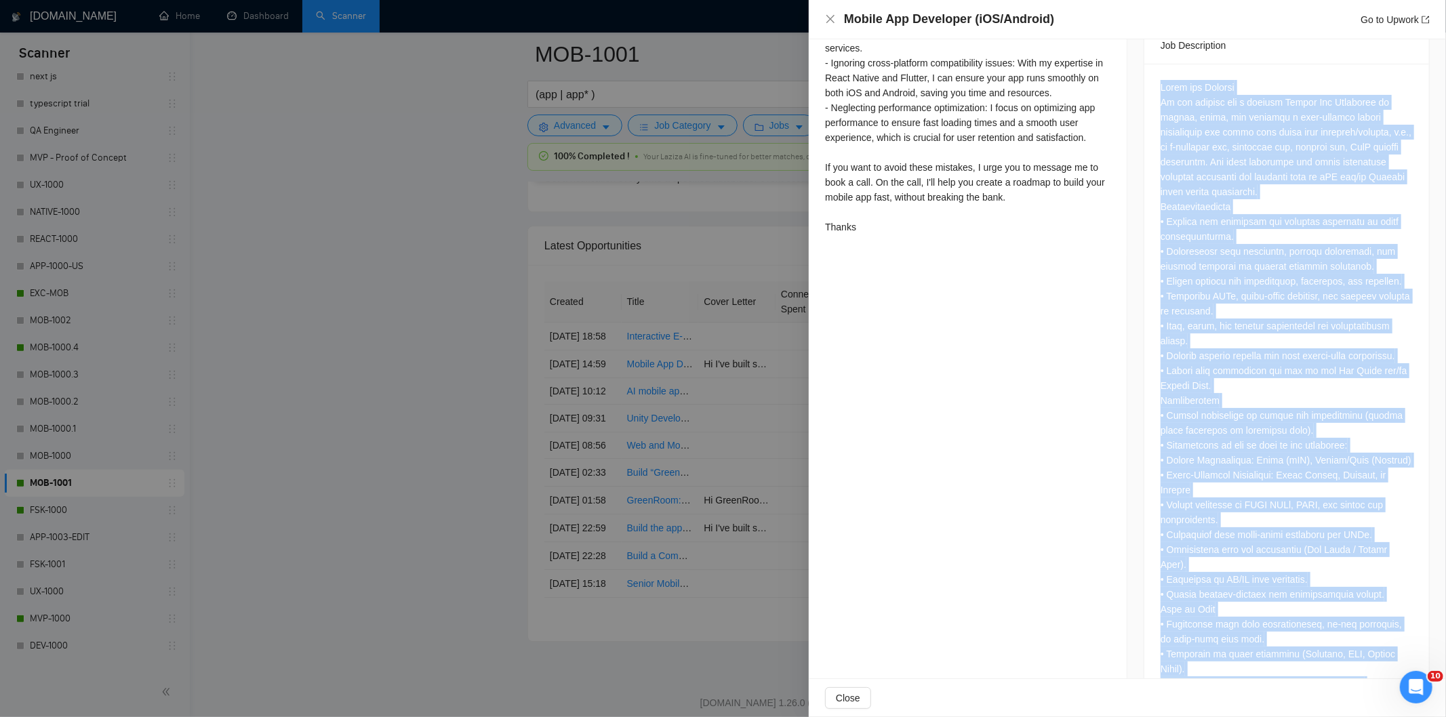
scroll to position [826, 0]
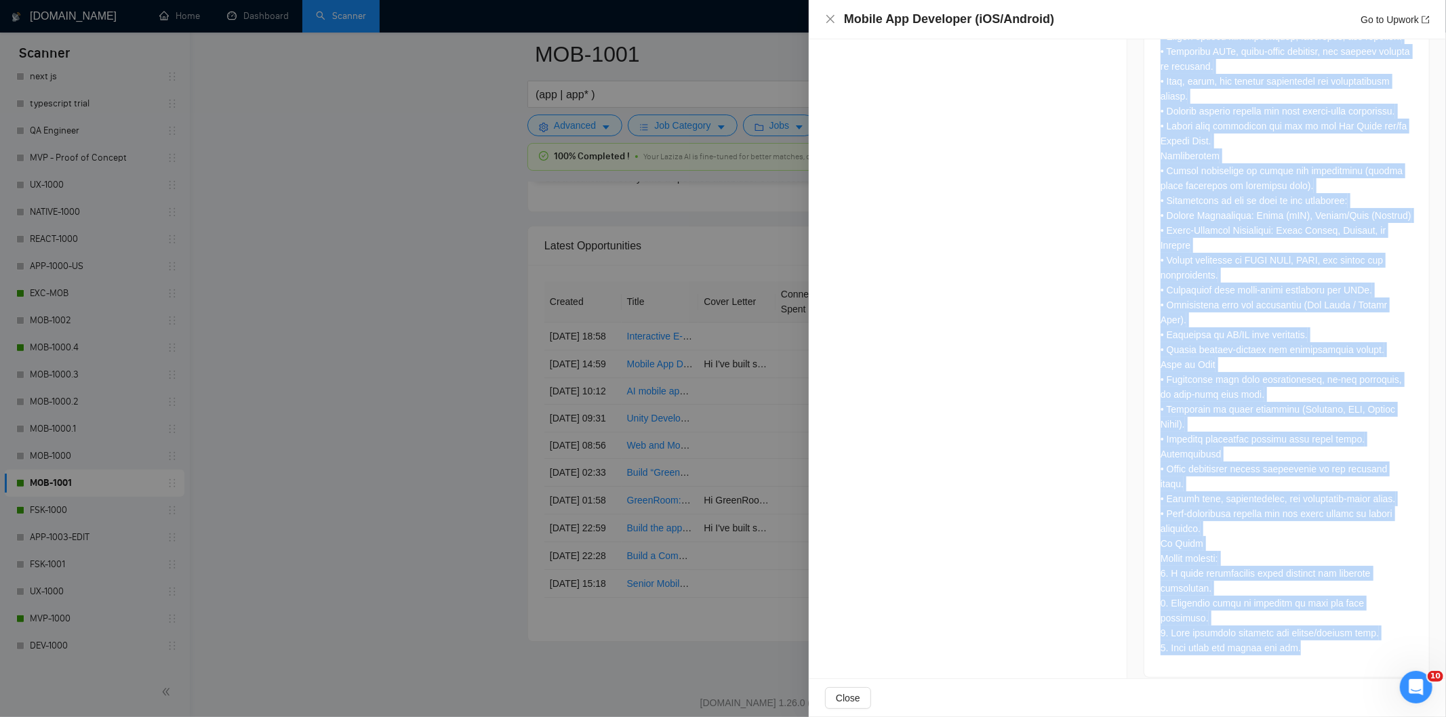
drag, startPoint x: 1154, startPoint y: 285, endPoint x: 1332, endPoint y: 636, distance: 393.3
click at [1332, 636] on div at bounding box center [1286, 248] width 285 height 858
click at [829, 22] on icon "close" at bounding box center [830, 19] width 8 height 8
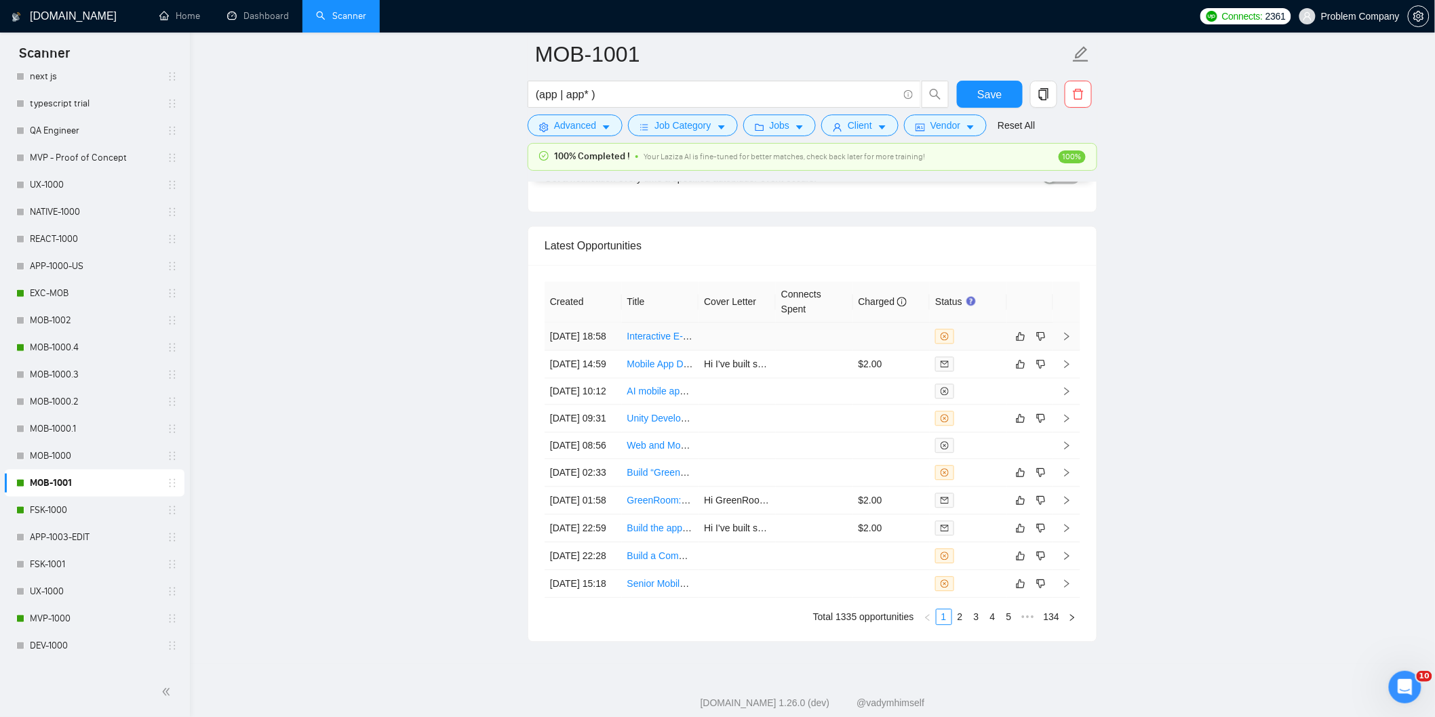
click at [585, 351] on td "[DATE] 18:58" at bounding box center [582, 337] width 77 height 28
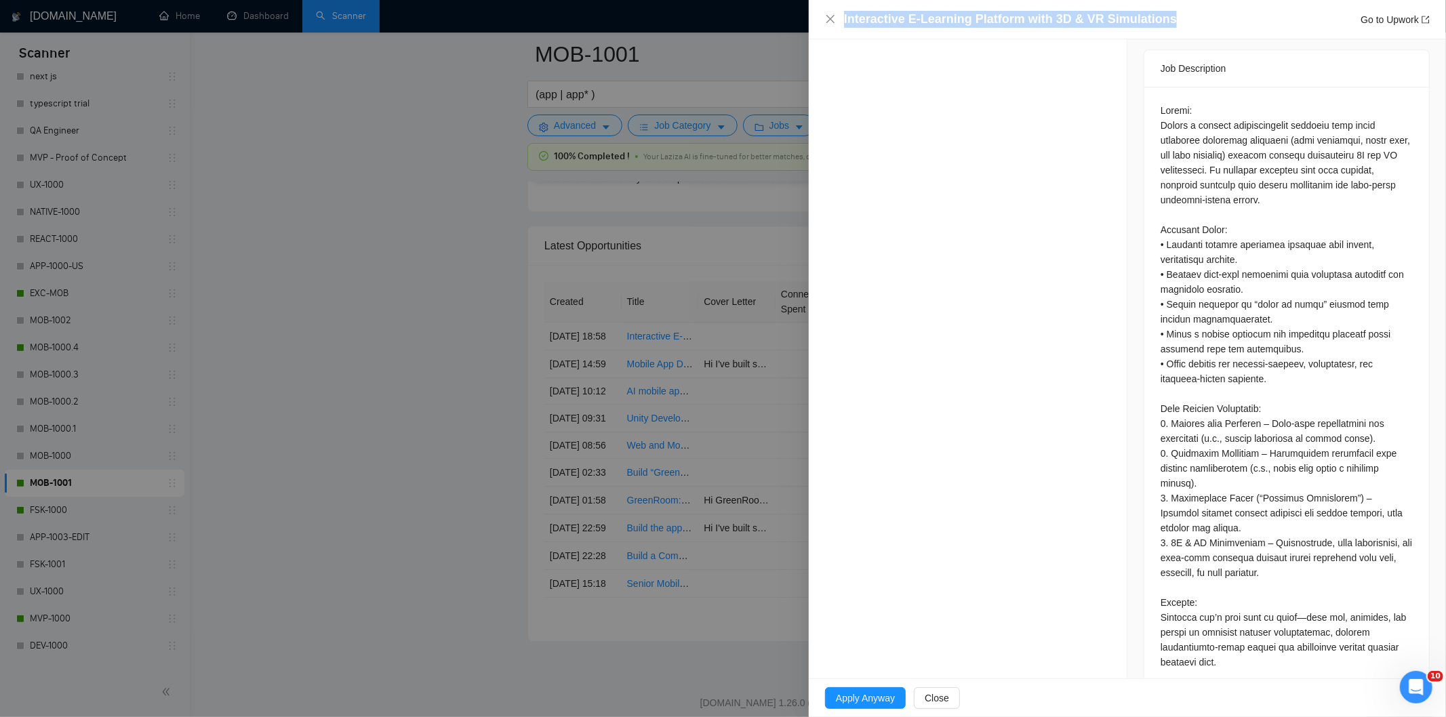
drag, startPoint x: 1161, startPoint y: 25, endPoint x: 875, endPoint y: 8, distance: 286.6
click at [875, 8] on div "Interactive E-Learning Platform with 3D & VR Simulations Go to Upwork" at bounding box center [1127, 19] width 637 height 39
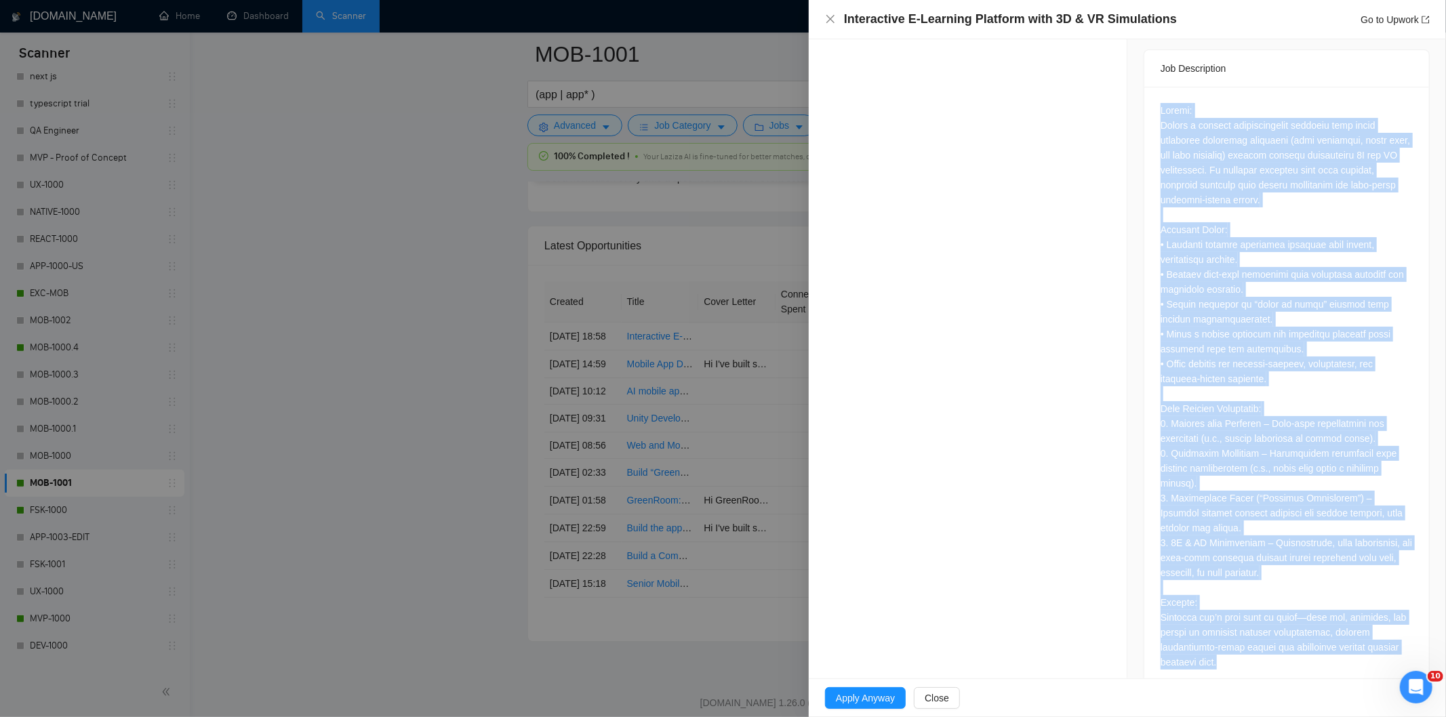
drag, startPoint x: 1153, startPoint y: 376, endPoint x: 1305, endPoint y: 660, distance: 322.7
click at [1305, 660] on div at bounding box center [1286, 389] width 285 height 605
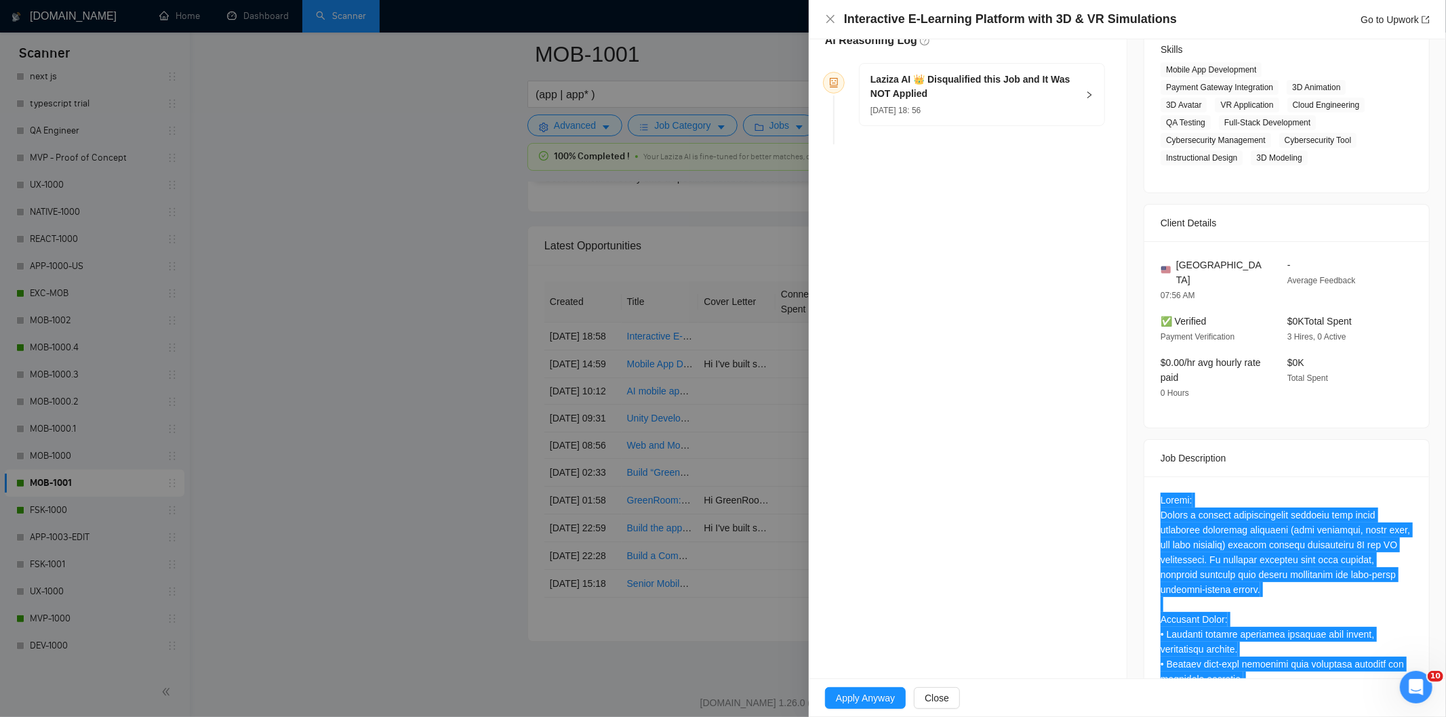
scroll to position [219, 0]
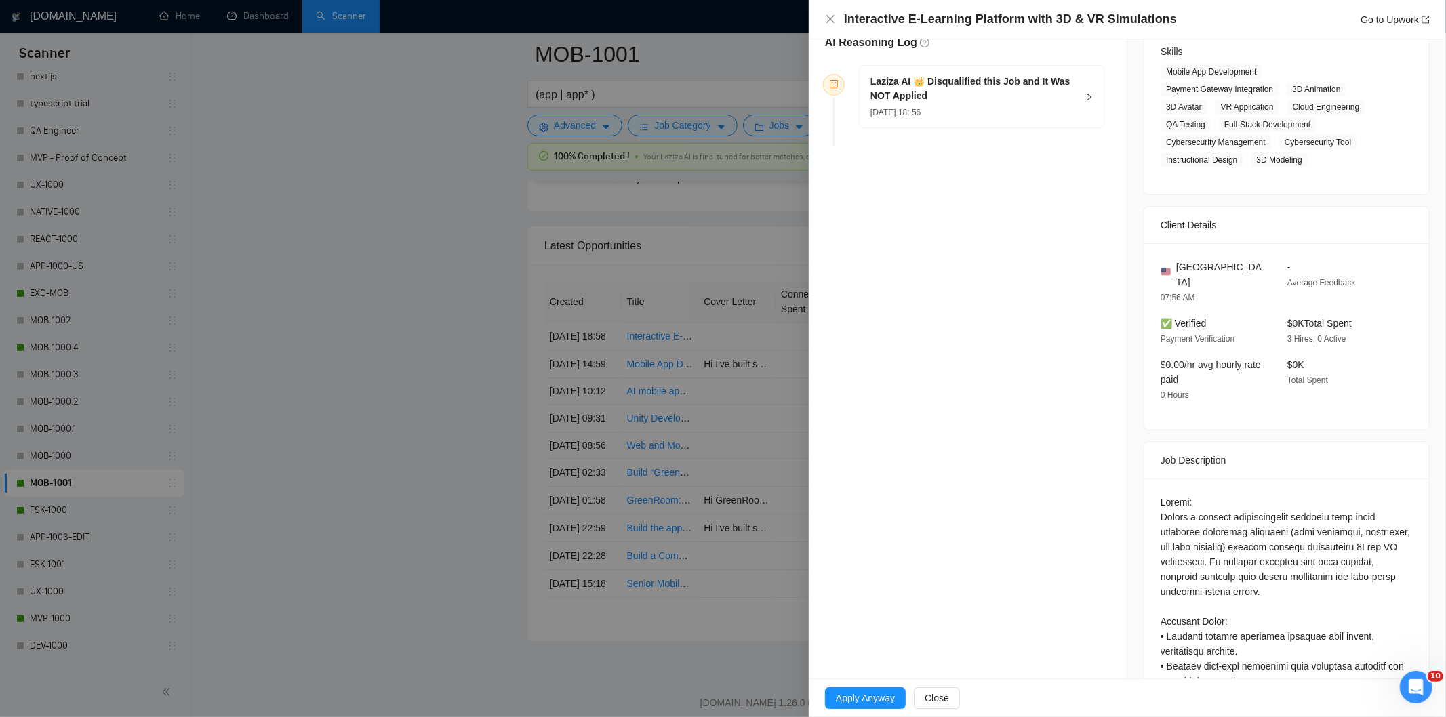
click at [1054, 121] on div "Laziza AI 👑 Disqualified this Job and It Was NOT Applied [DATE] 18: 56" at bounding box center [982, 97] width 245 height 62
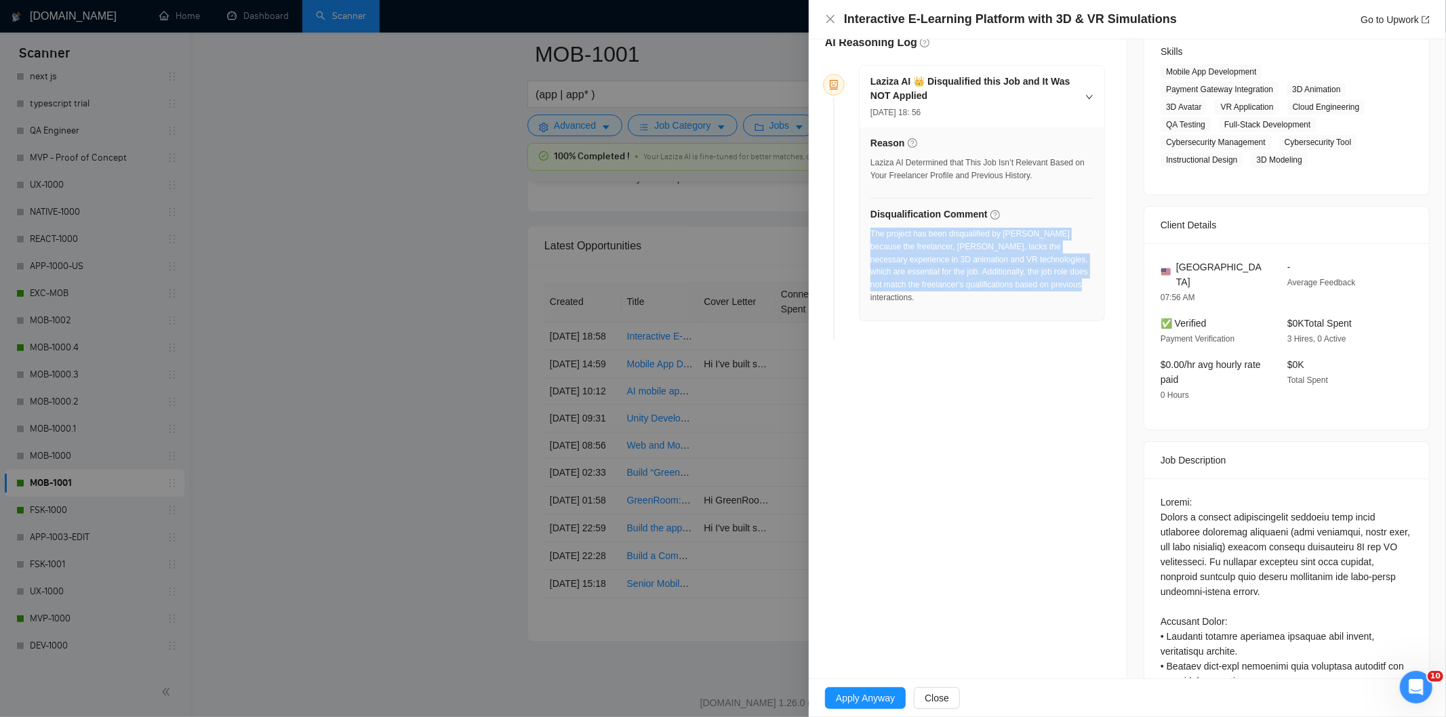
drag, startPoint x: 1079, startPoint y: 290, endPoint x: 871, endPoint y: 237, distance: 215.4
click at [871, 237] on div "The project has been disqualified by [PERSON_NAME] because the freelancer, [PER…" at bounding box center [982, 266] width 223 height 77
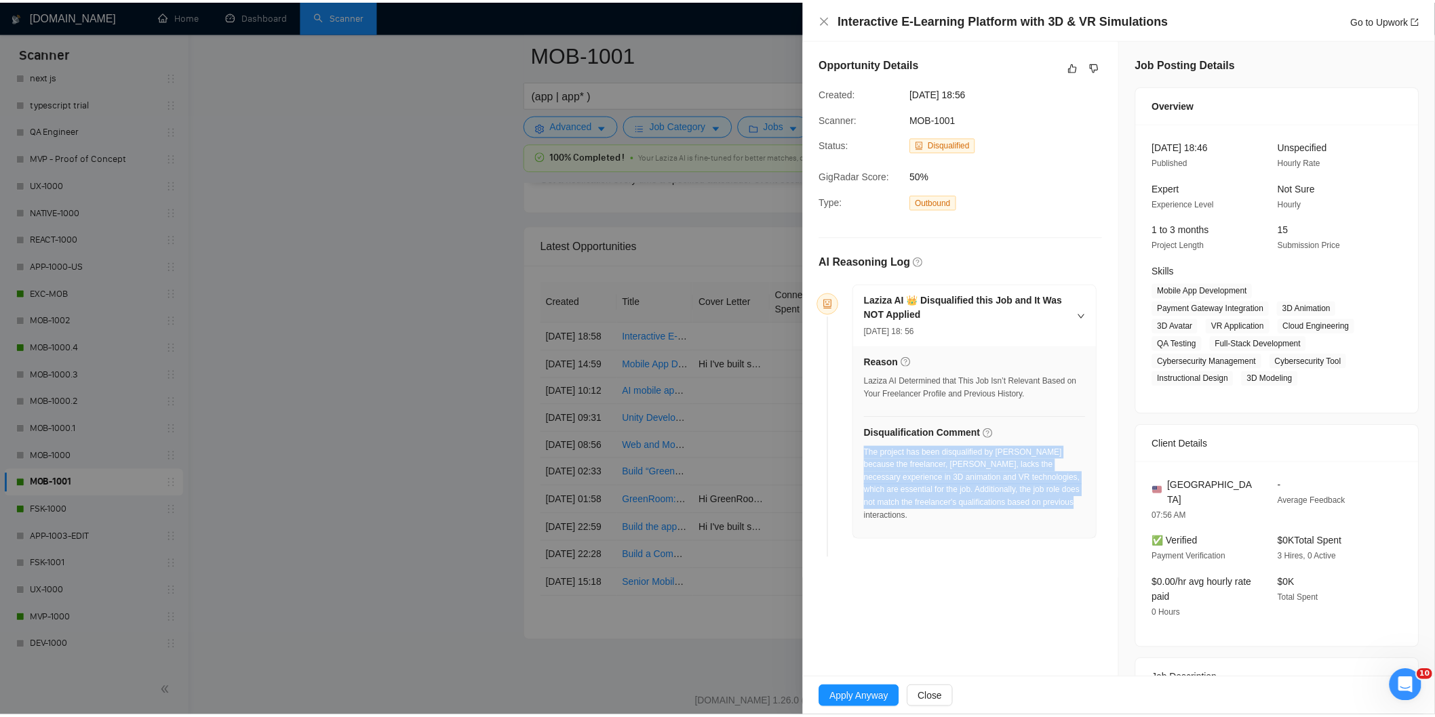
scroll to position [0, 0]
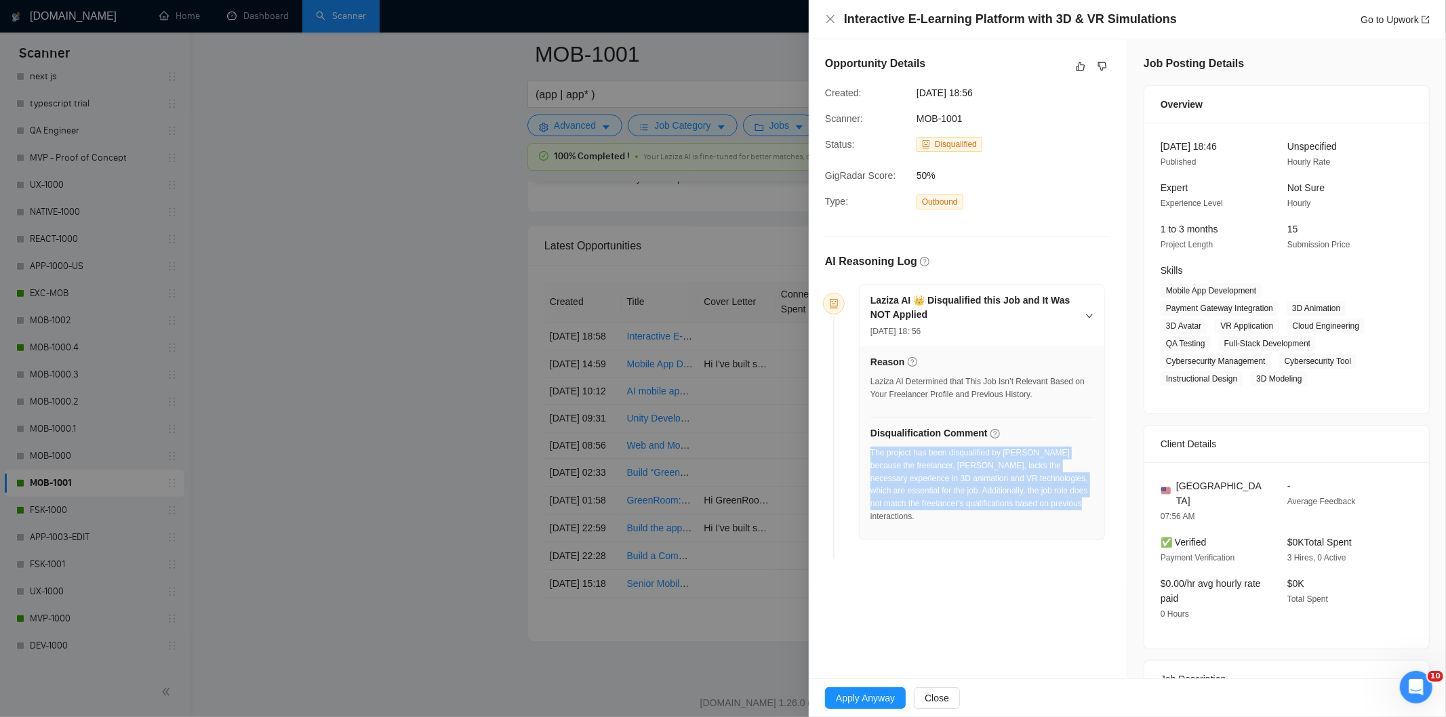
drag, startPoint x: 1009, startPoint y: 97, endPoint x: 911, endPoint y: 92, distance: 98.4
click at [911, 92] on div "[DATE] 18:56" at bounding box center [980, 92] width 138 height 15
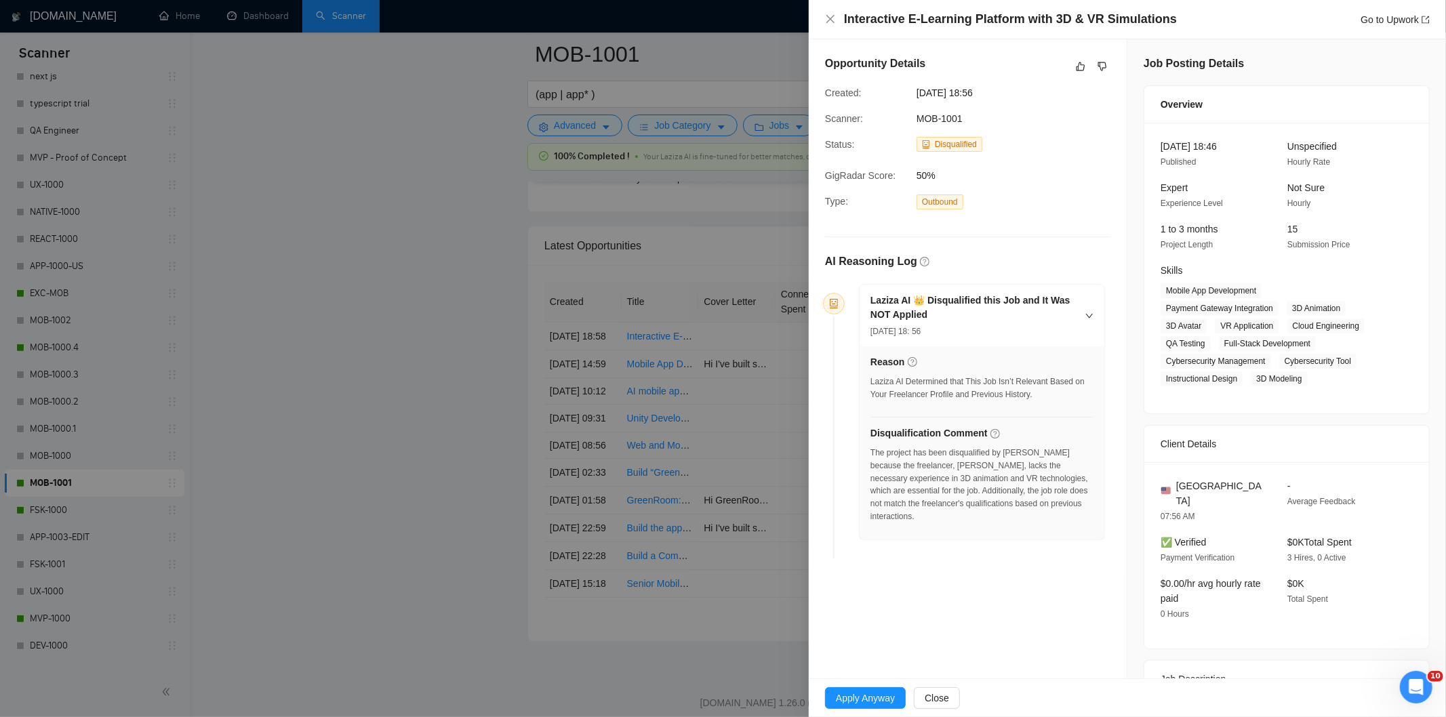
click at [823, 14] on div "Interactive E-Learning Platform with 3D & VR Simulations Go to Upwork" at bounding box center [1127, 19] width 637 height 39
click at [830, 22] on icon "close" at bounding box center [830, 19] width 11 height 11
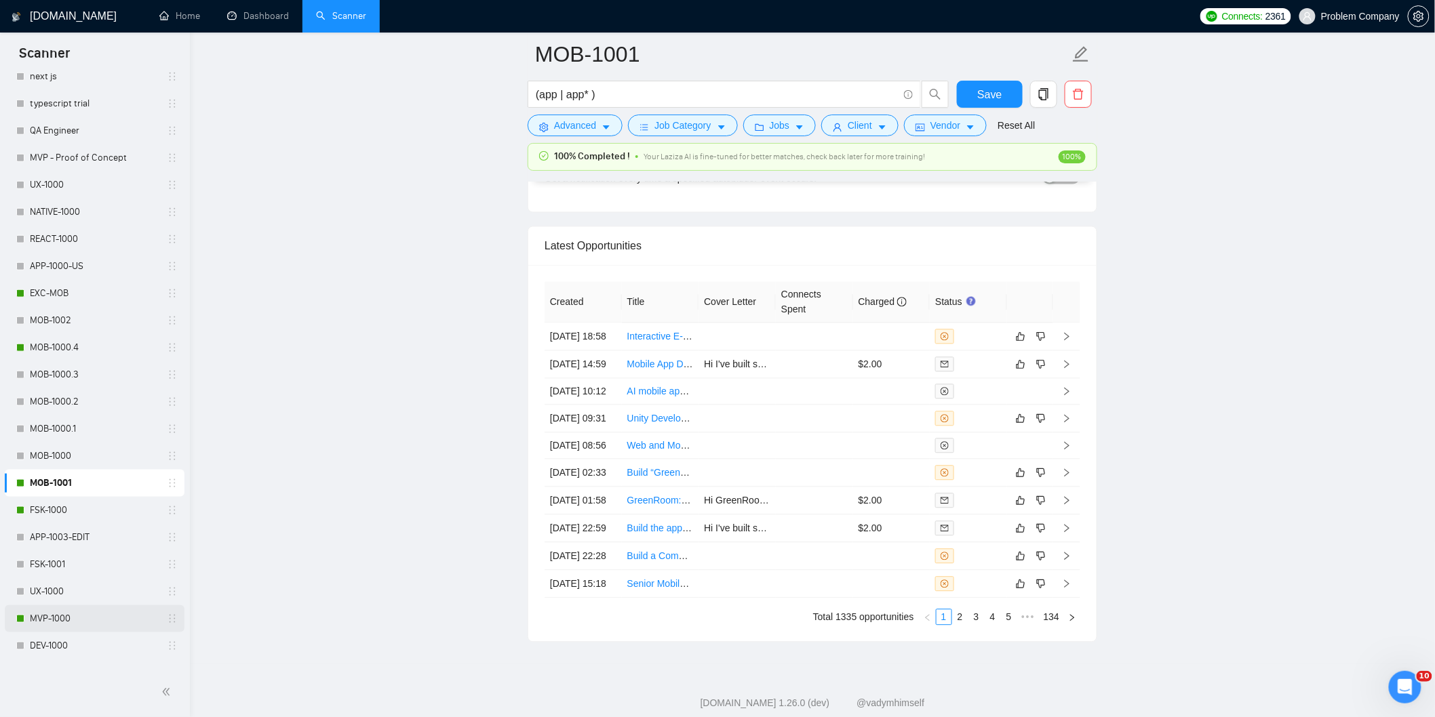
click at [39, 620] on link "MVP-1000" at bounding box center [94, 618] width 129 height 27
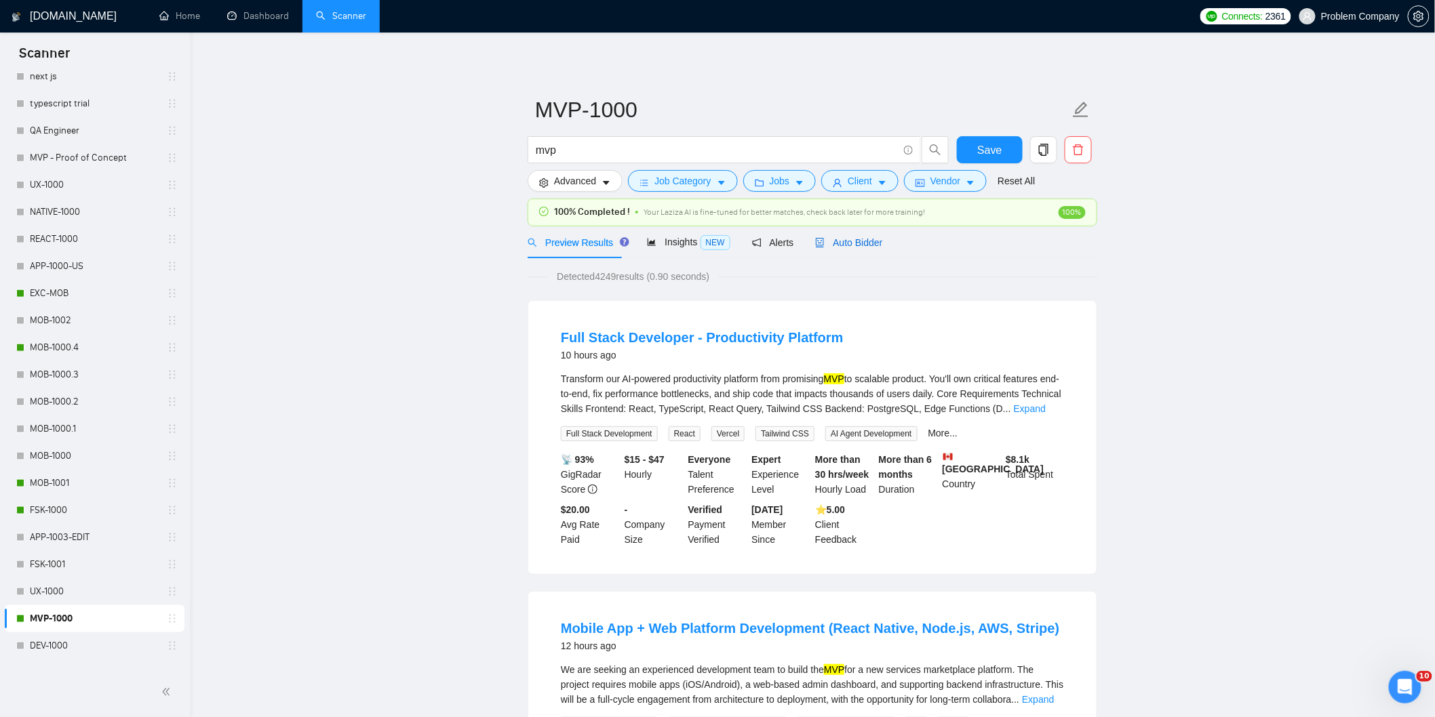
click at [856, 247] on span "Auto Bidder" at bounding box center [848, 242] width 67 height 11
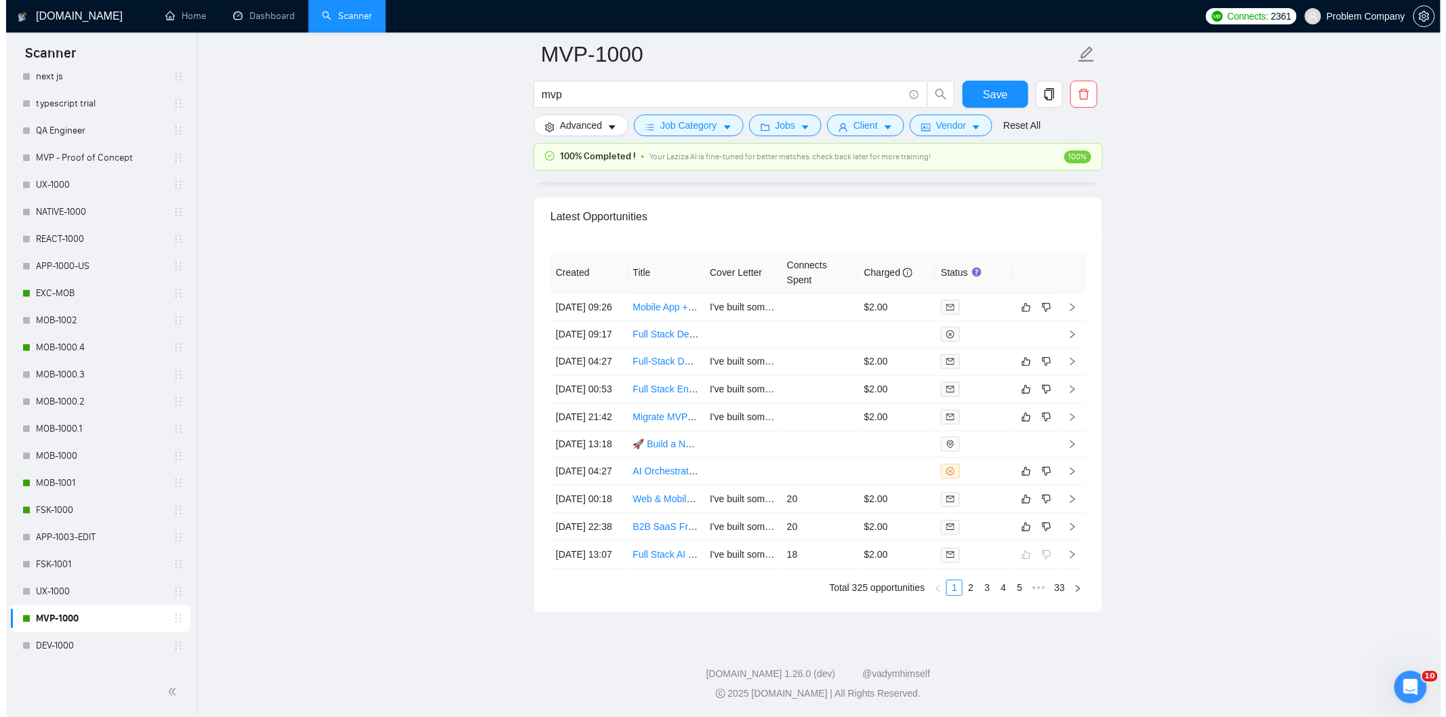
scroll to position [3311, 0]
click at [584, 294] on td "[DATE] 09:26" at bounding box center [582, 308] width 77 height 28
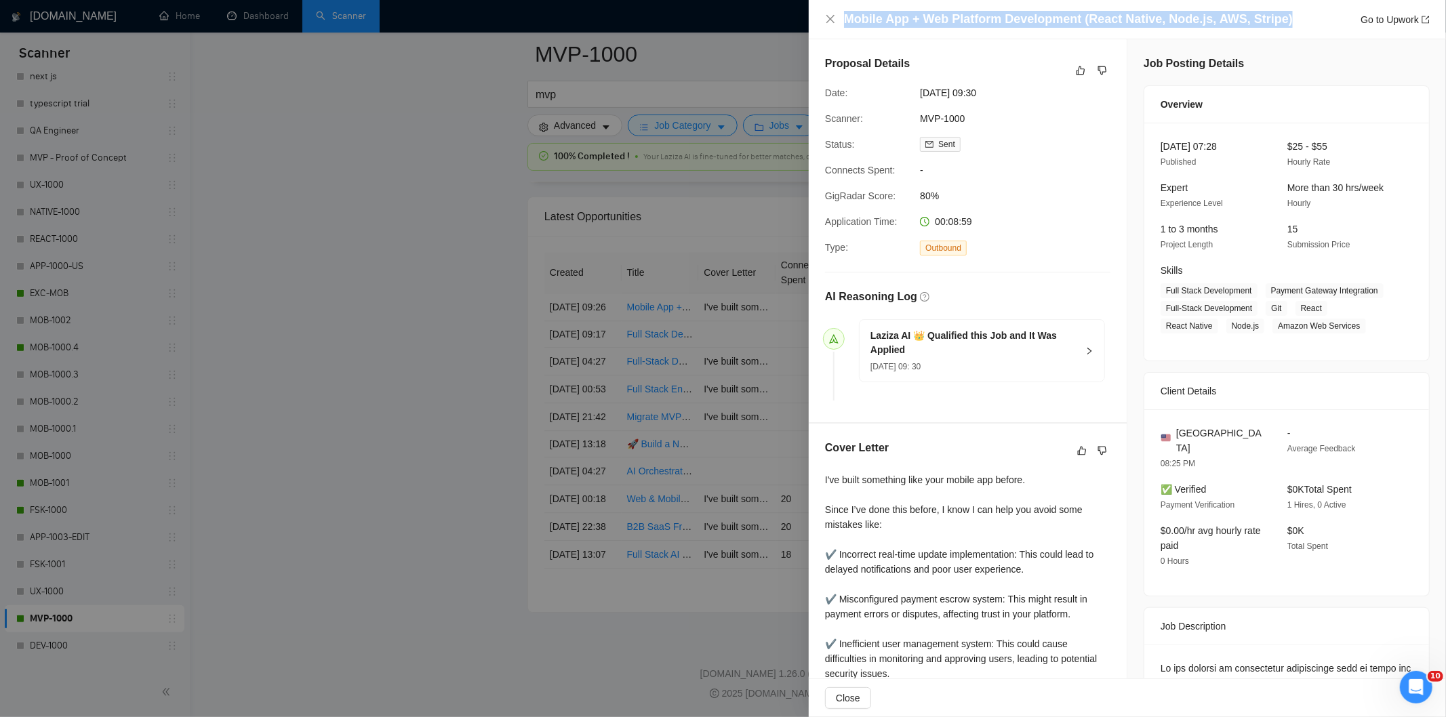
drag, startPoint x: 1296, startPoint y: 19, endPoint x: 839, endPoint y: 18, distance: 457.0
click at [839, 18] on div "Mobile App + Web Platform Development (React Native, Node.js, AWS, Stripe) Go t…" at bounding box center [1127, 19] width 605 height 17
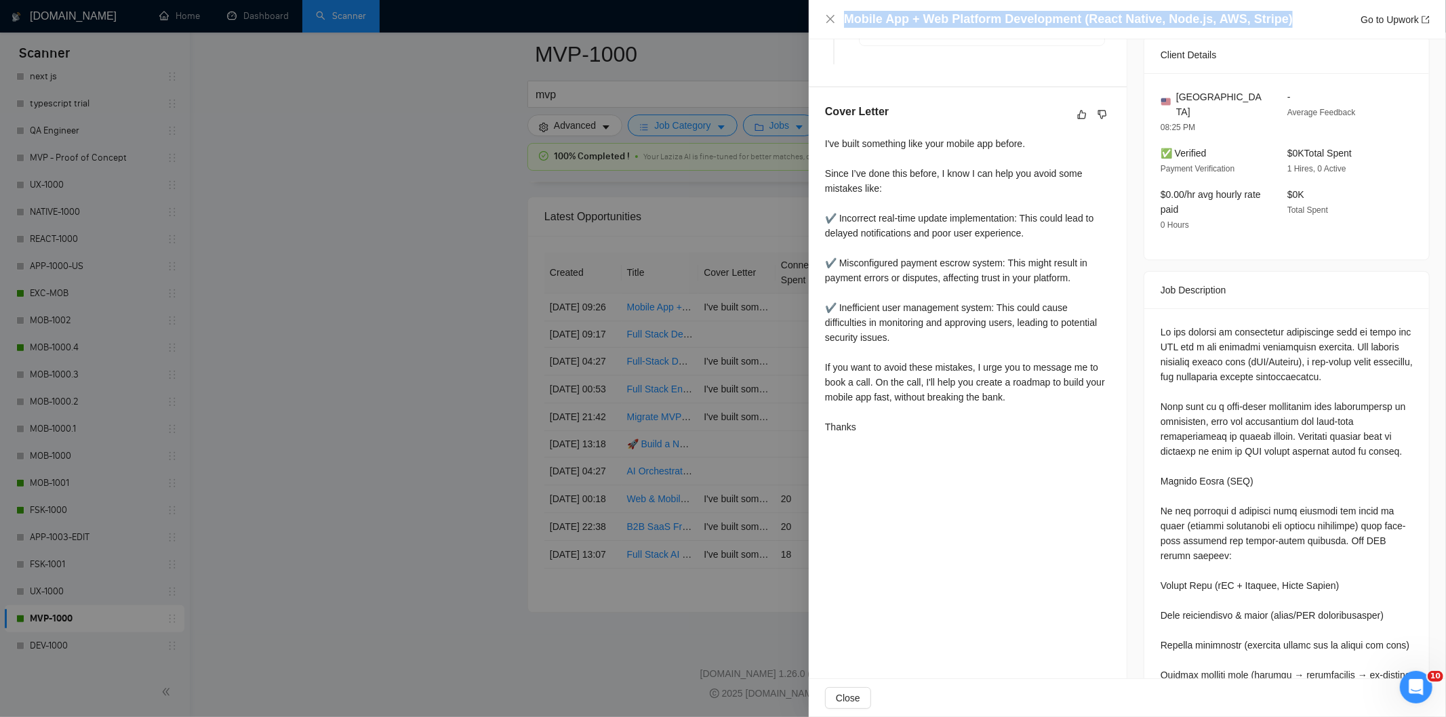
scroll to position [338, 0]
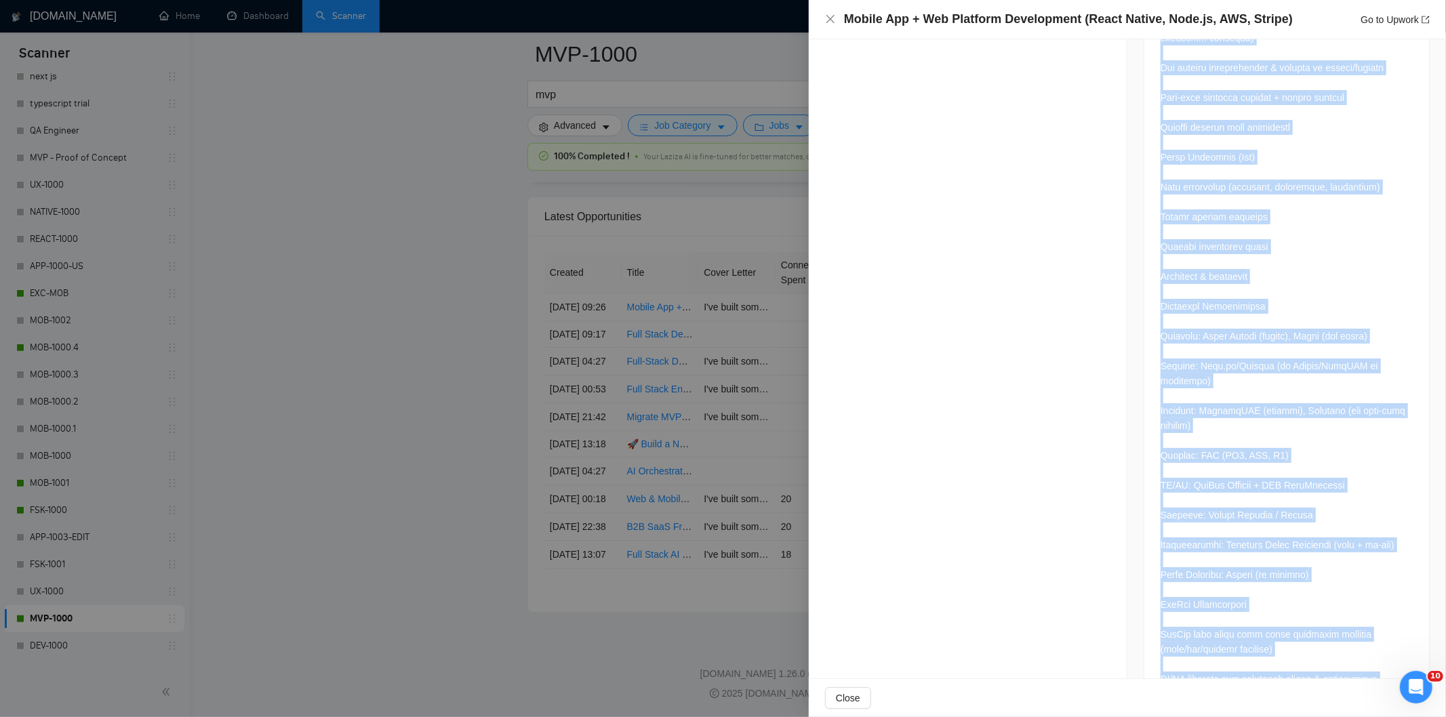
scroll to position [1303, 0]
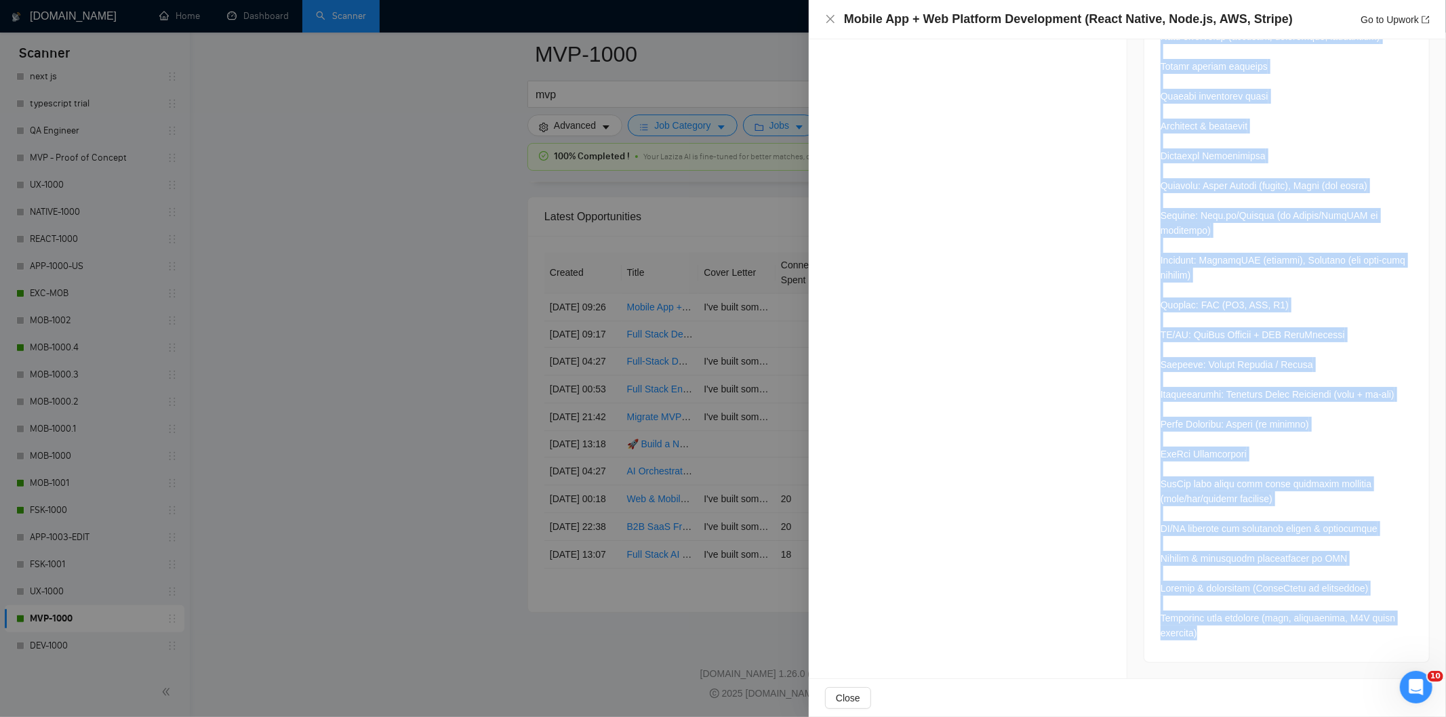
drag, startPoint x: 1153, startPoint y: 304, endPoint x: 1333, endPoint y: 669, distance: 407.5
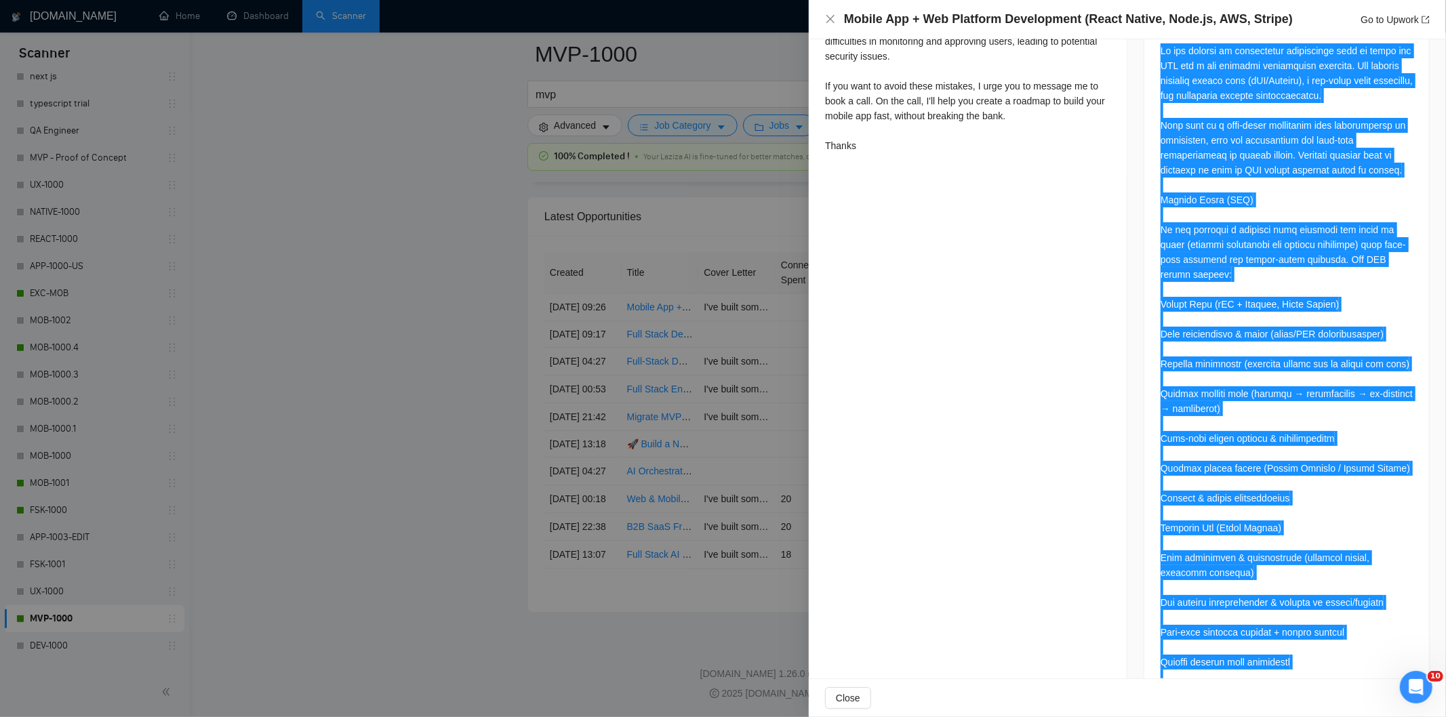
scroll to position [617, 0]
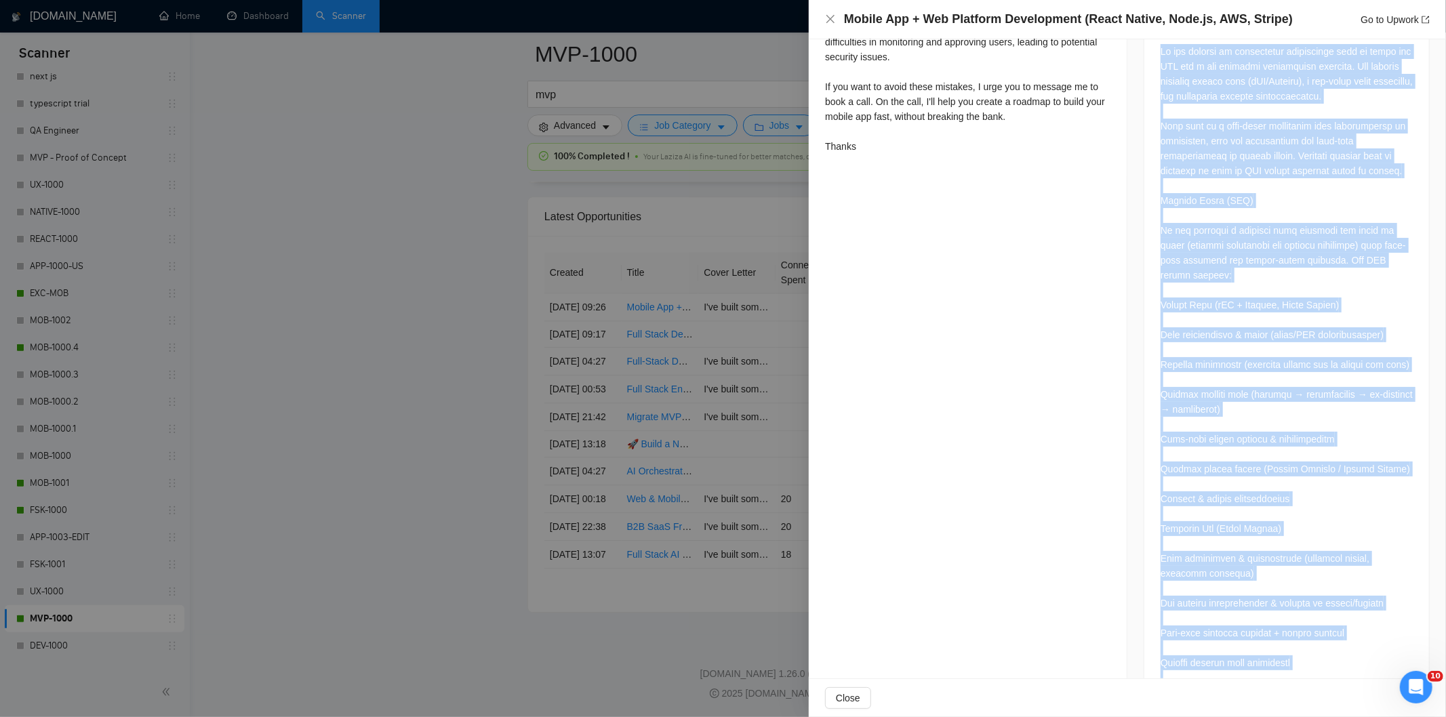
click at [1228, 382] on div at bounding box center [1287, 685] width 252 height 1283
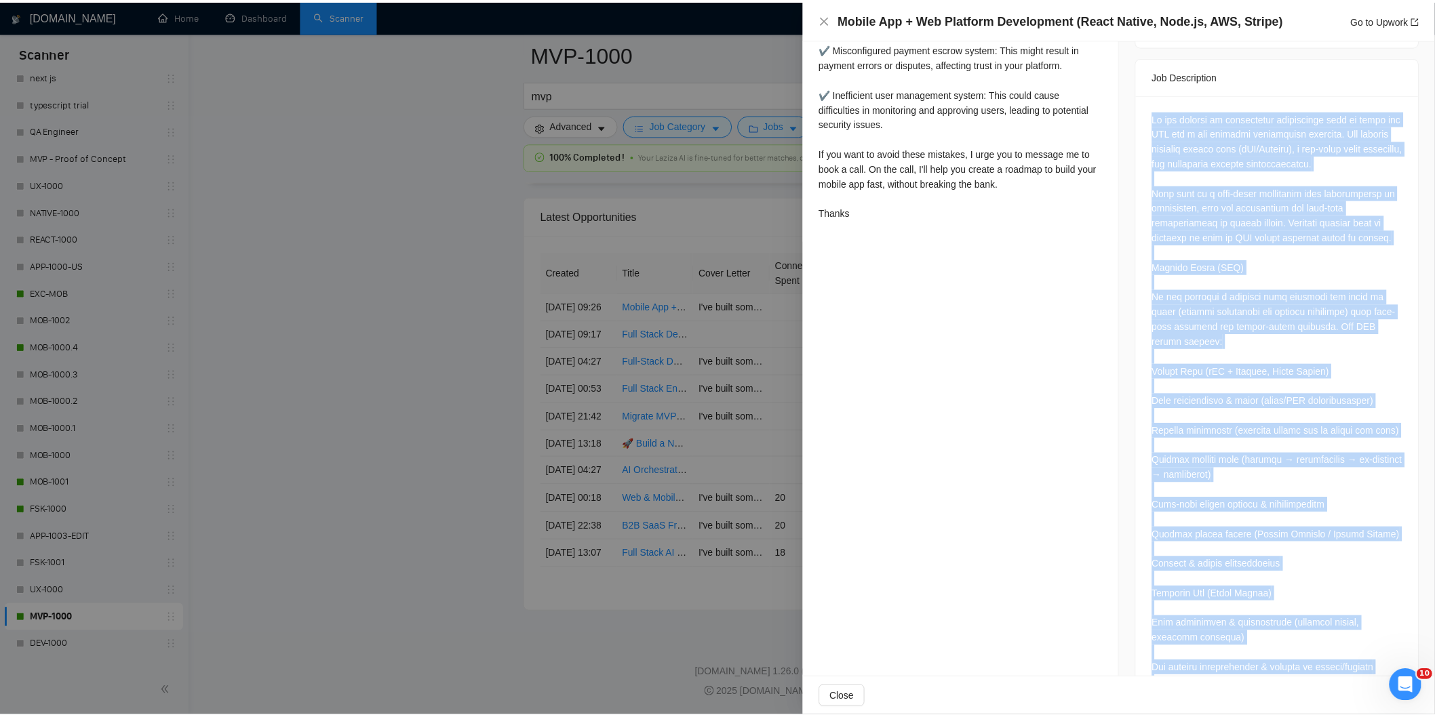
scroll to position [1303, 0]
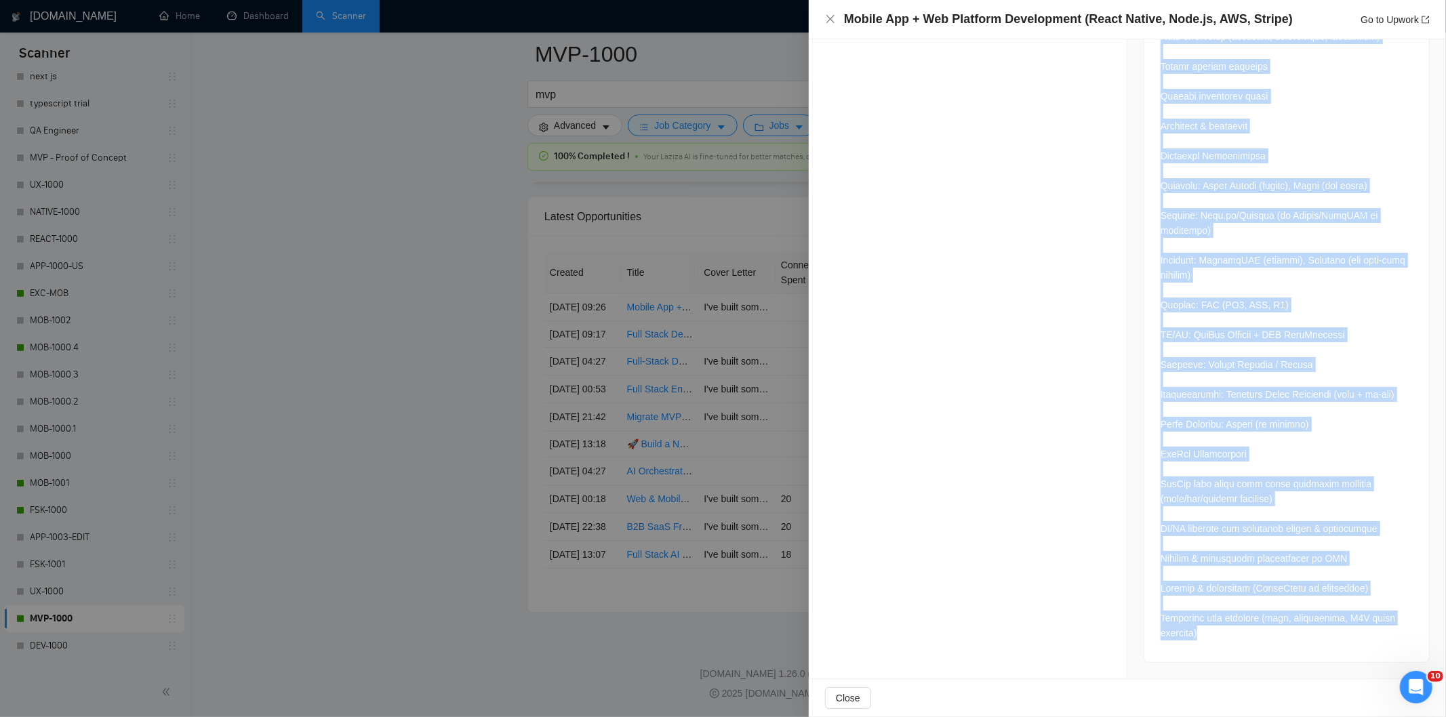
drag, startPoint x: 1156, startPoint y: 377, endPoint x: 1313, endPoint y: 653, distance: 317.3
click at [1313, 653] on div at bounding box center [1286, 2] width 285 height 1321
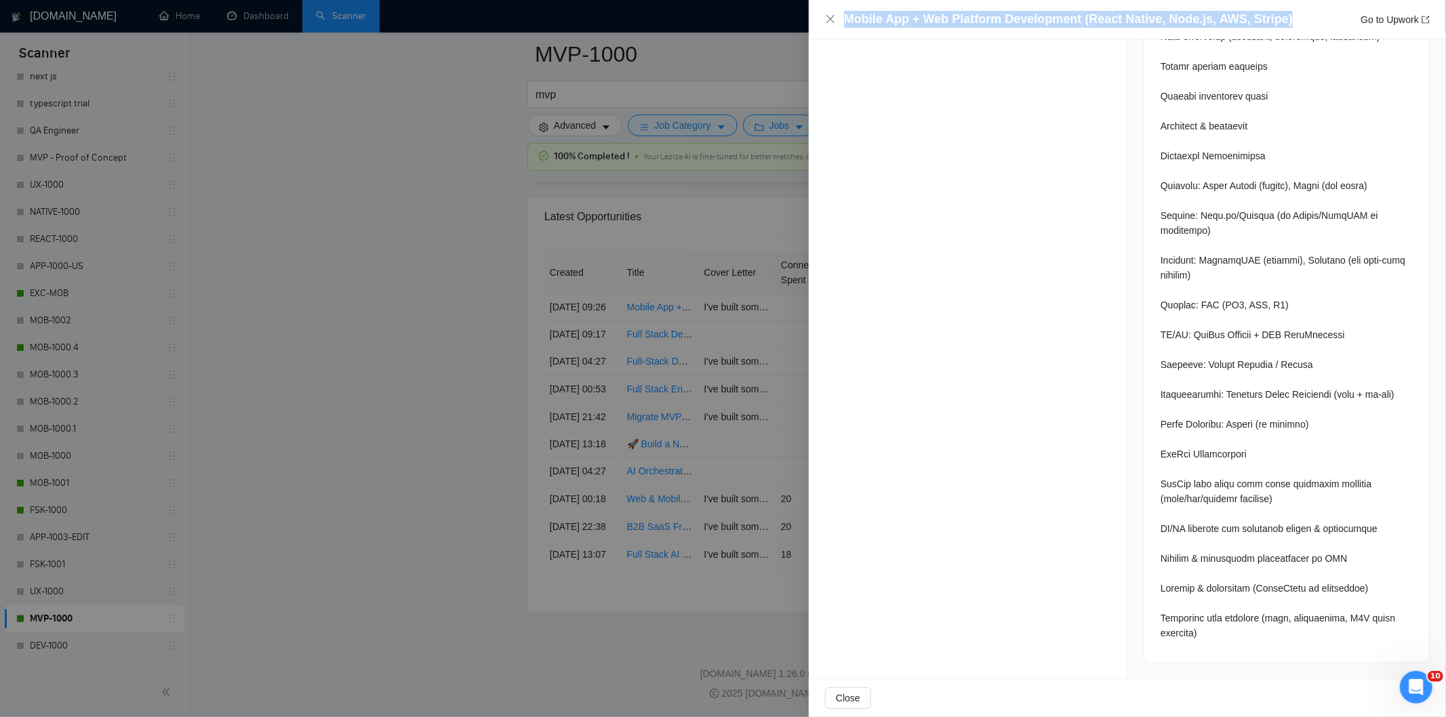
drag, startPoint x: 1288, startPoint y: 20, endPoint x: 841, endPoint y: 16, distance: 447.5
click at [841, 16] on div "Mobile App + Web Platform Development (React Native, Node.js, AWS, Stripe) Go t…" at bounding box center [1127, 19] width 605 height 17
click at [830, 22] on icon "close" at bounding box center [830, 19] width 11 height 11
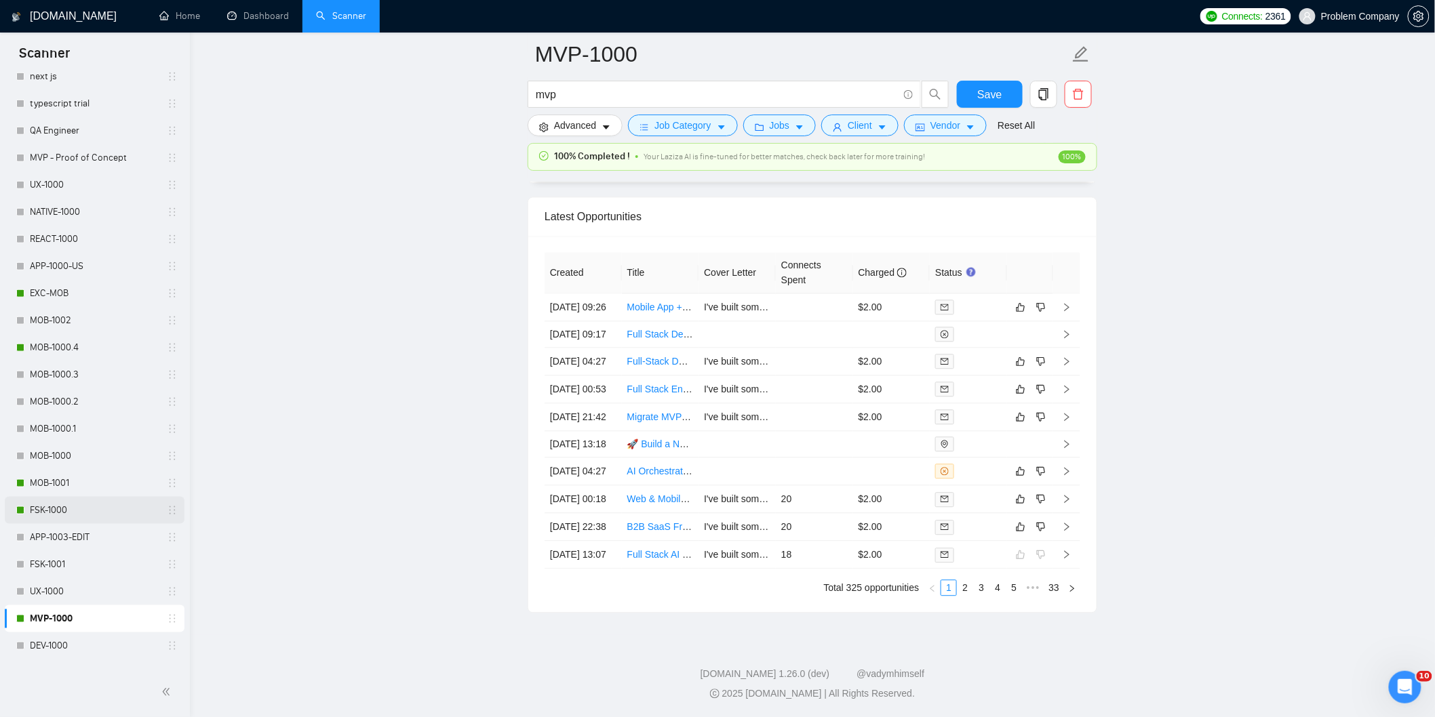
click at [64, 502] on link "FSK-1000" at bounding box center [94, 510] width 129 height 27
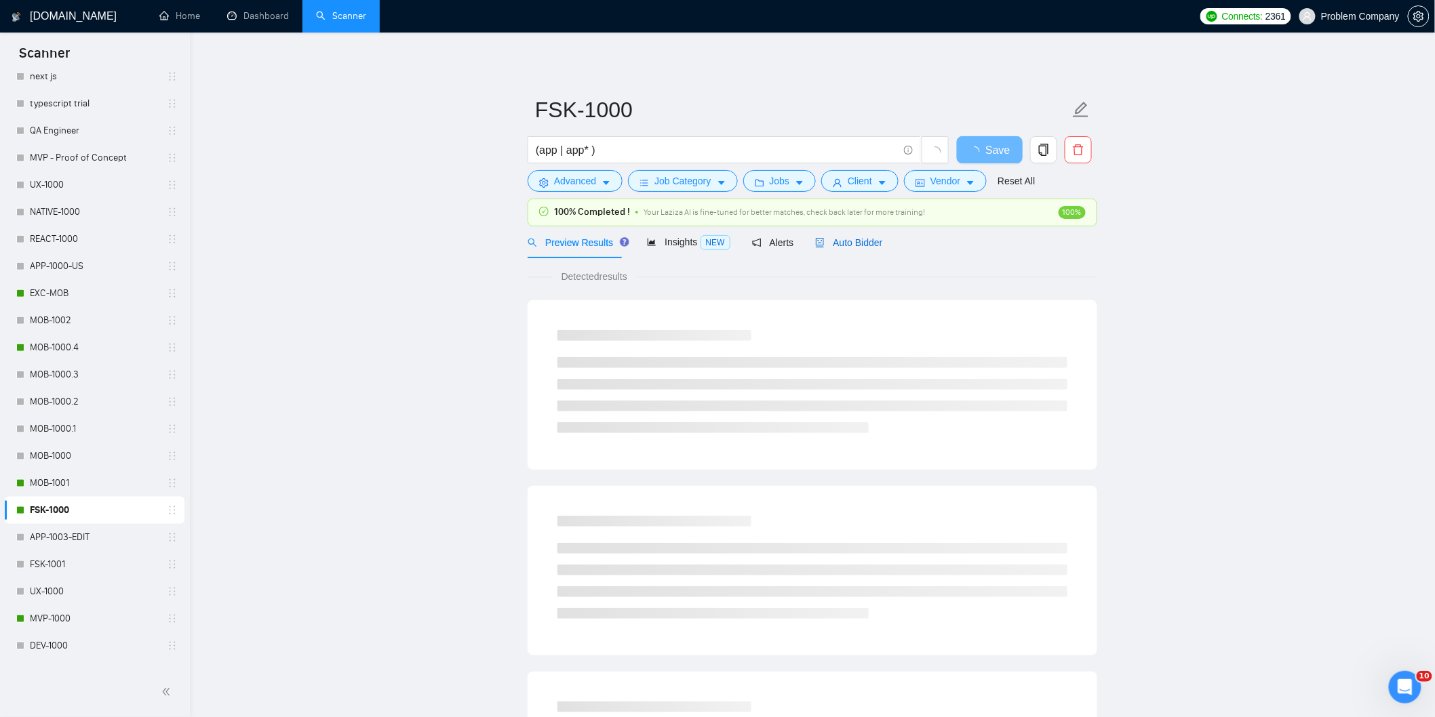
click at [875, 239] on span "Auto Bidder" at bounding box center [848, 242] width 67 height 11
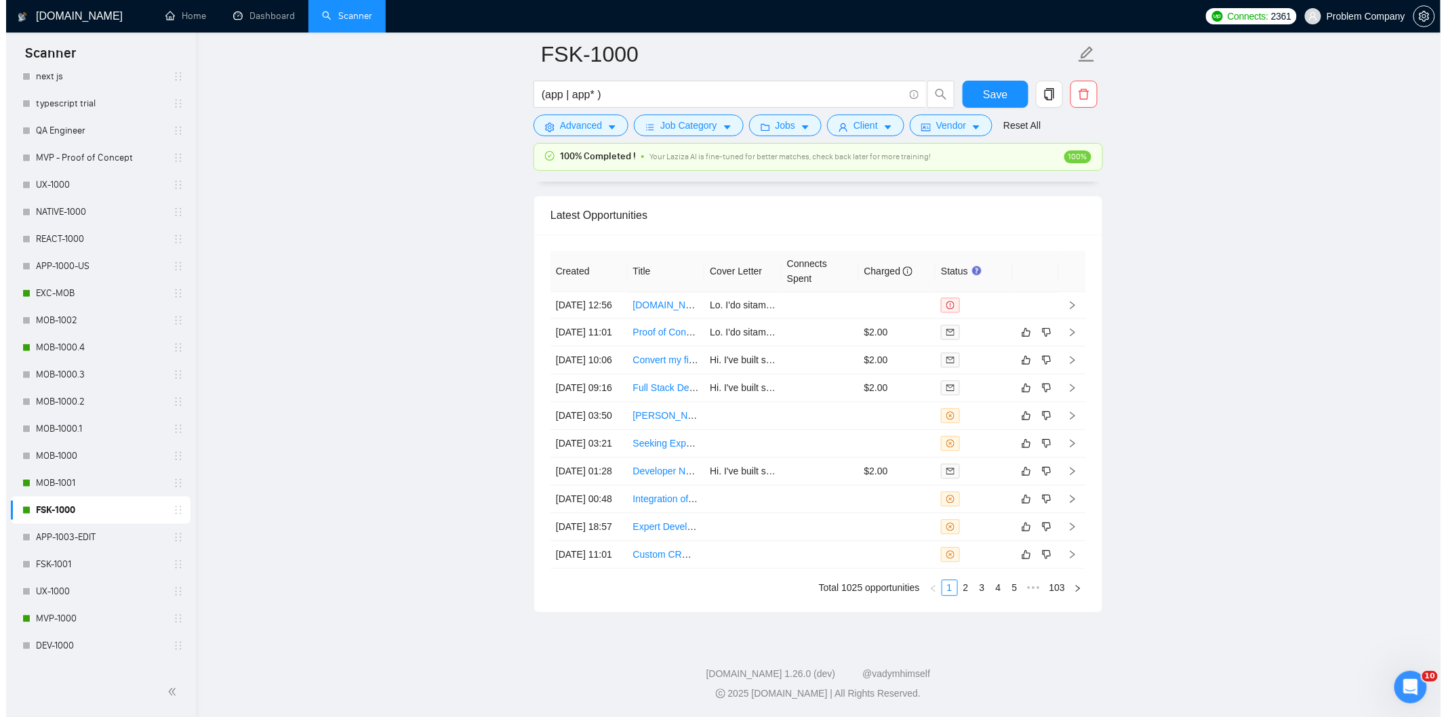
scroll to position [3283, 0]
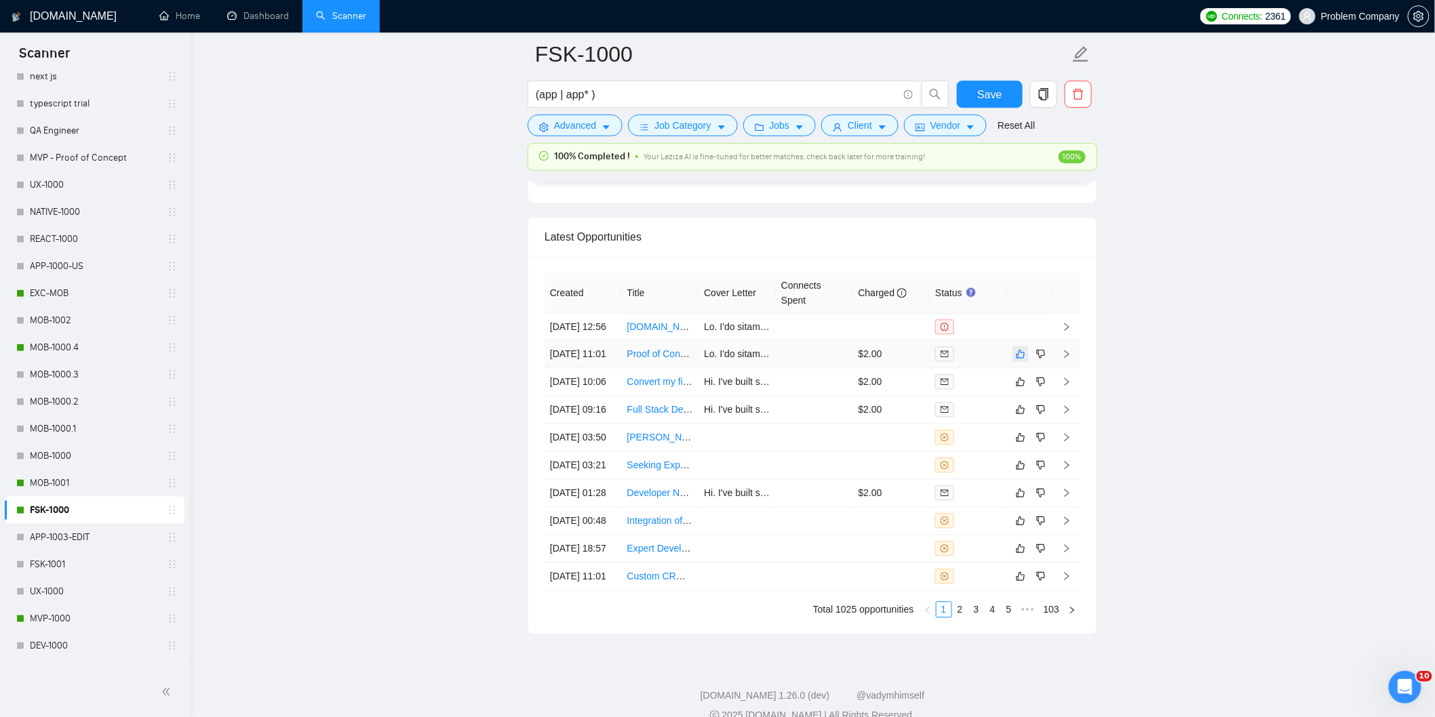
drag, startPoint x: 1342, startPoint y: 422, endPoint x: 1014, endPoint y: 391, distance: 329.6
click at [581, 424] on td "[DATE] 09:16" at bounding box center [582, 410] width 77 height 28
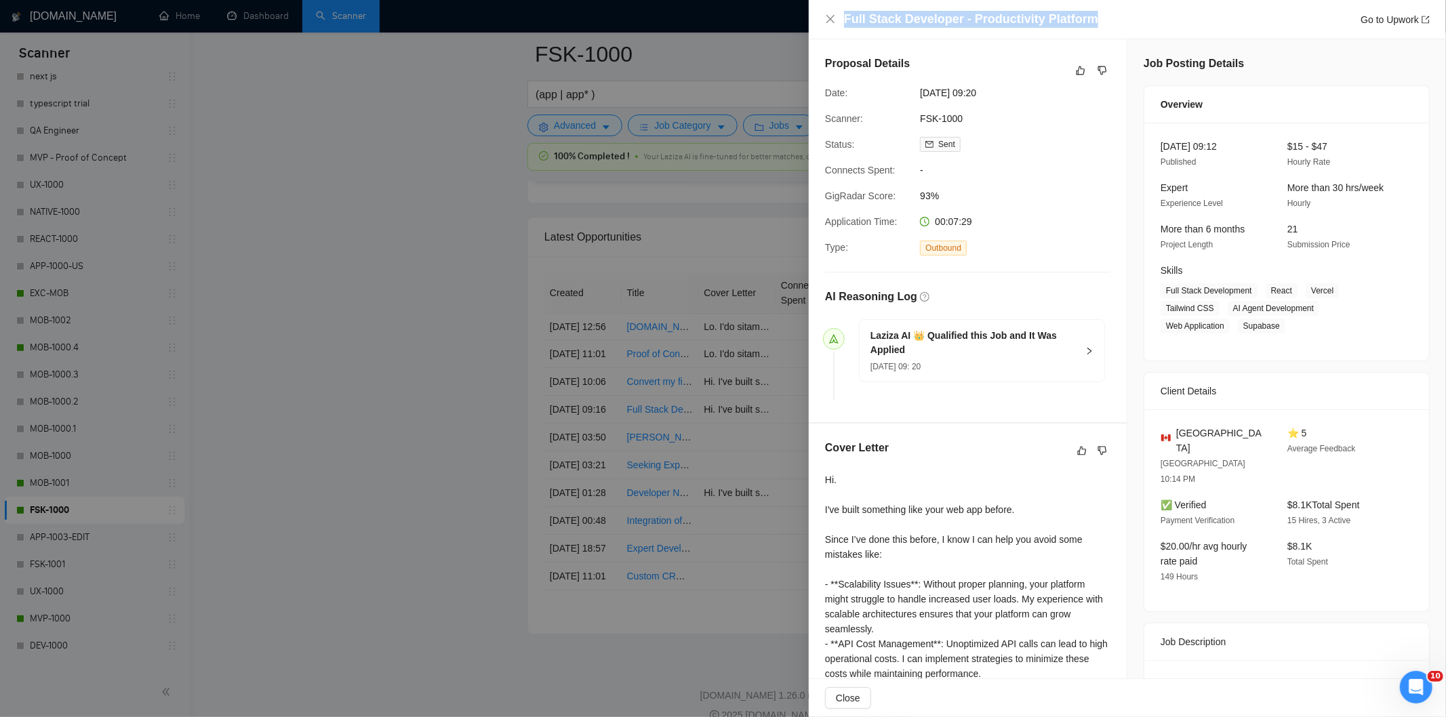
drag, startPoint x: 1094, startPoint y: 28, endPoint x: 837, endPoint y: 23, distance: 257.7
click at [837, 23] on div "Full Stack Developer - Productivity Platform Go to Upwork" at bounding box center [1127, 19] width 605 height 17
